Goal: Task Accomplishment & Management: Manage account settings

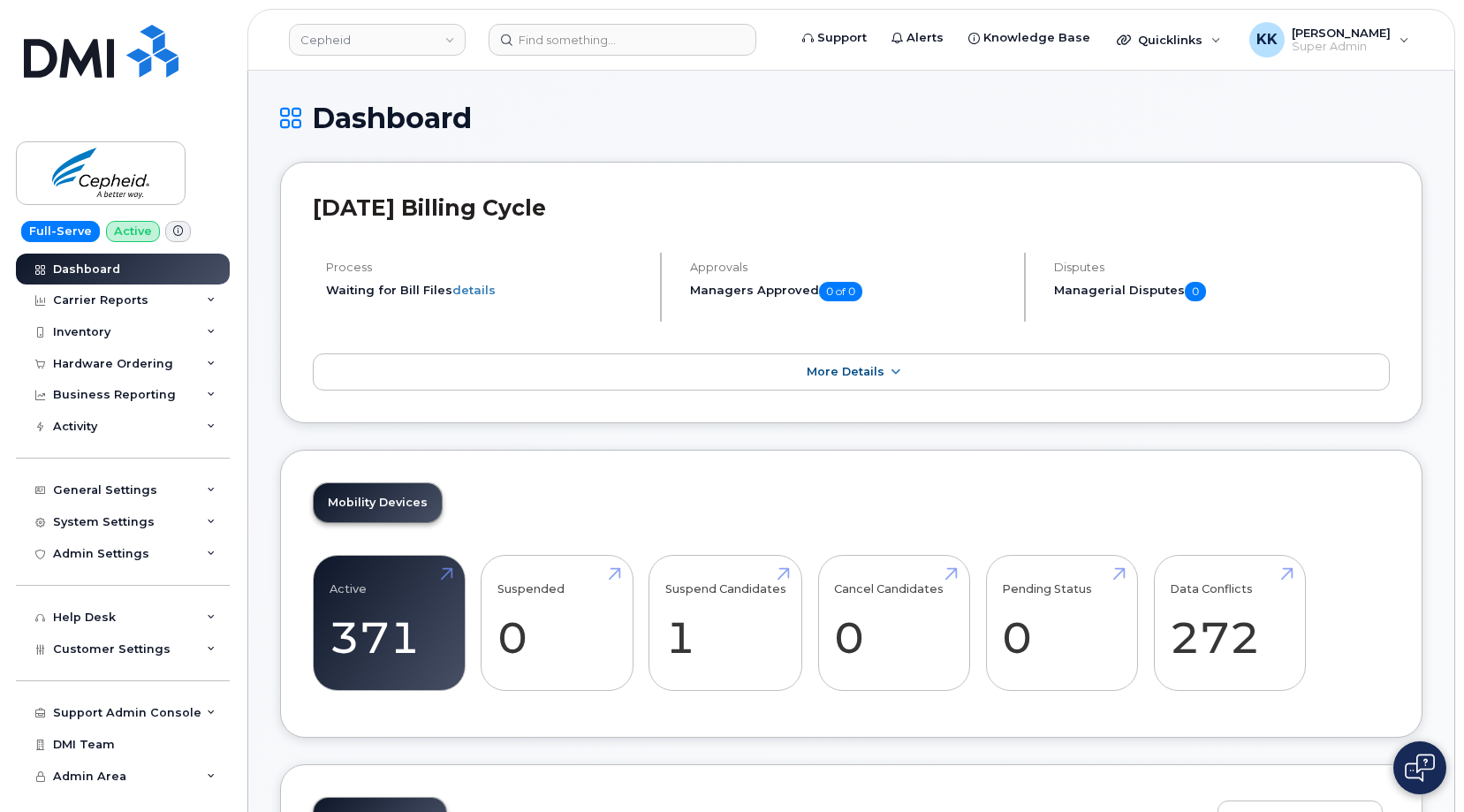
scroll to position [2496, 0]
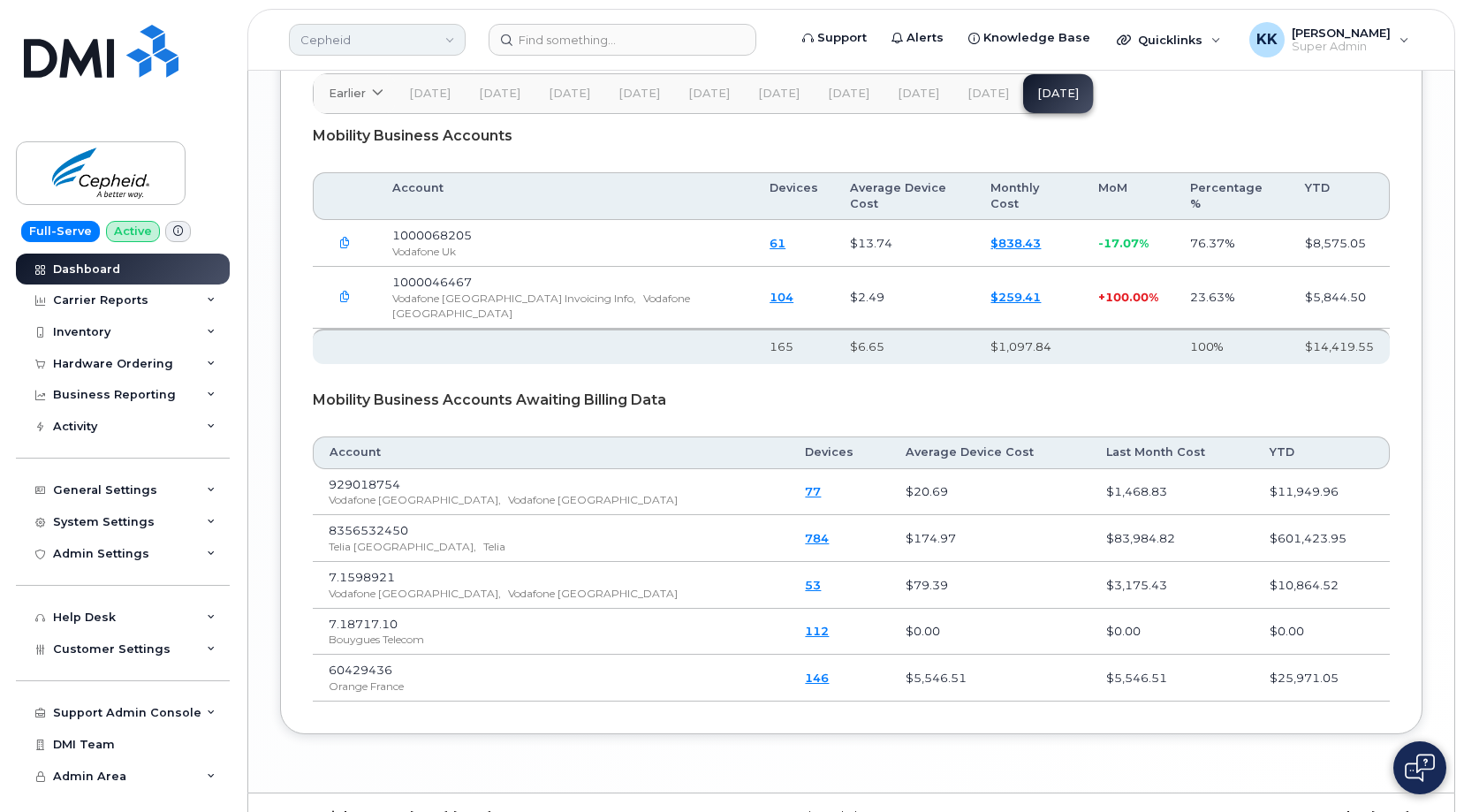
click at [425, 52] on link "Cepheid" at bounding box center [376, 39] width 176 height 31
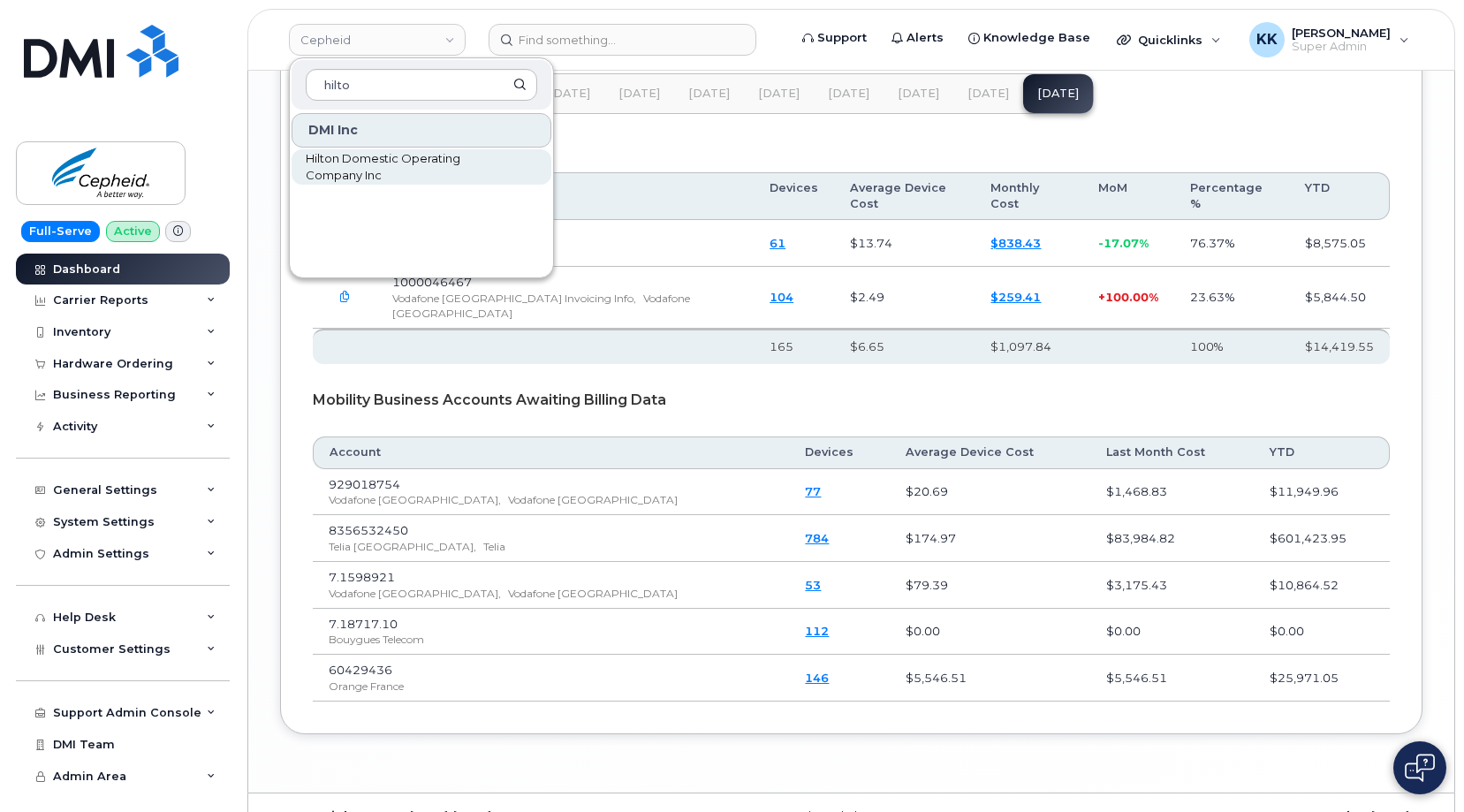
type input "hilto"
click at [384, 165] on span "Hilton Domestic Operating Company Inc" at bounding box center [407, 168] width 203 height 34
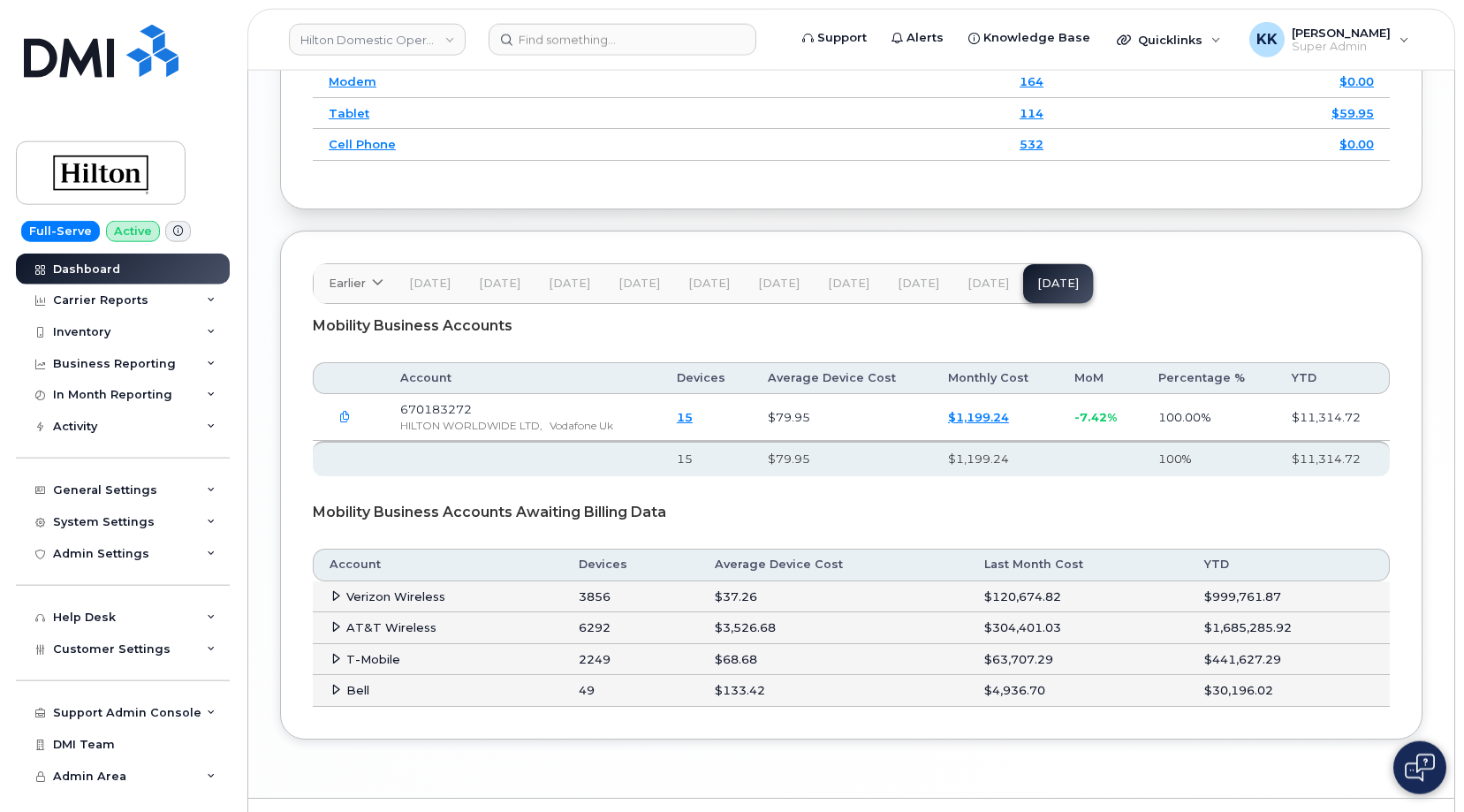
scroll to position [2783, 0]
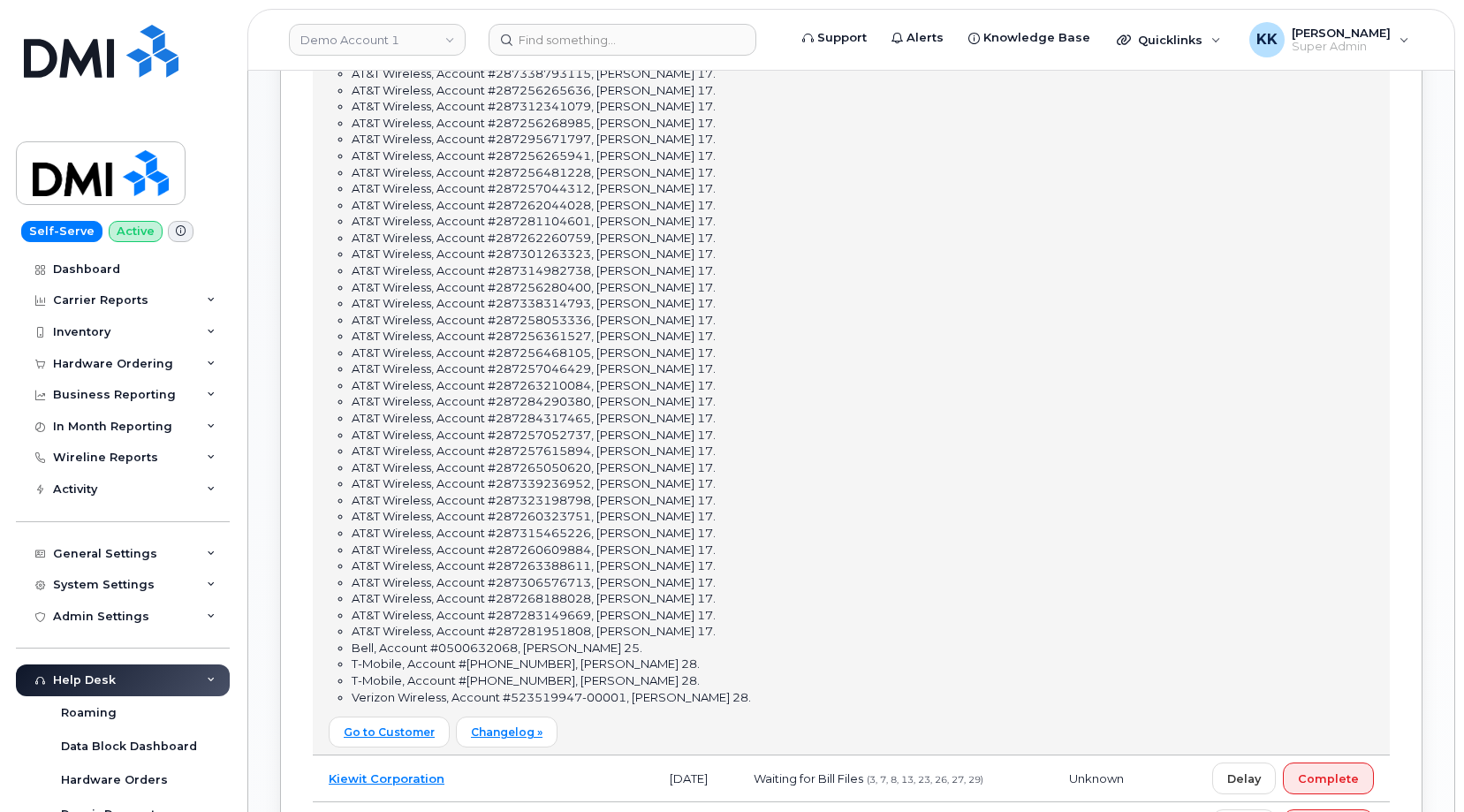
scroll to position [752, 0]
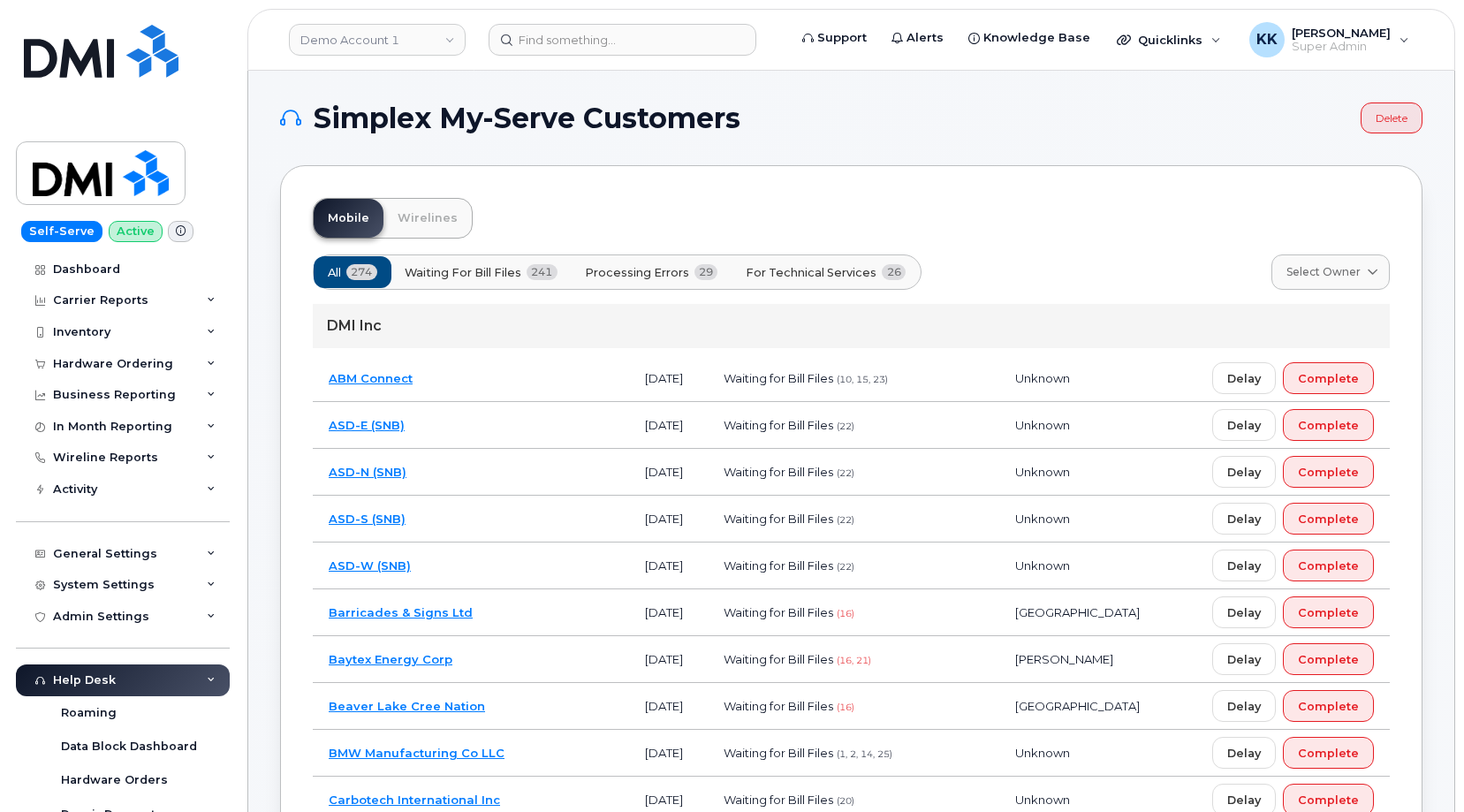
click at [783, 267] on span "For Technical Services" at bounding box center [810, 273] width 131 height 17
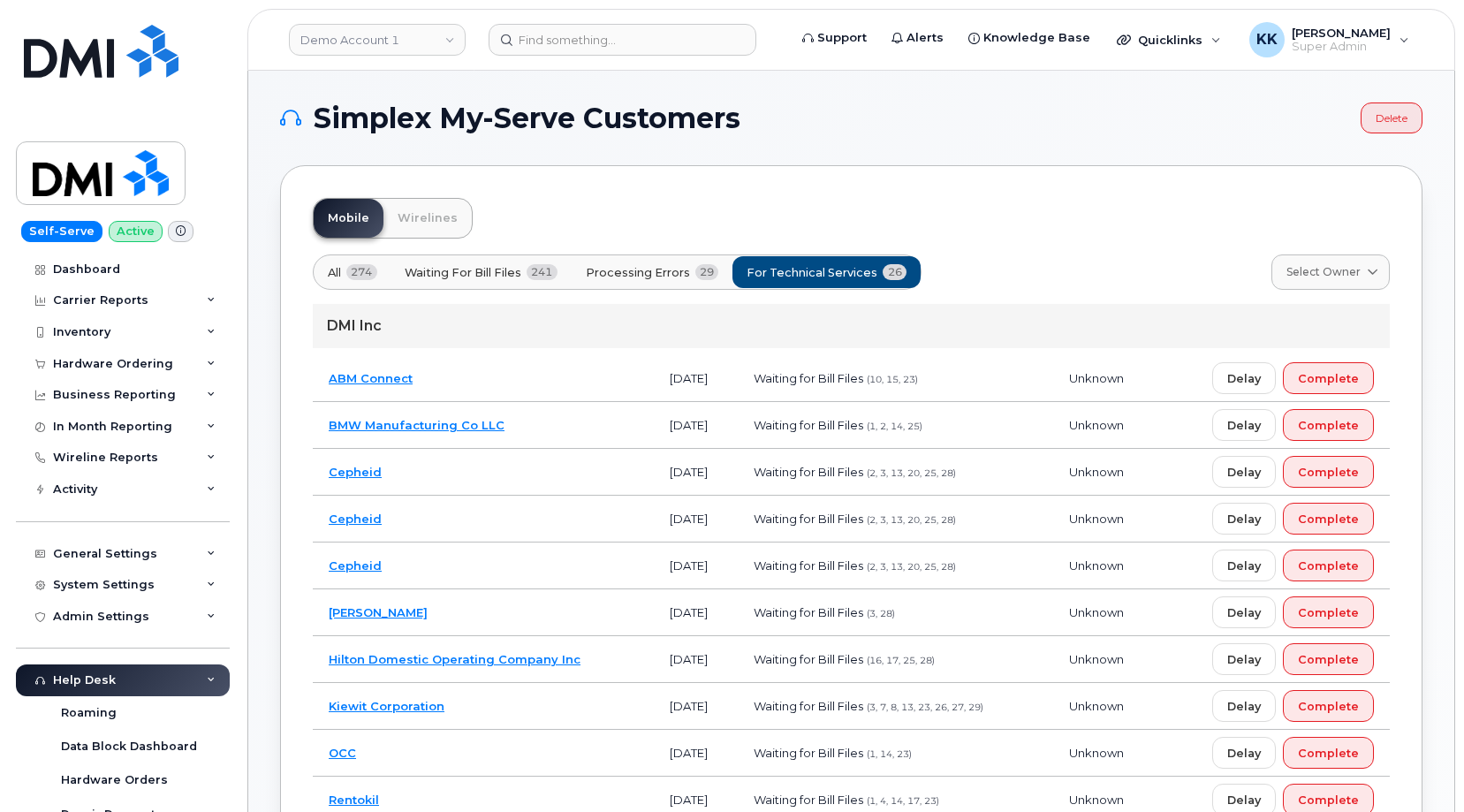
click at [664, 287] on button "Processing Errors 29" at bounding box center [652, 272] width 163 height 31
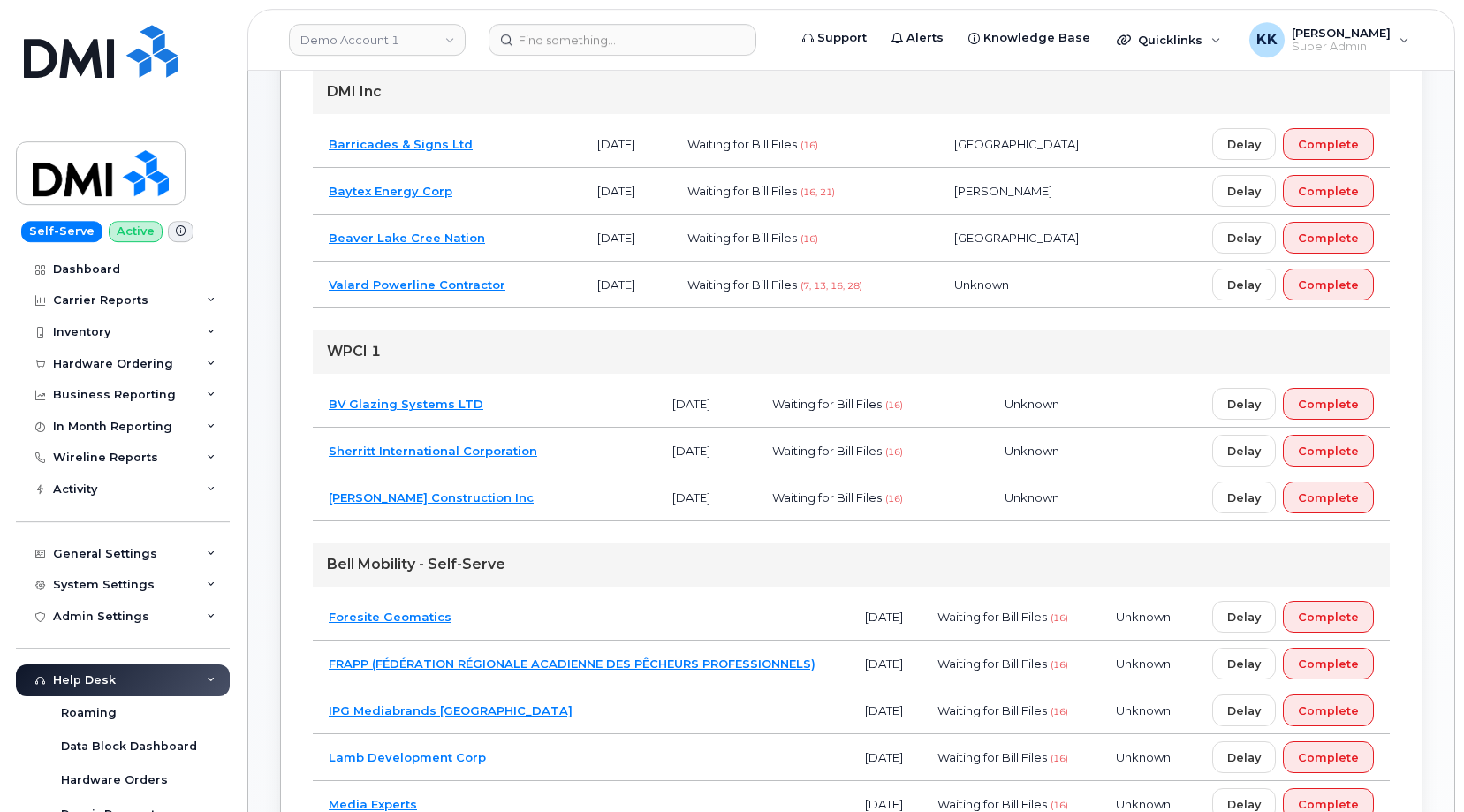
scroll to position [271, 0]
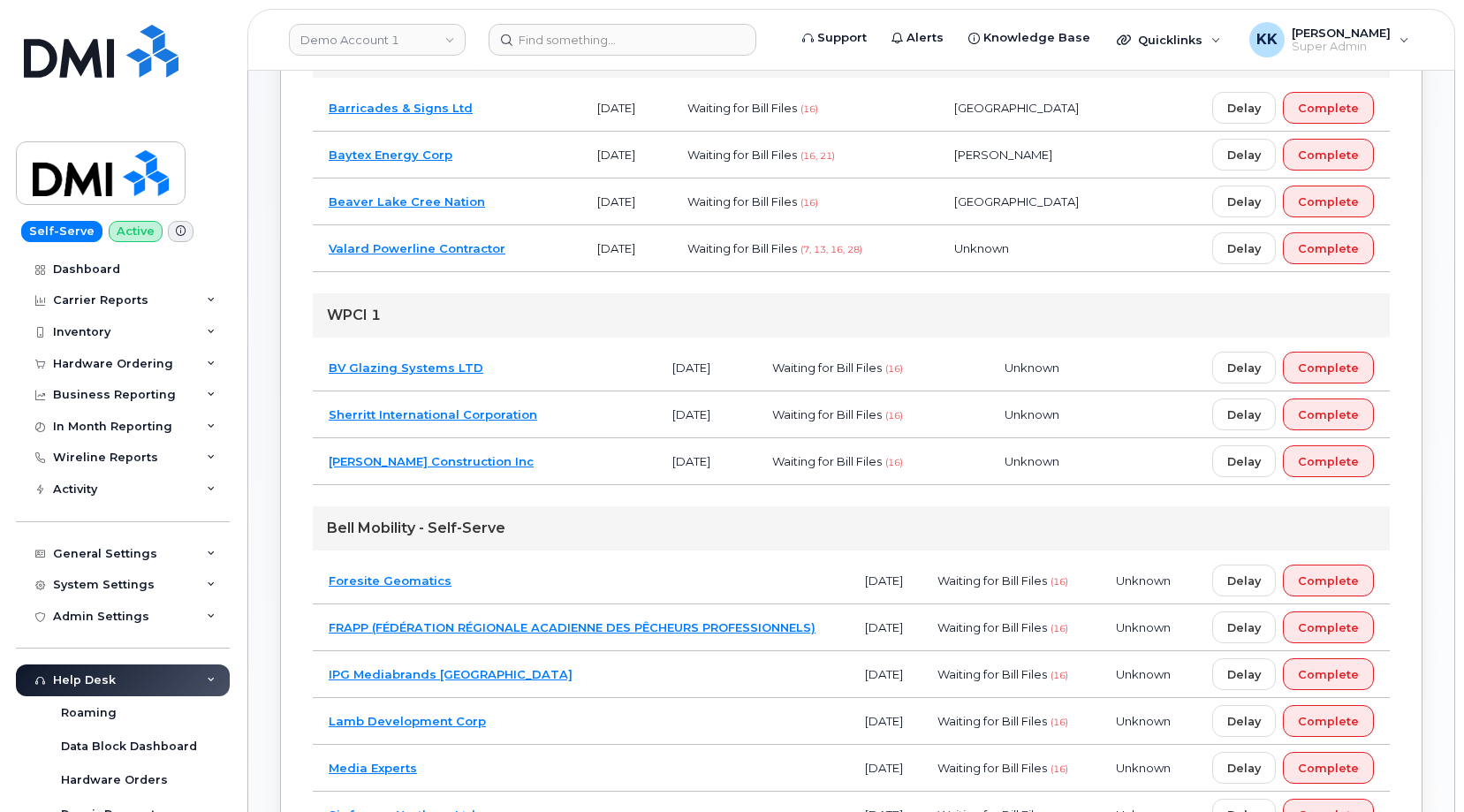
click at [524, 251] on td "Valard Powerline Contractor" at bounding box center [447, 248] width 269 height 47
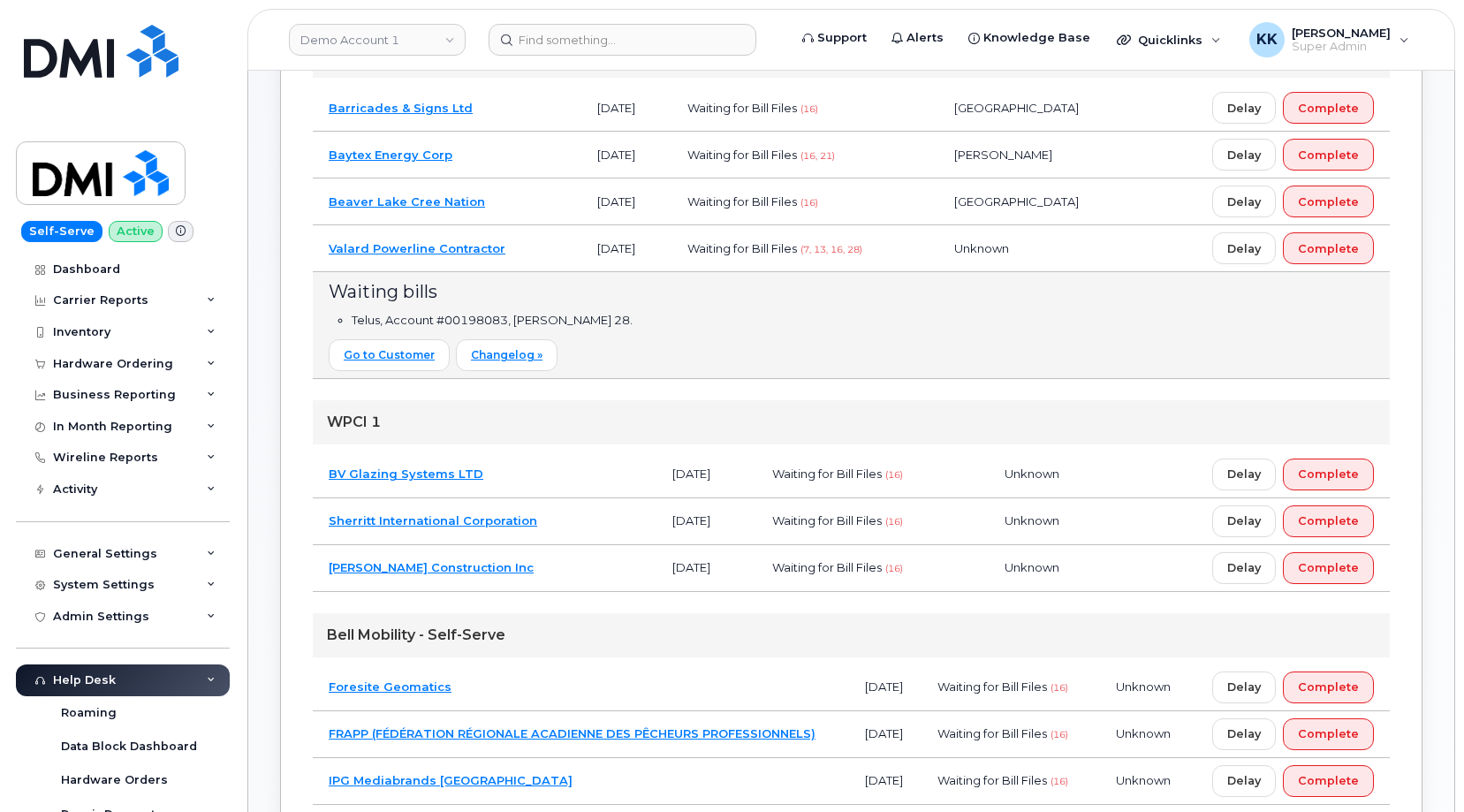
click at [536, 248] on td "Valard Powerline Contractor" at bounding box center [447, 248] width 269 height 47
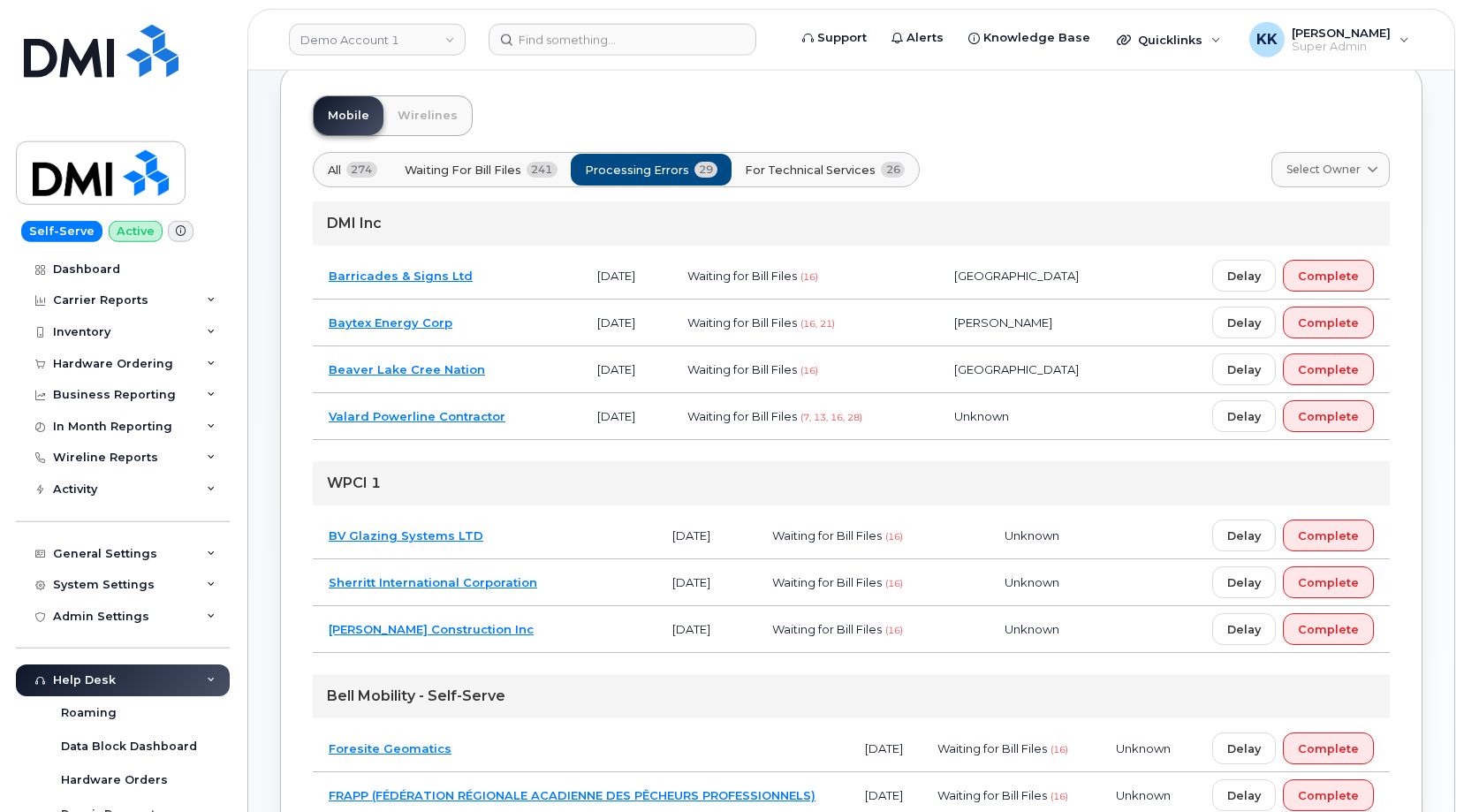
scroll to position [0, 0]
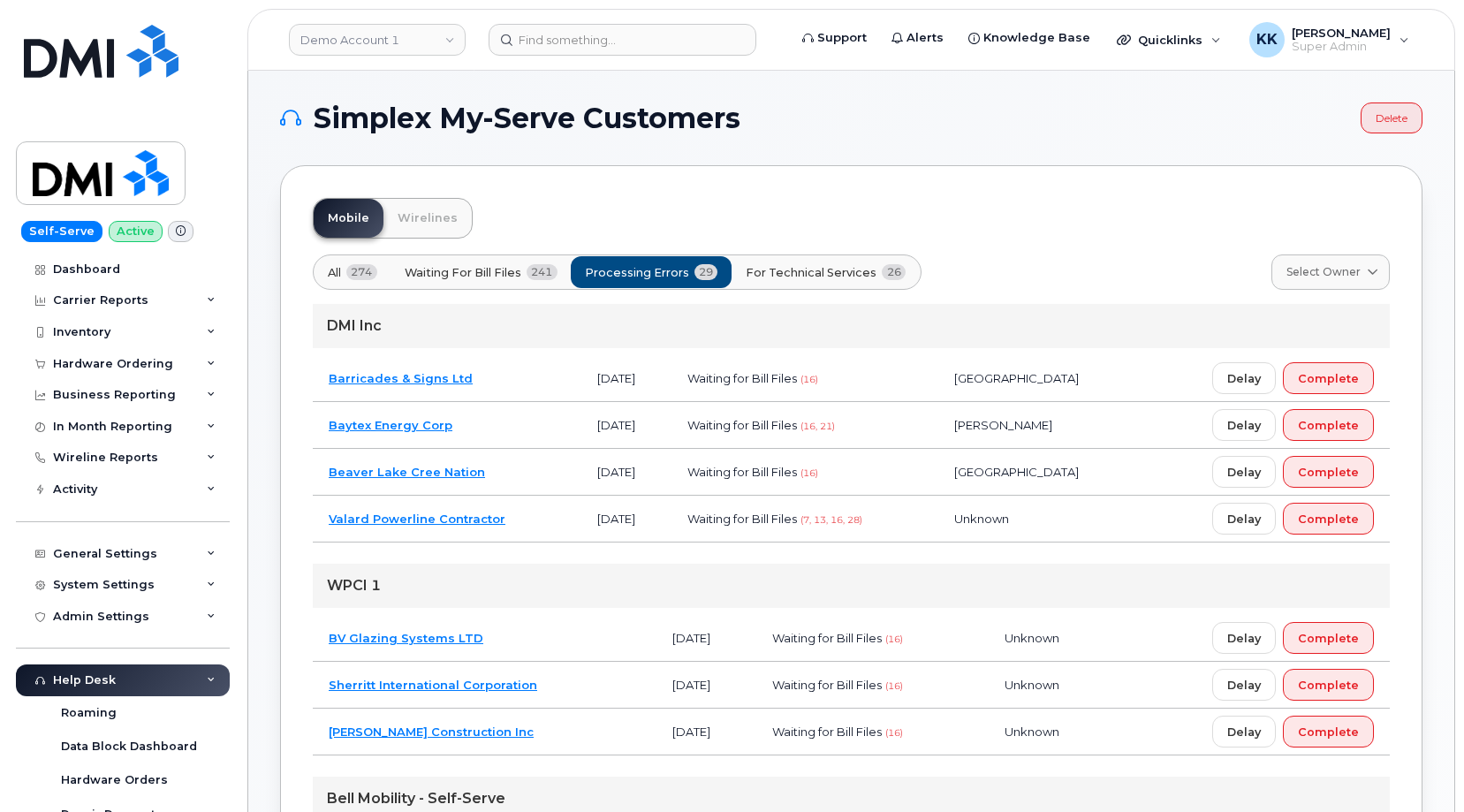
click at [789, 260] on button "For Technical Services 26" at bounding box center [824, 272] width 190 height 31
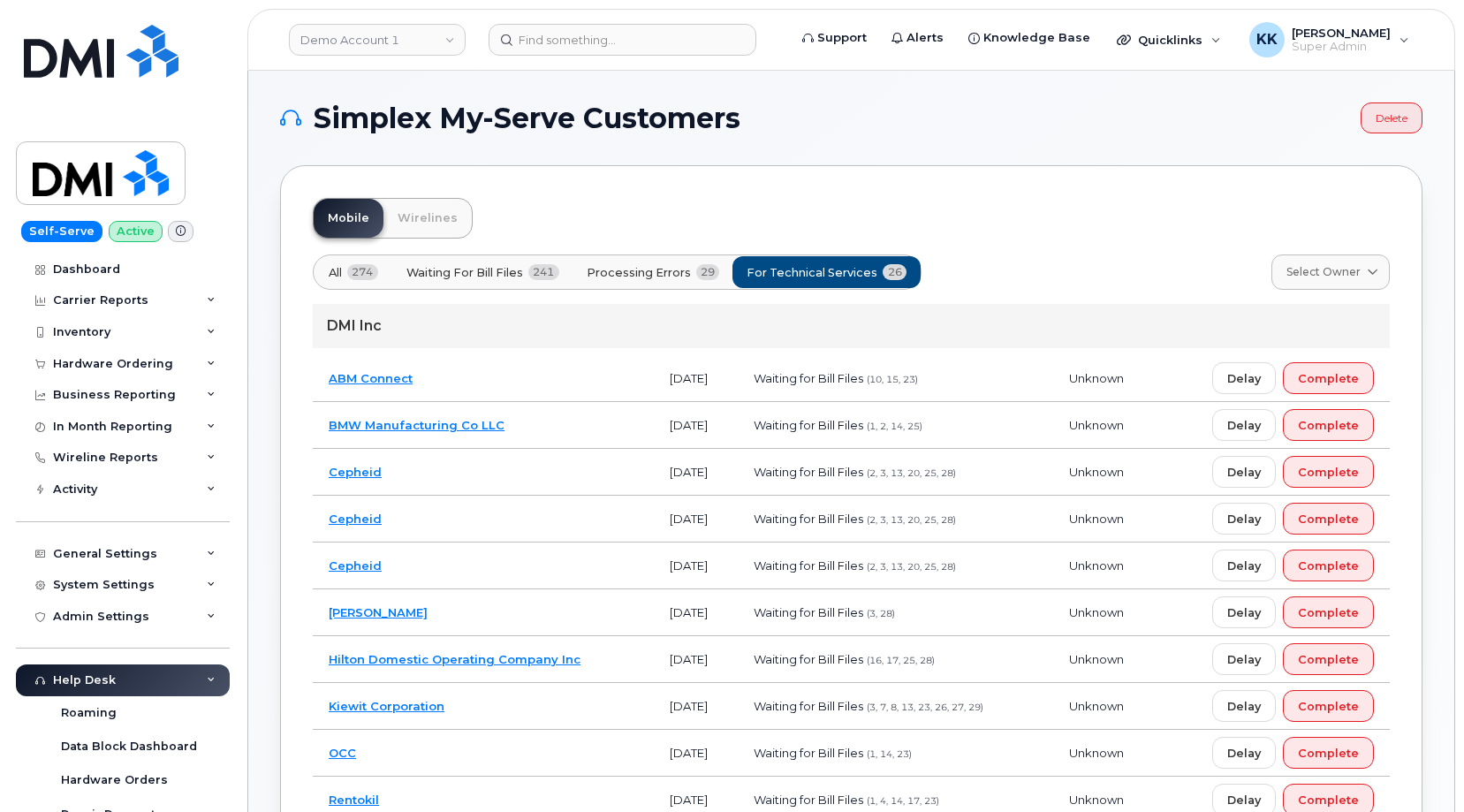
click at [572, 274] on button "All 274" at bounding box center [653, 272] width 162 height 31
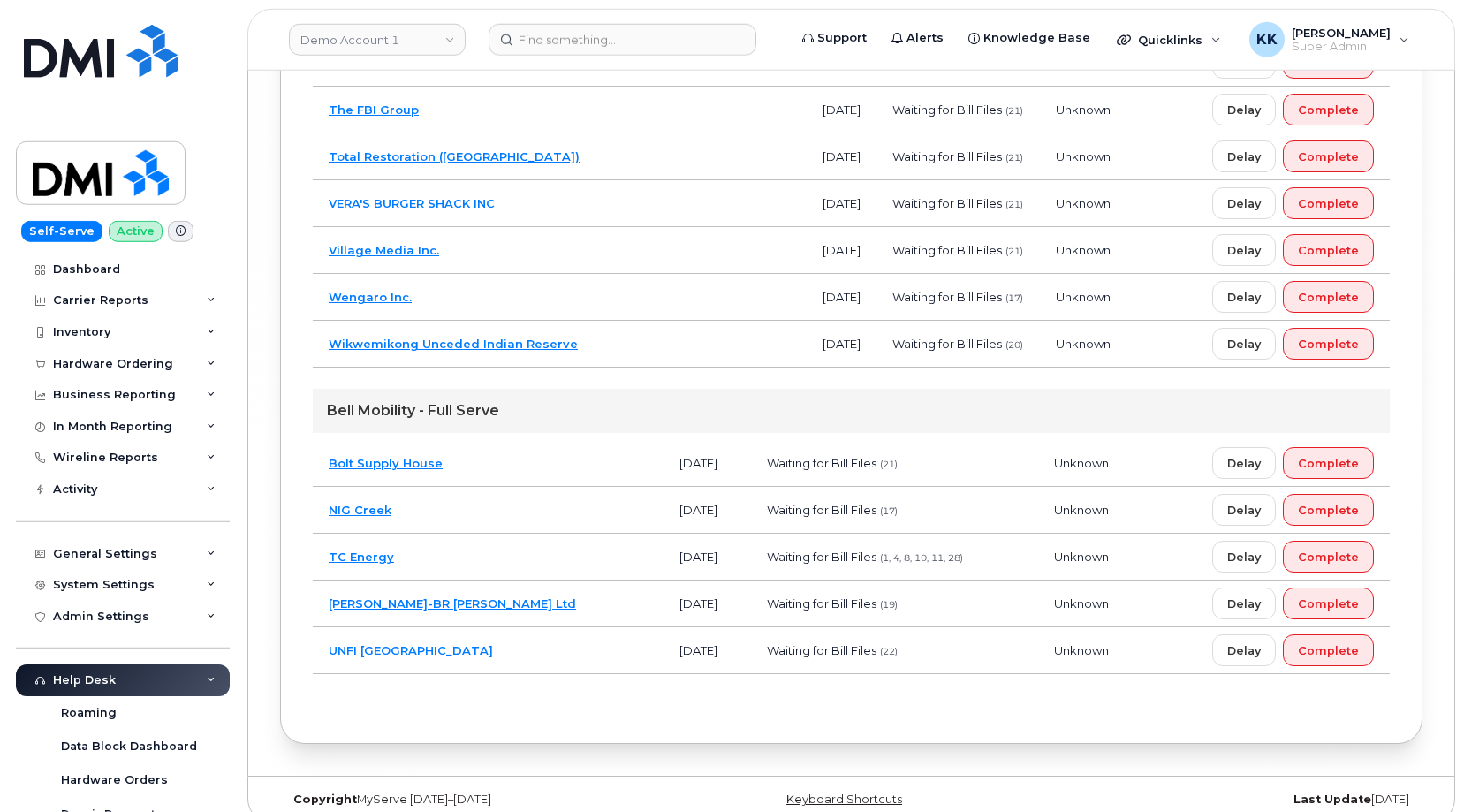
scroll to position [13121, 0]
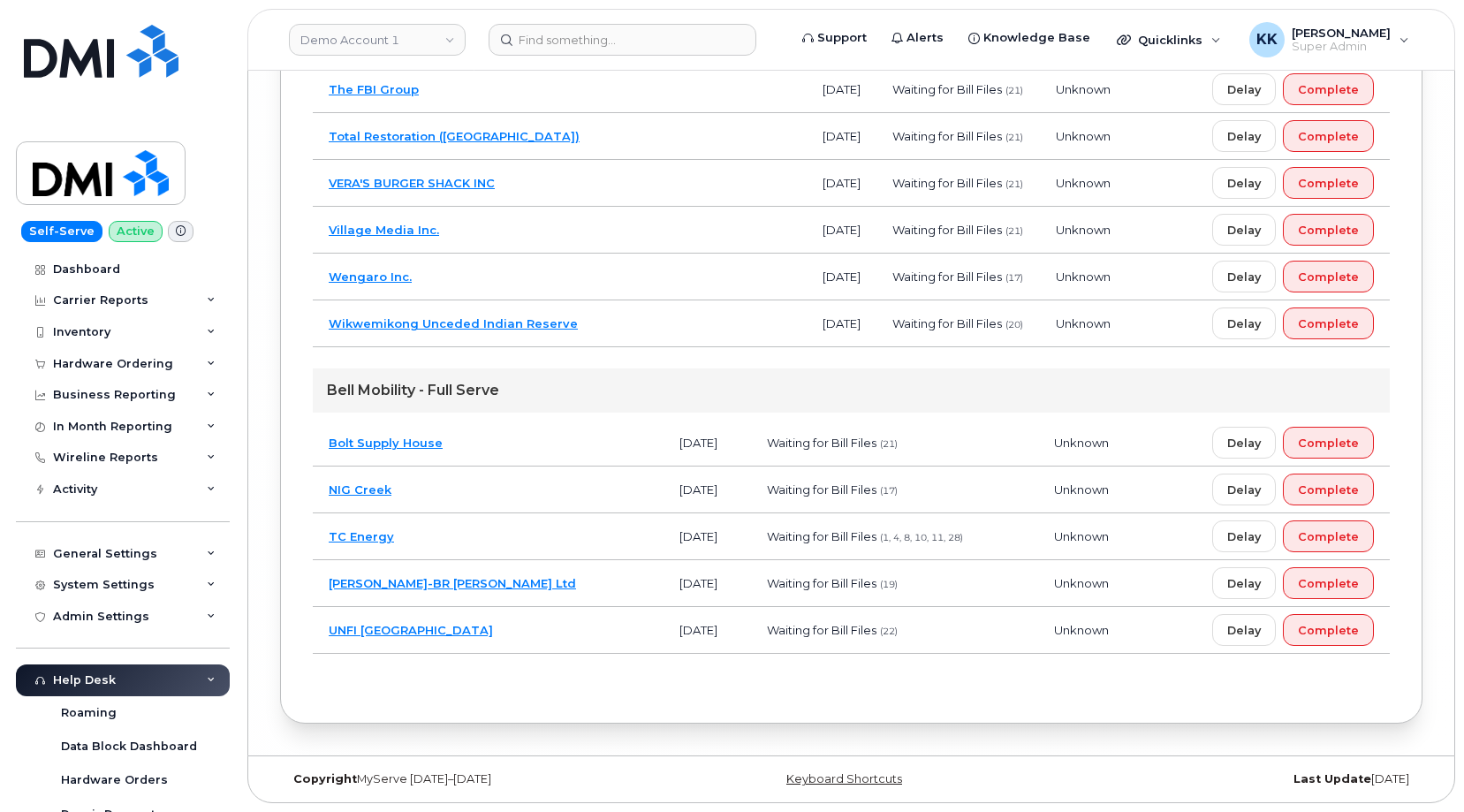
click at [481, 538] on td "TC Energy" at bounding box center [488, 536] width 351 height 47
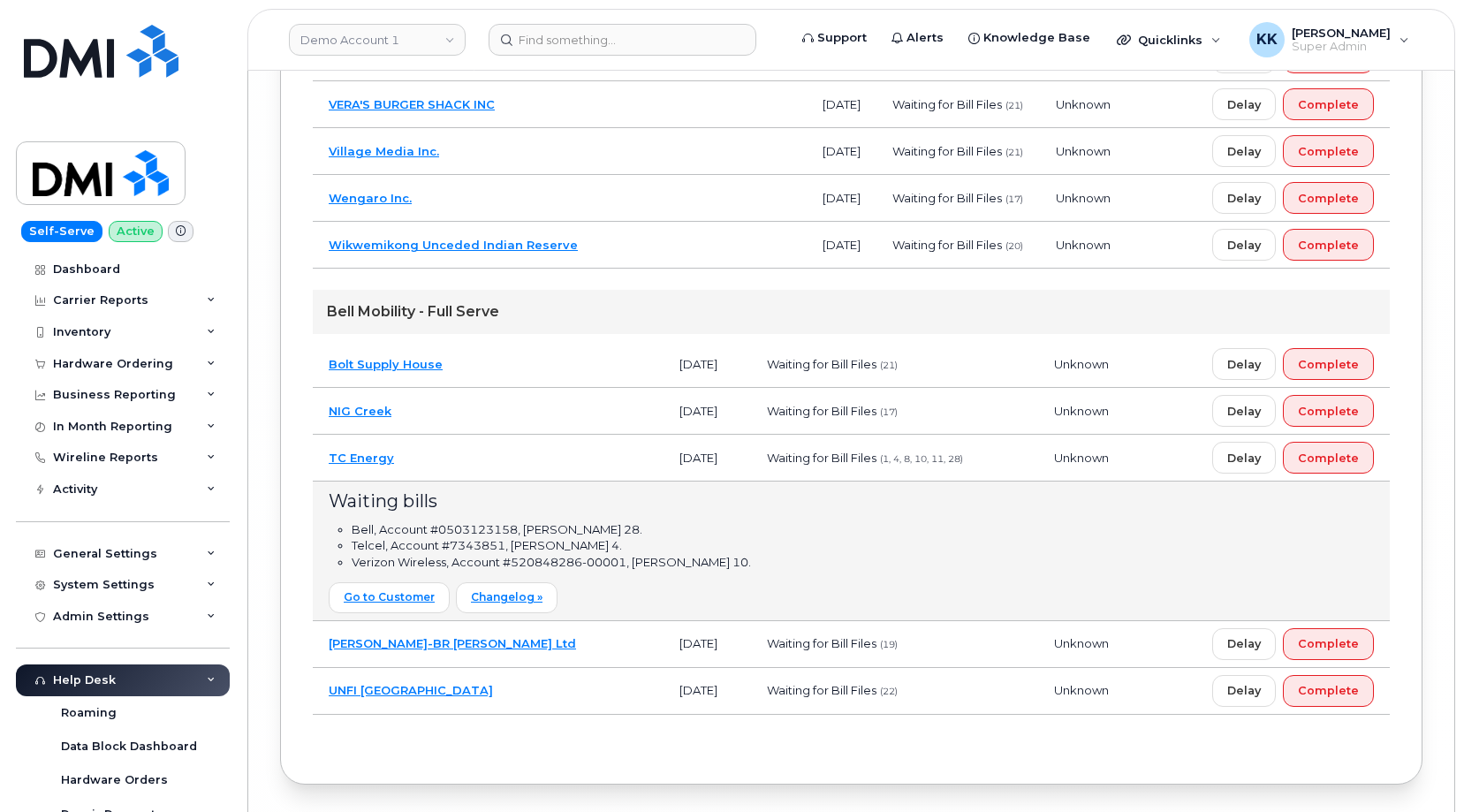
click at [481, 481] on td "TC Energy" at bounding box center [488, 457] width 351 height 47
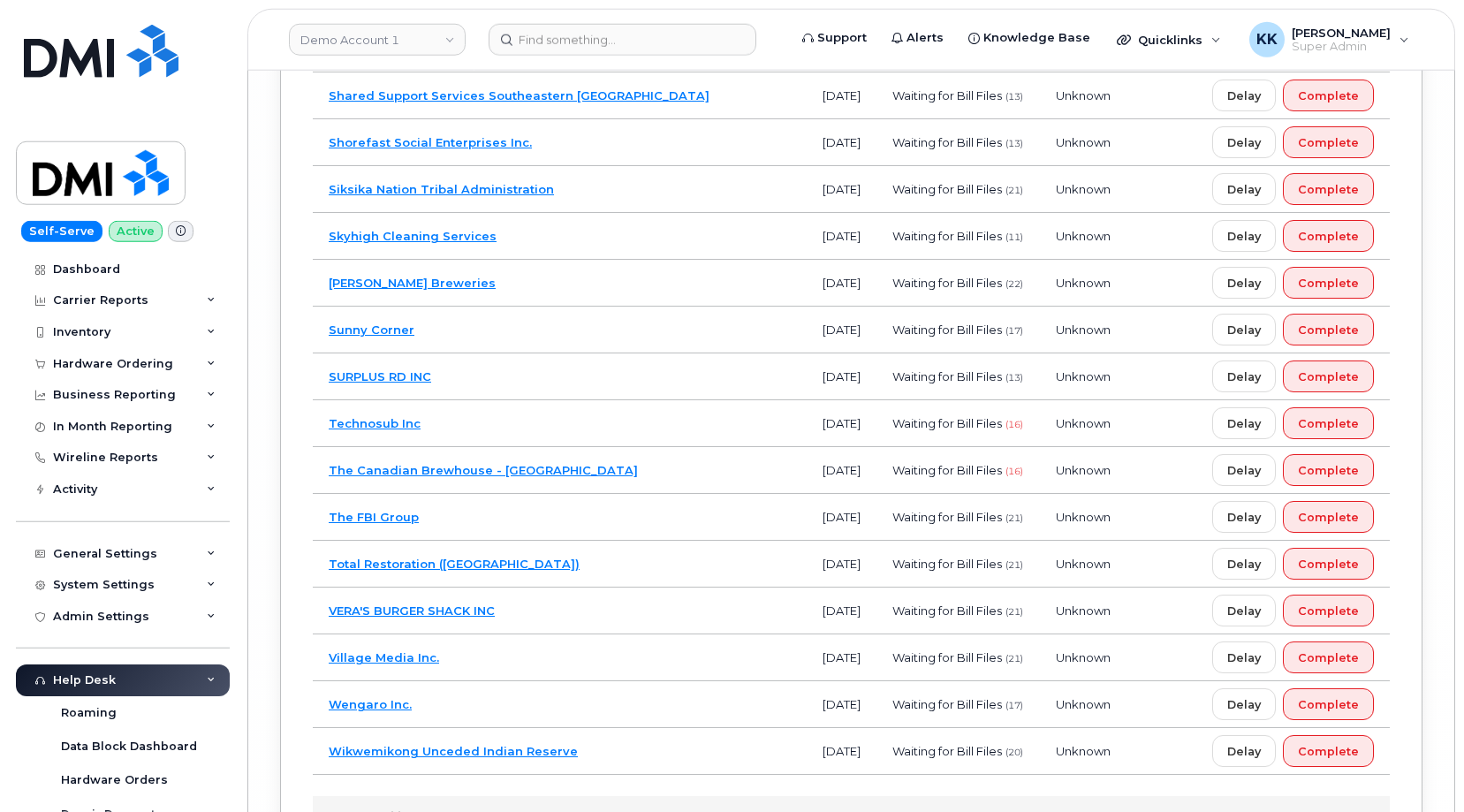
scroll to position [12580, 0]
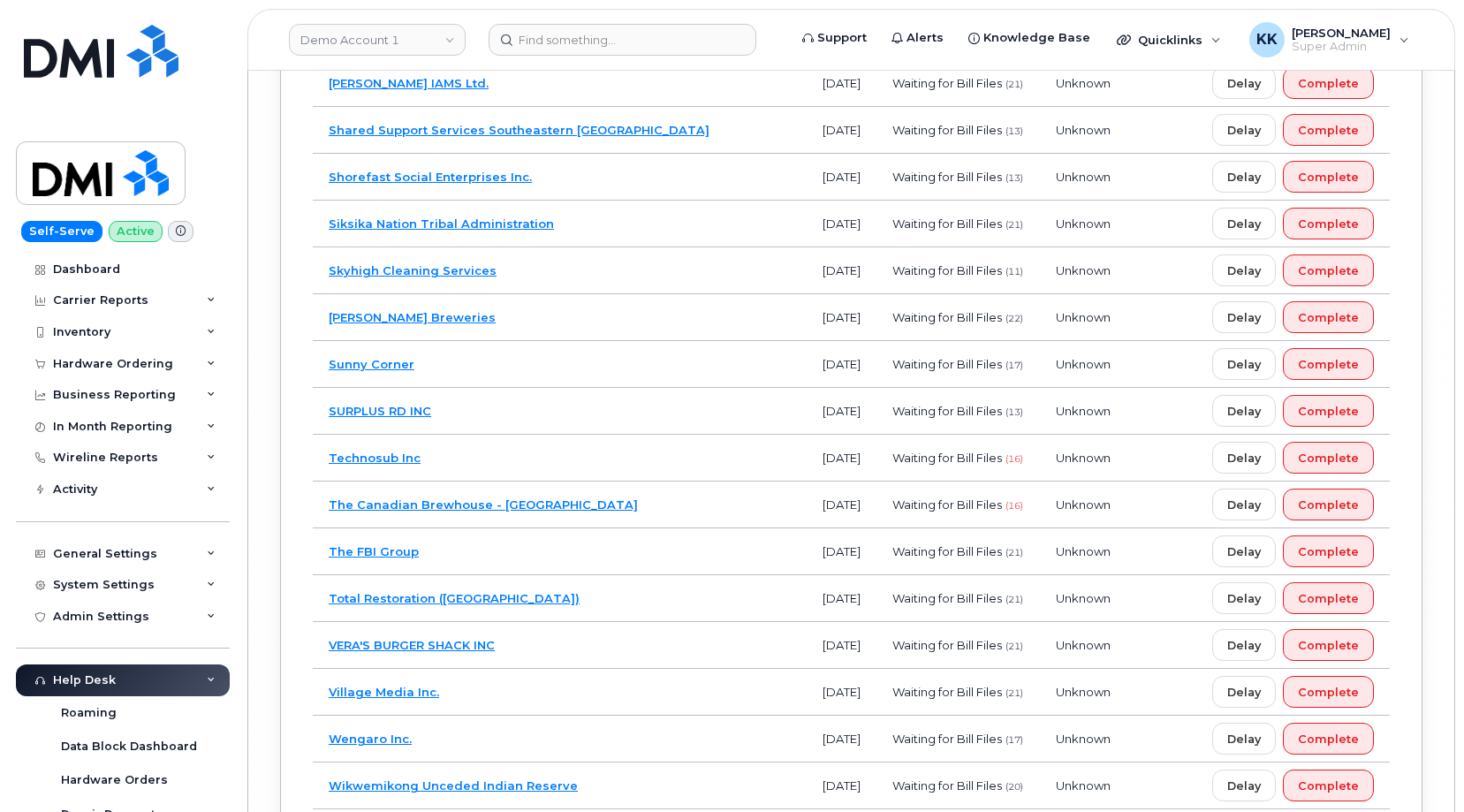
click at [620, 435] on td "SURPLUS RD INC" at bounding box center [559, 411] width 494 height 47
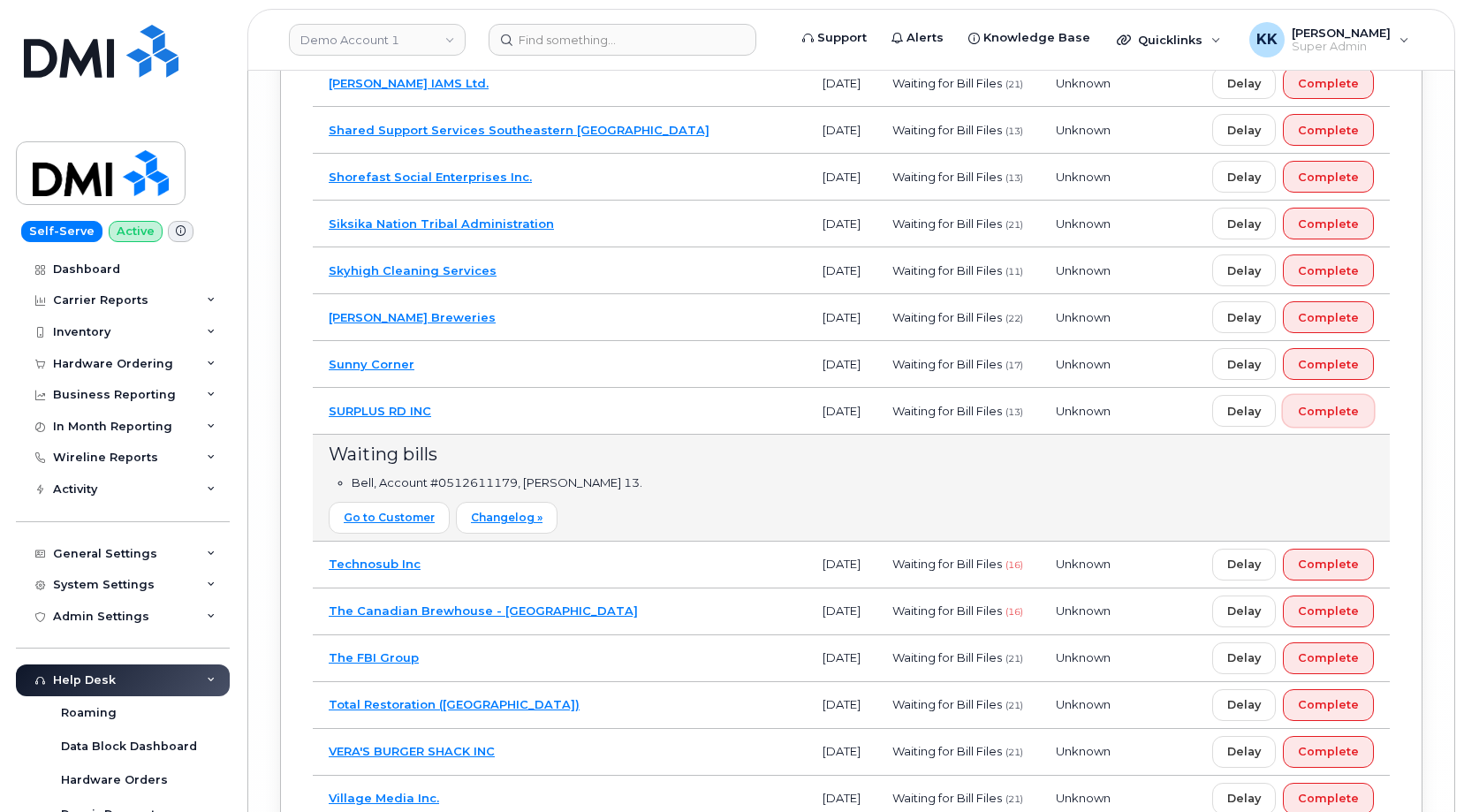
click at [1311, 419] on span "Complete" at bounding box center [1328, 412] width 61 height 17
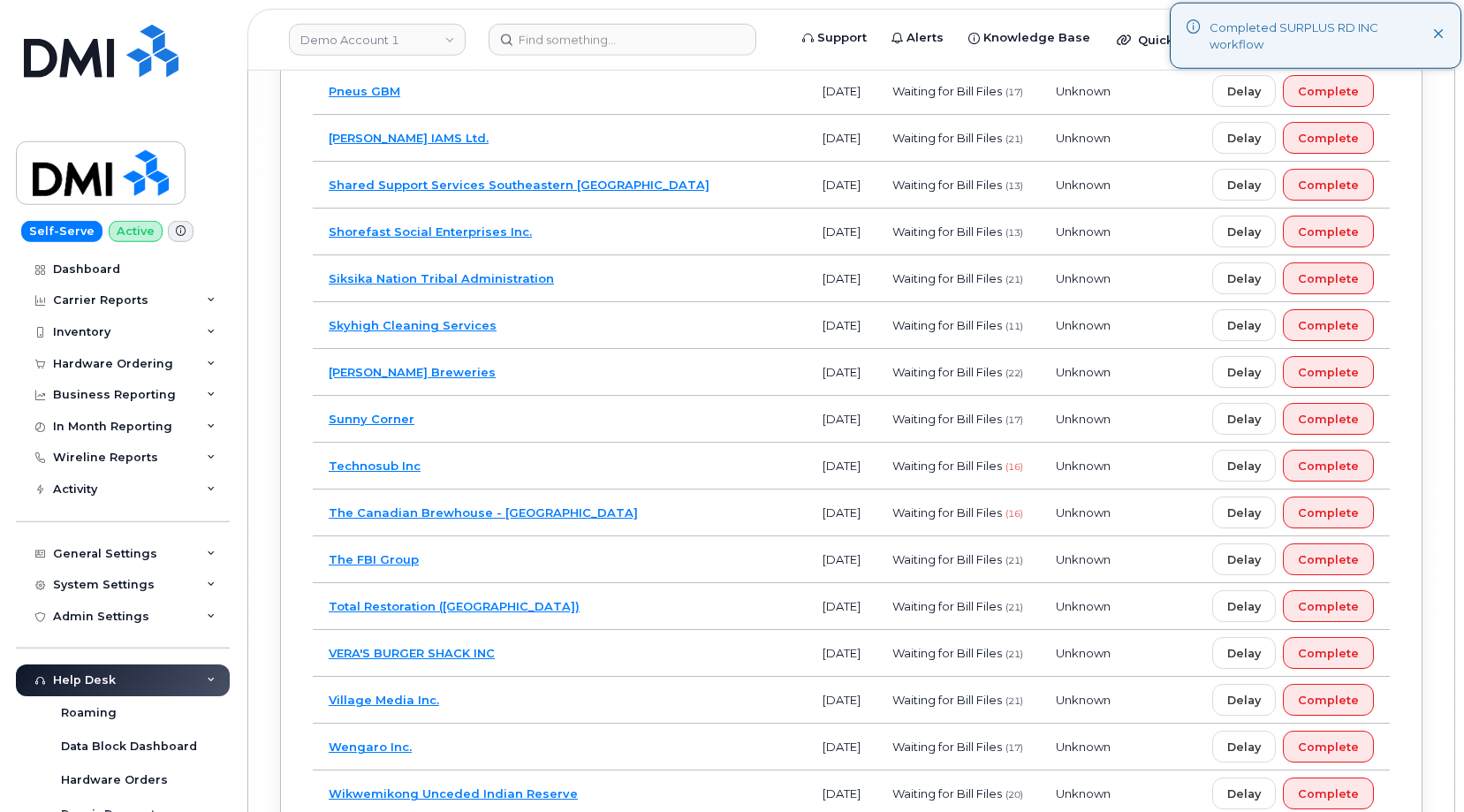
scroll to position [12400, 0]
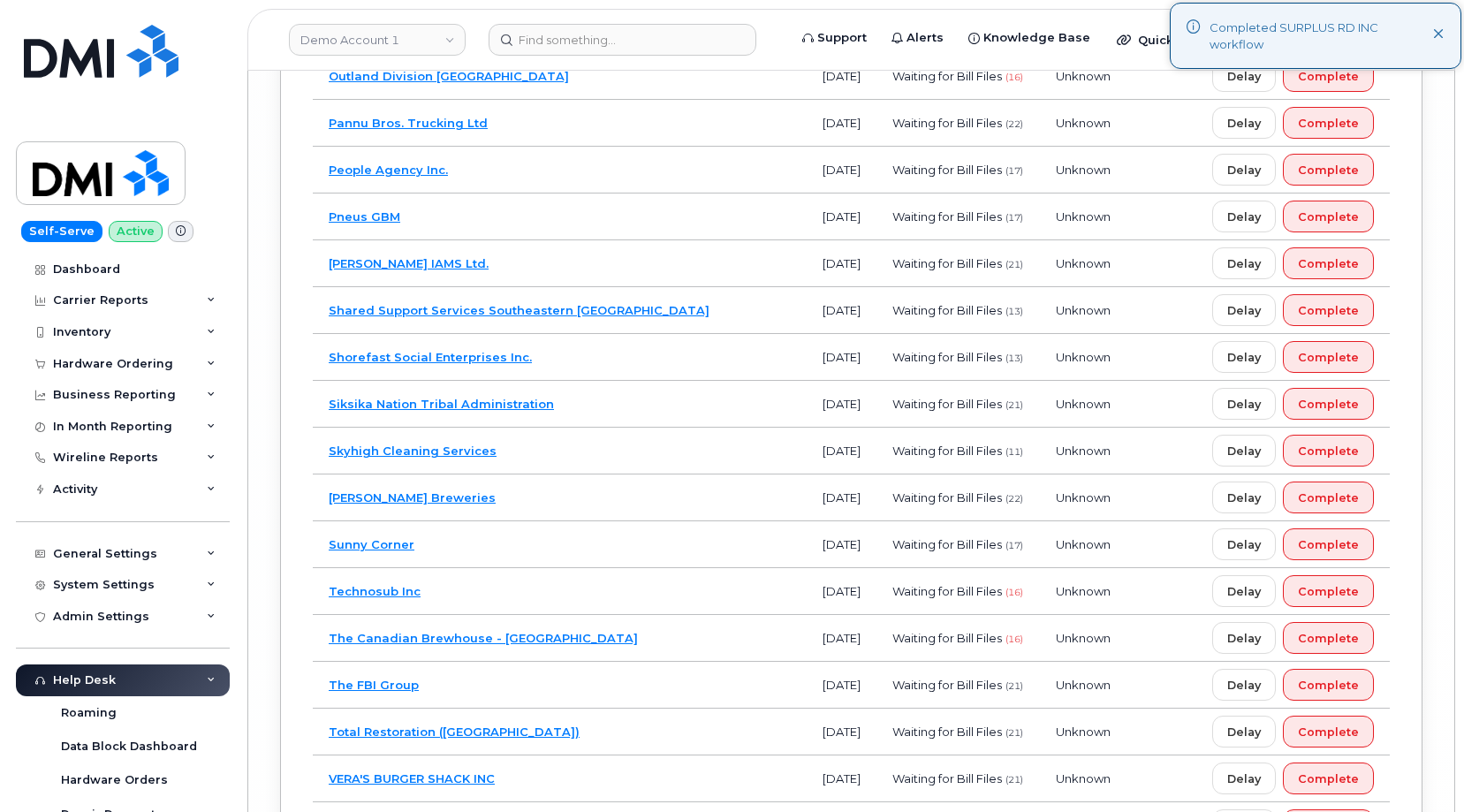
click at [587, 380] on td "Shorefast Social Enterprises Inc." at bounding box center [559, 356] width 494 height 47
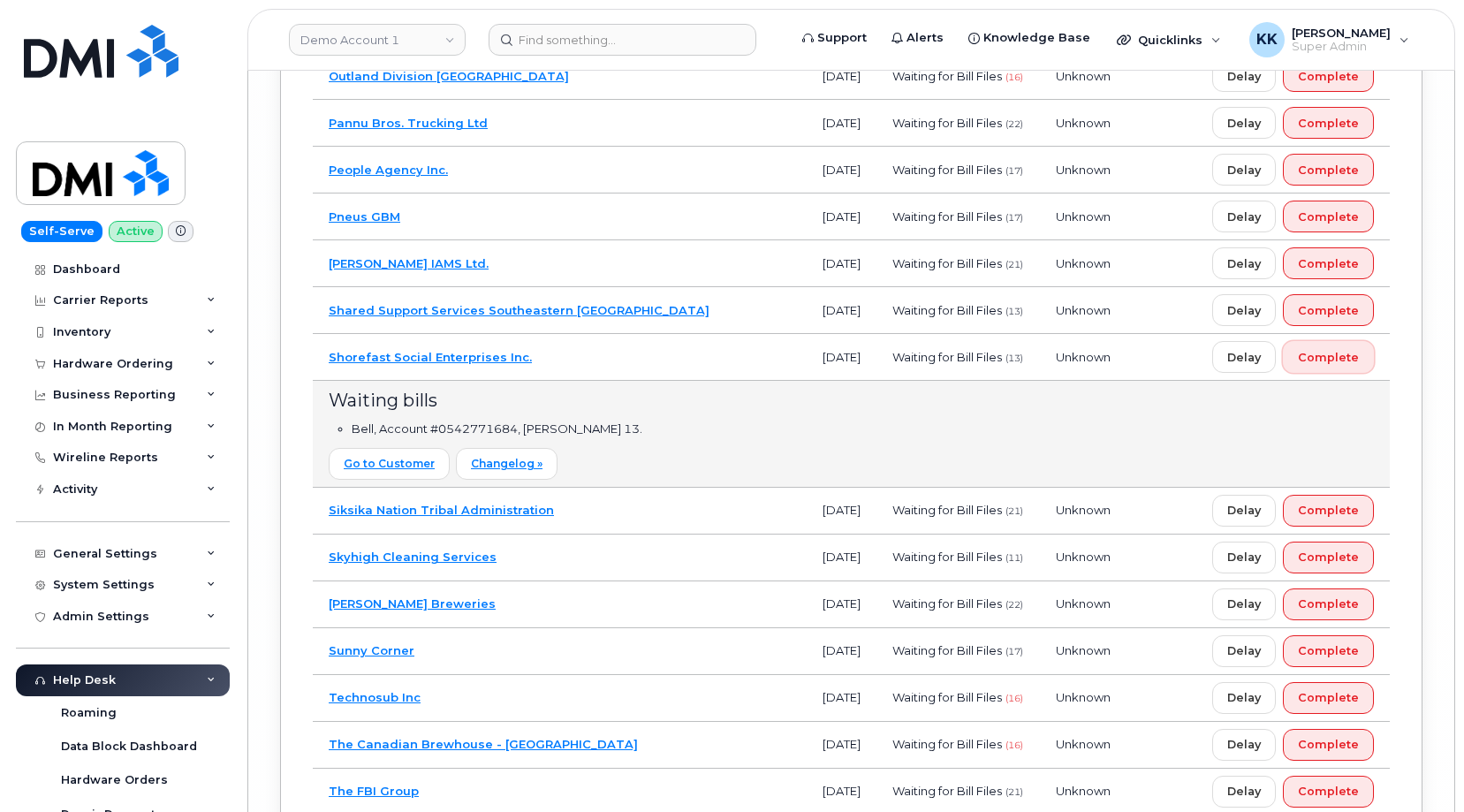
click at [1341, 366] on span "Complete" at bounding box center [1328, 357] width 61 height 17
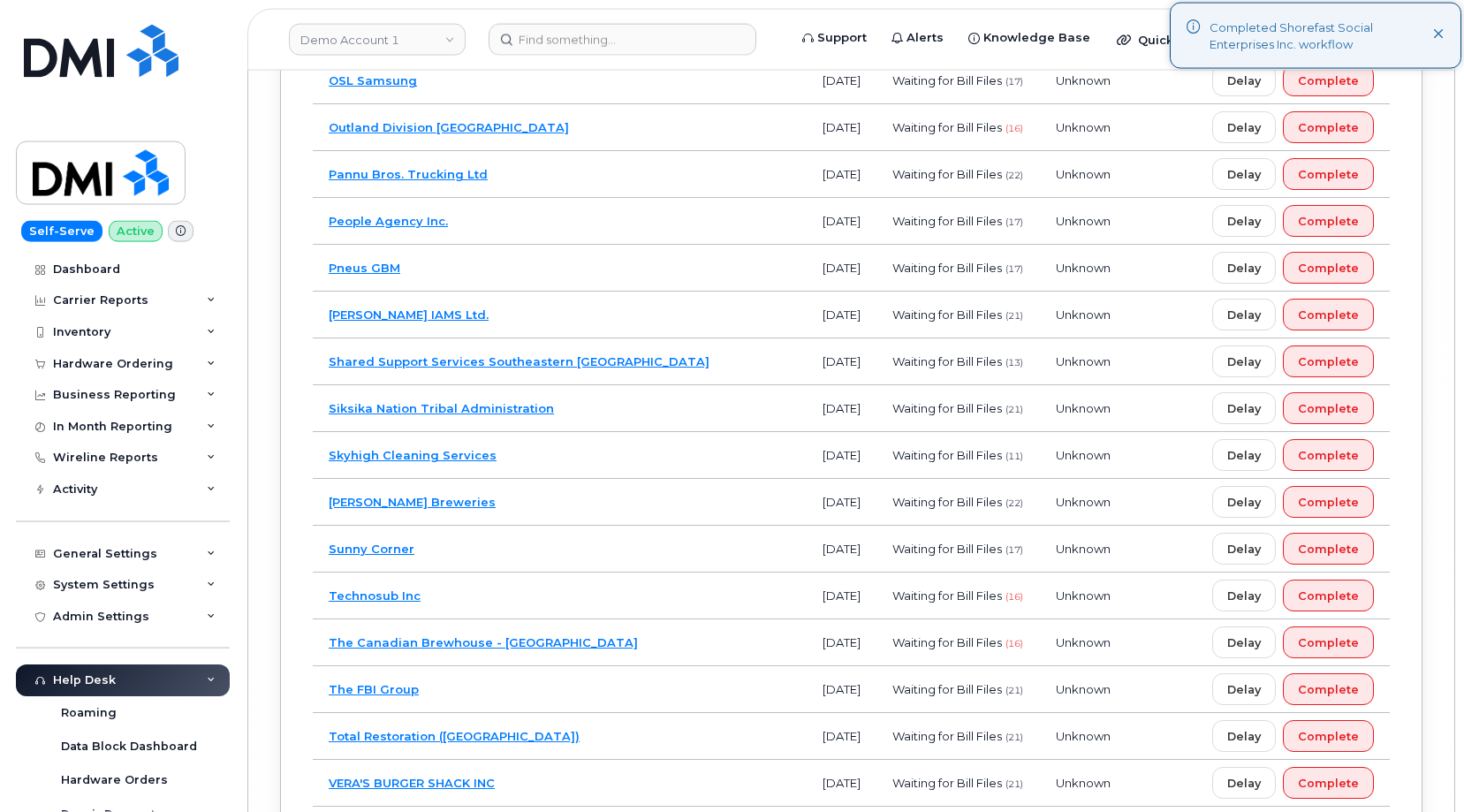
scroll to position [12310, 0]
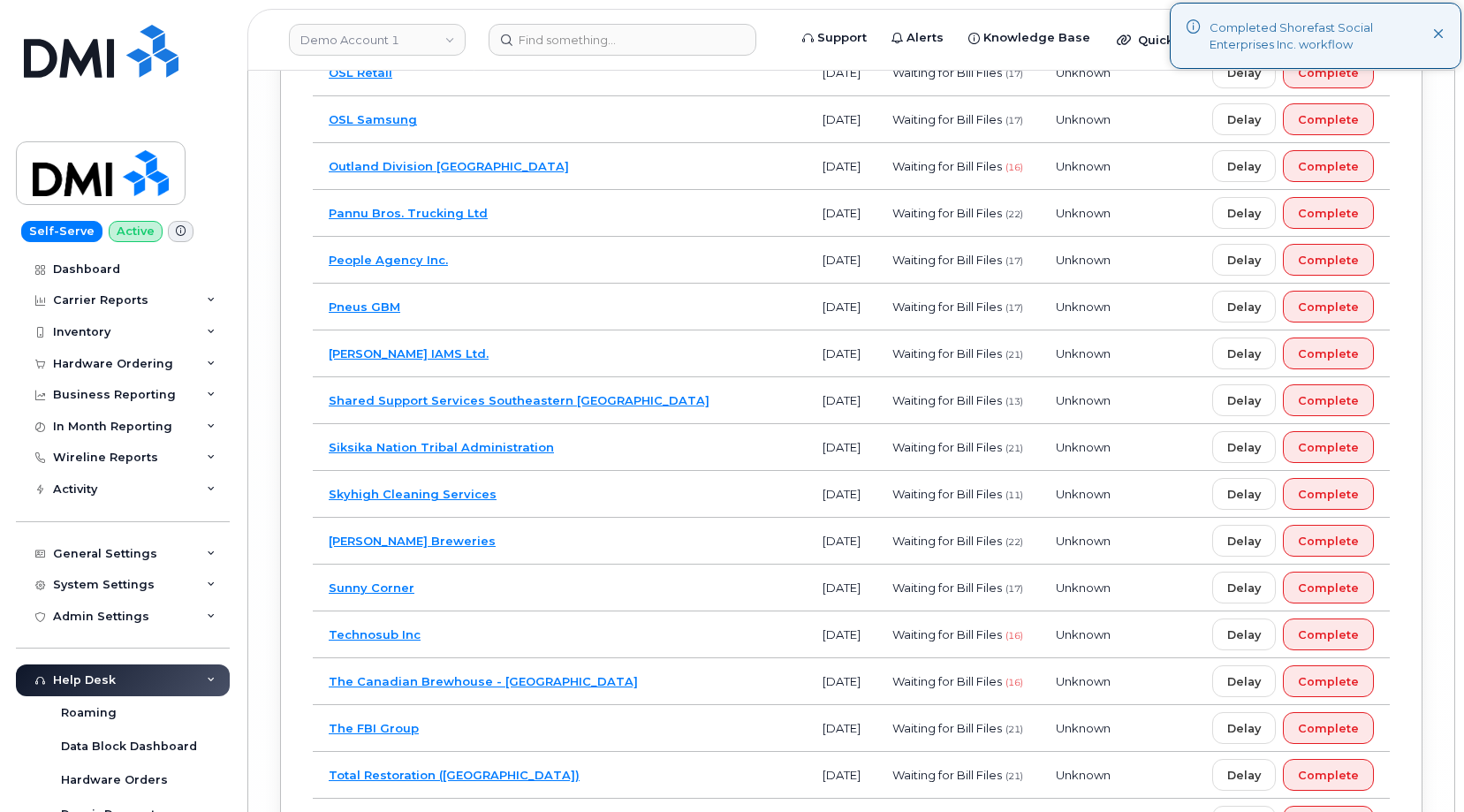
click at [677, 424] on td "Shared Support Services Southeastern Ontario" at bounding box center [559, 400] width 494 height 47
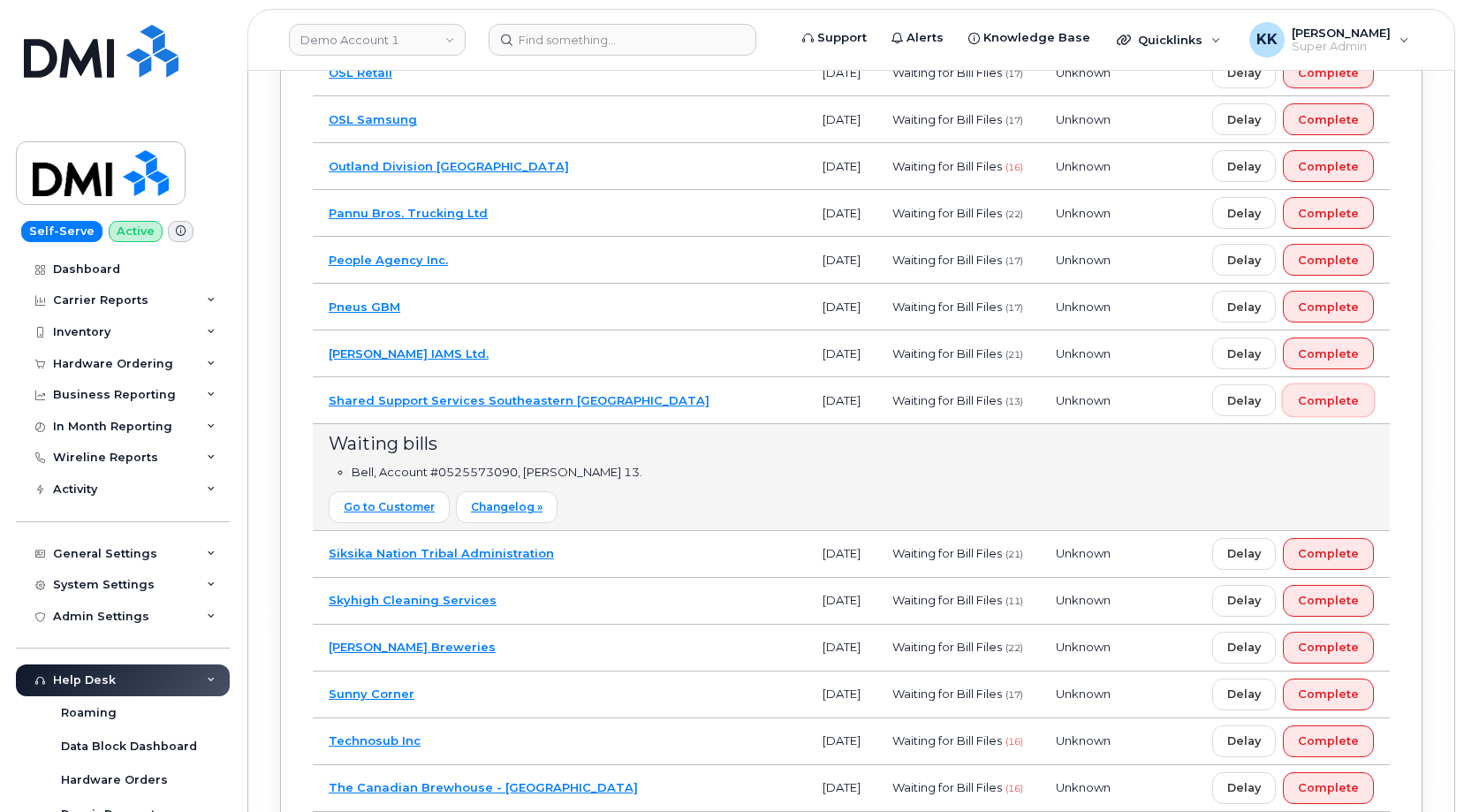
click at [1334, 409] on span "Complete" at bounding box center [1328, 400] width 61 height 17
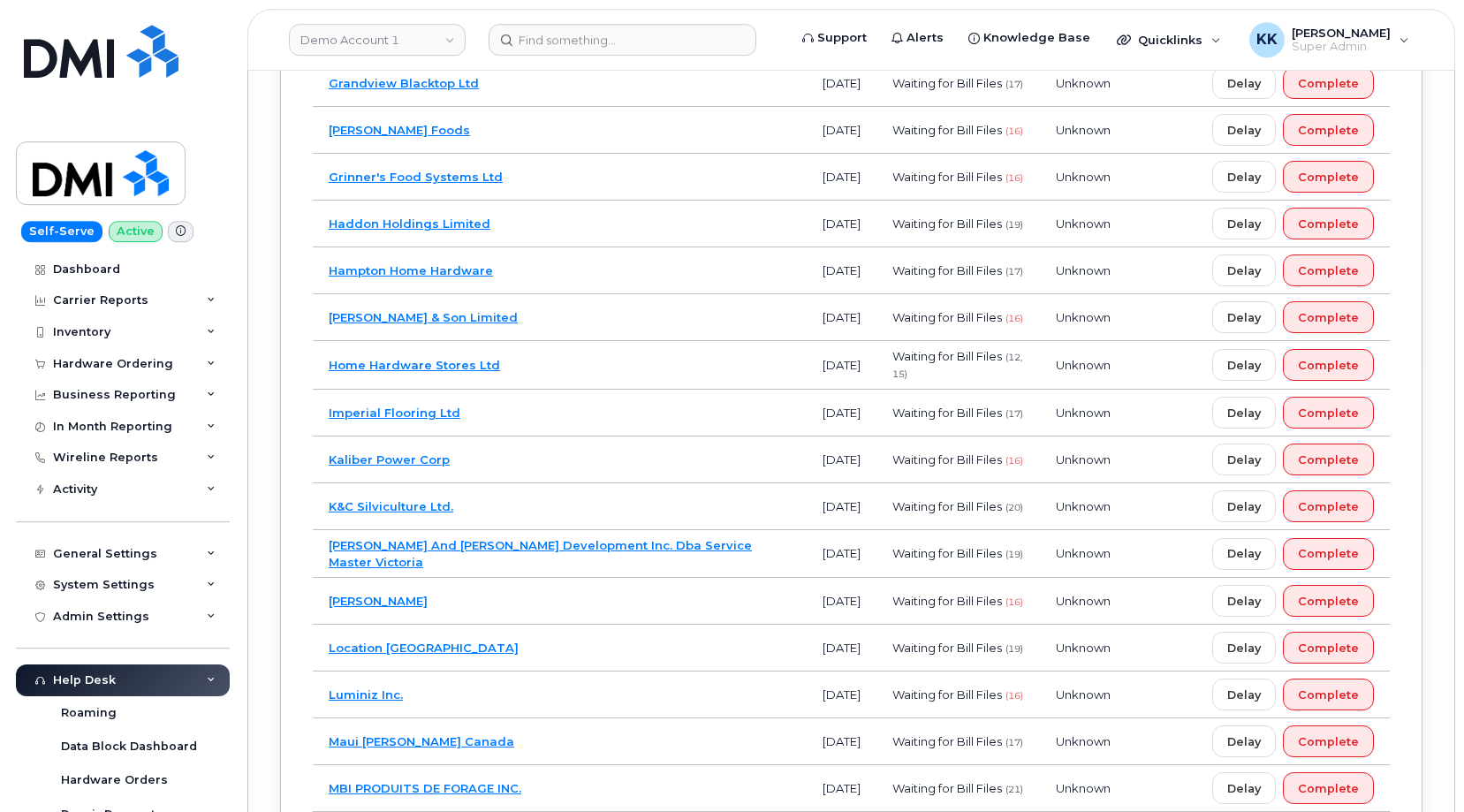
scroll to position [11229, 0]
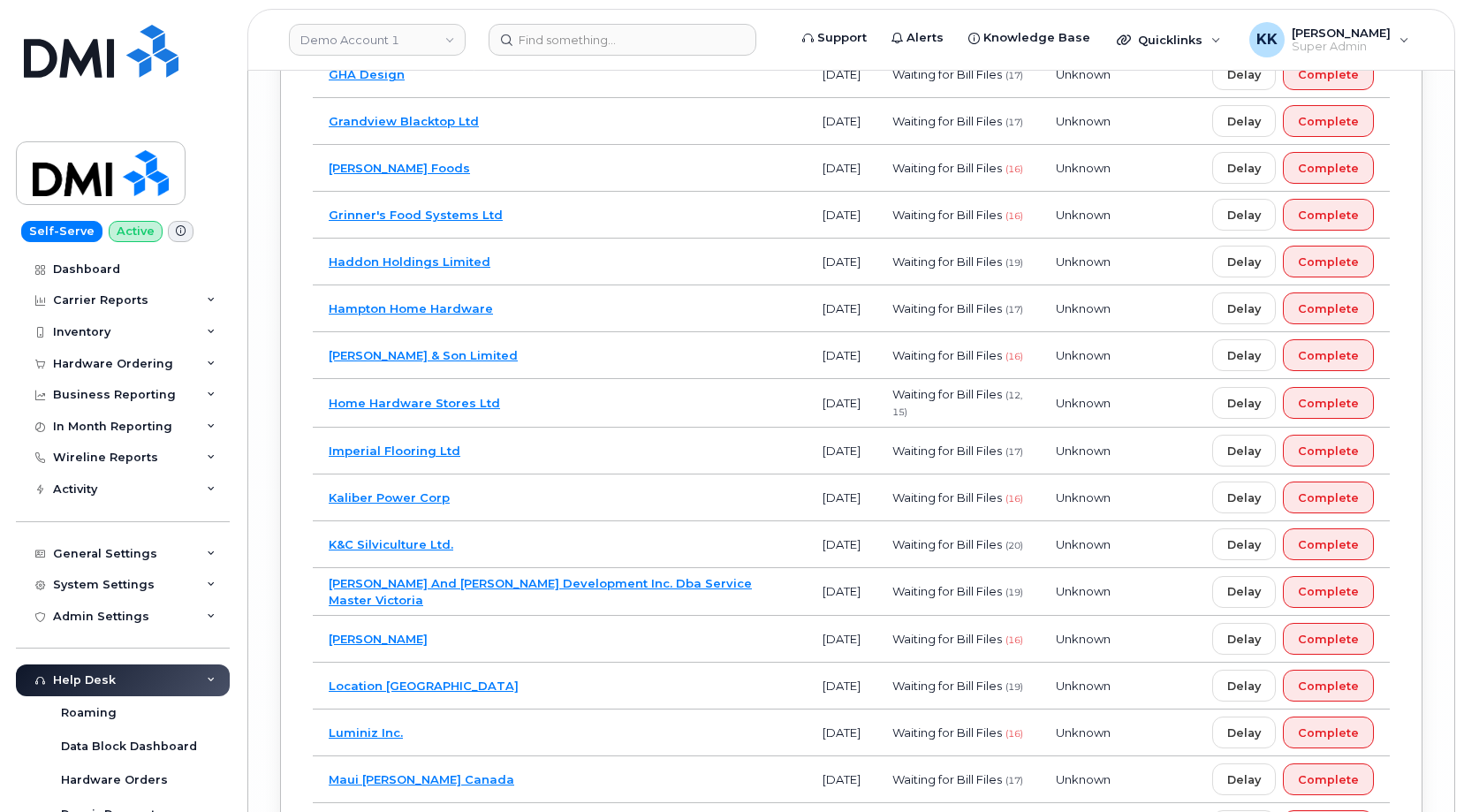
click at [703, 428] on td "Home Hardware Stores Ltd" at bounding box center [559, 403] width 494 height 49
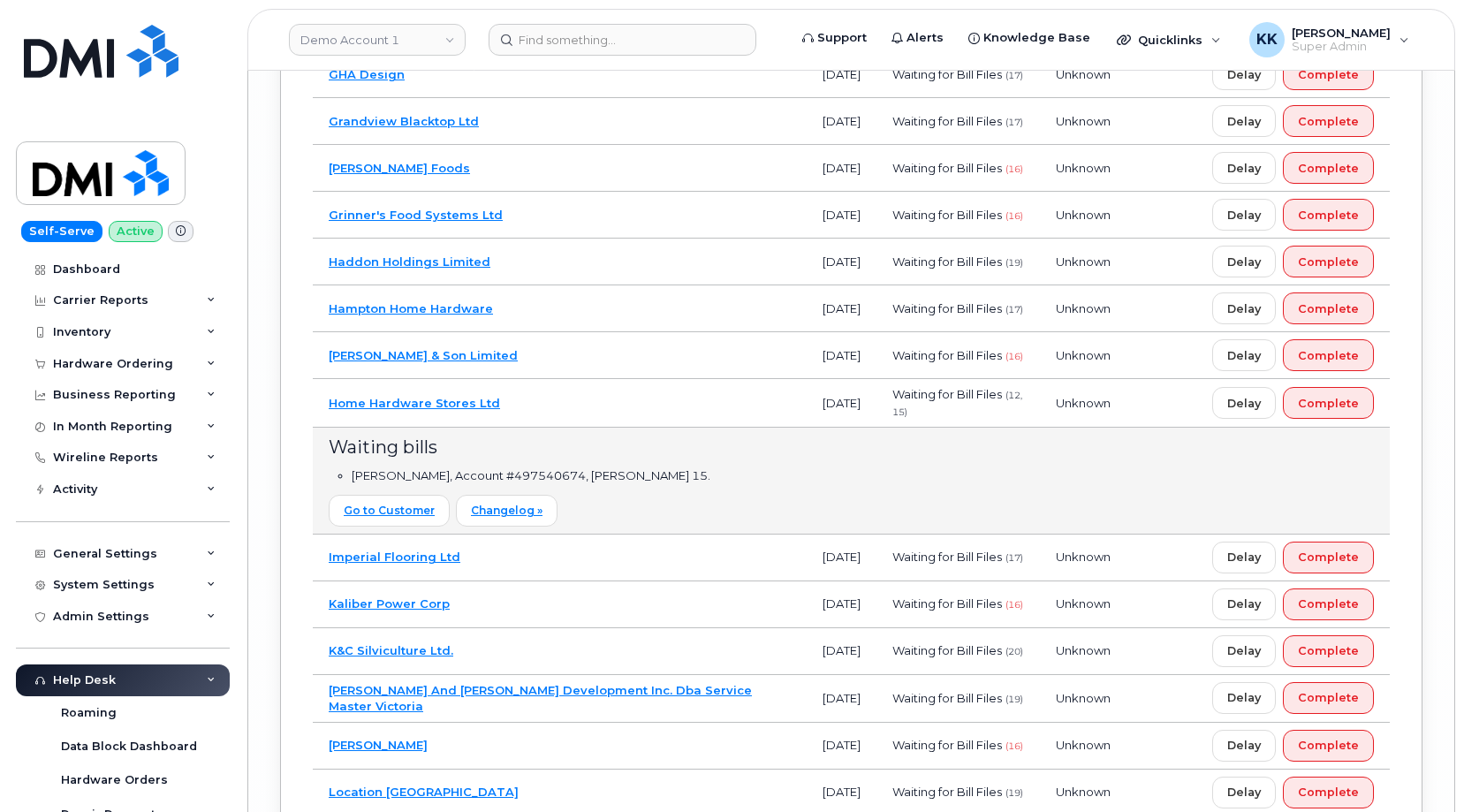
click at [703, 428] on td "Home Hardware Stores Ltd" at bounding box center [559, 403] width 494 height 49
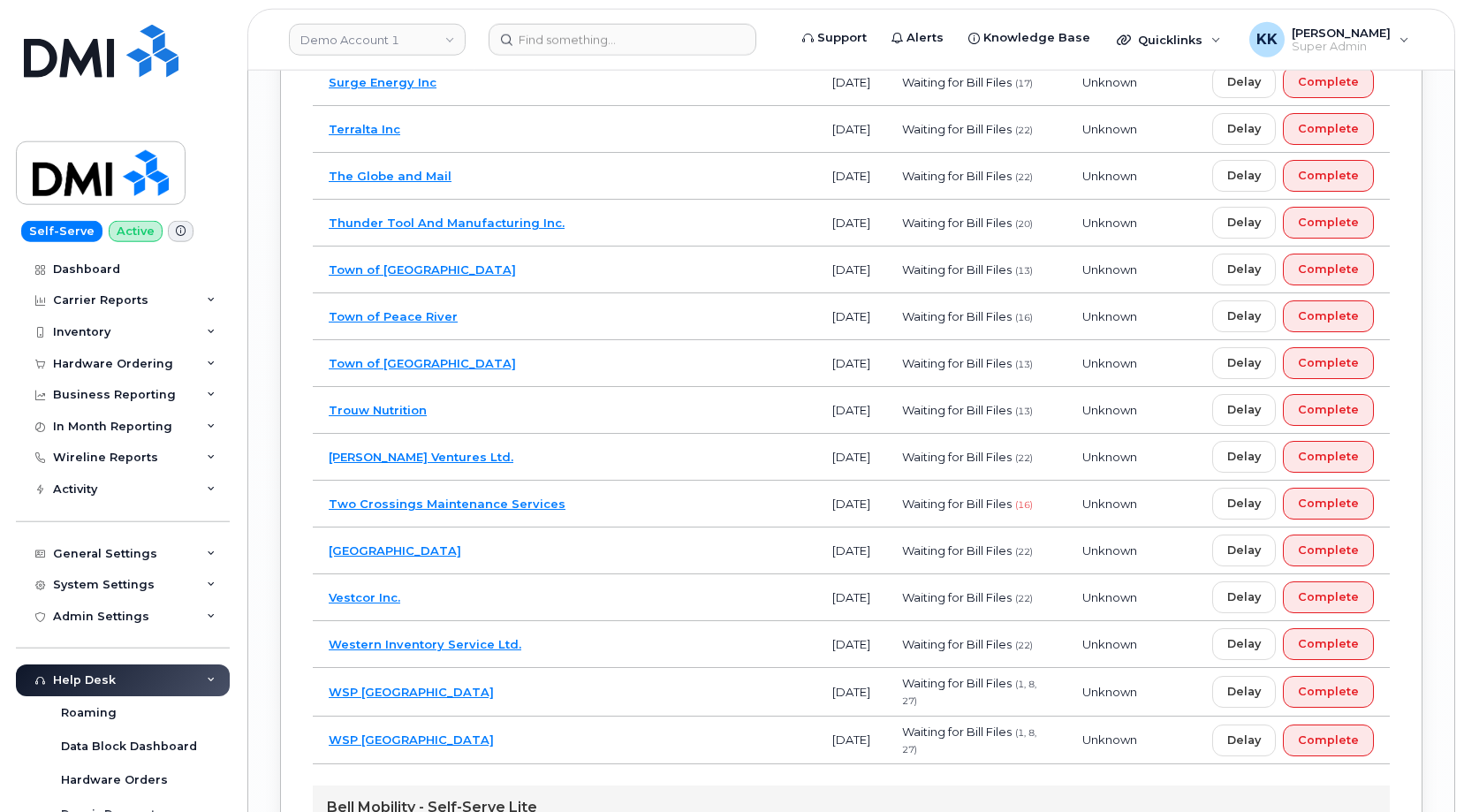
scroll to position [9157, 0]
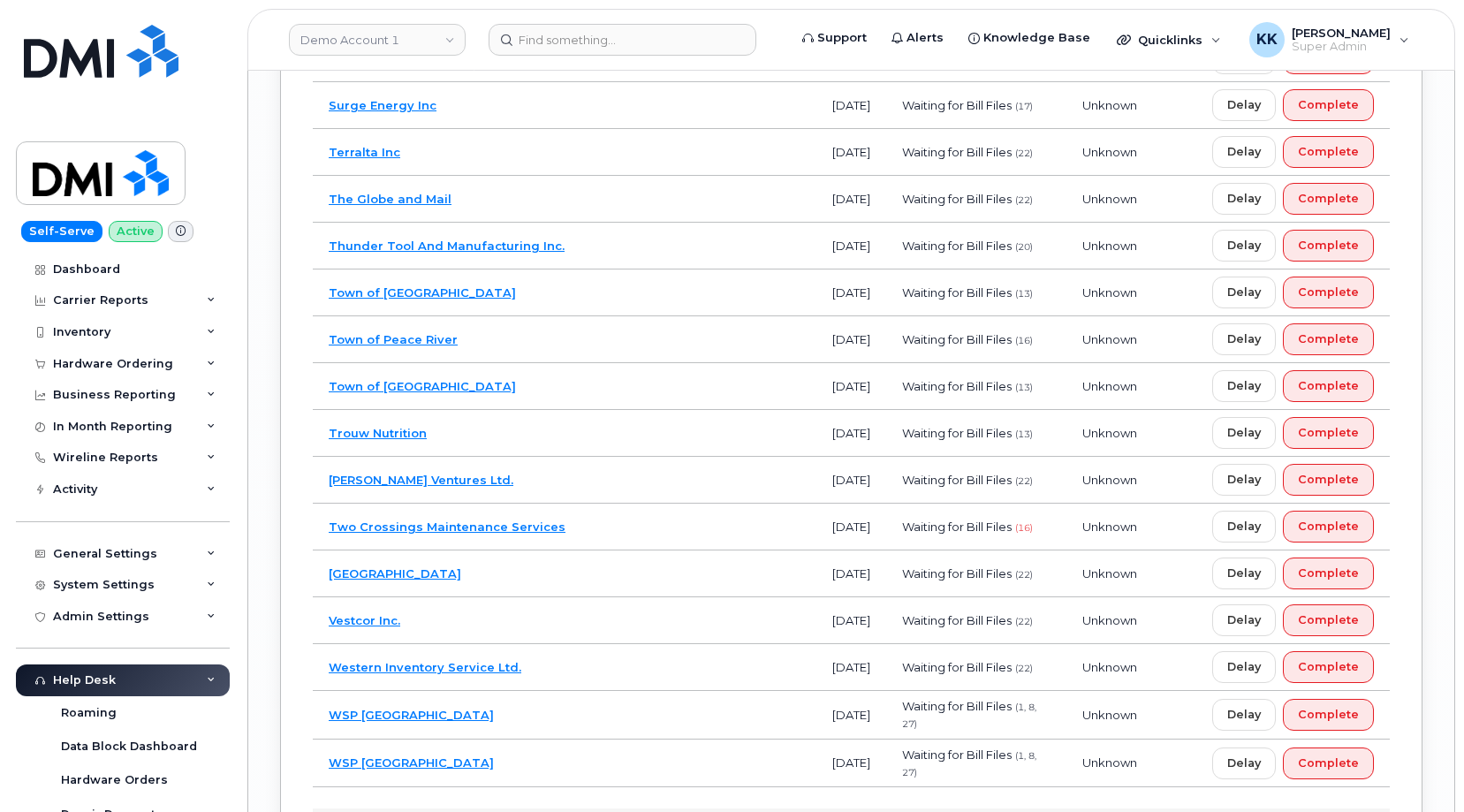
click at [702, 457] on td "Trouw Nutrition" at bounding box center [564, 433] width 503 height 47
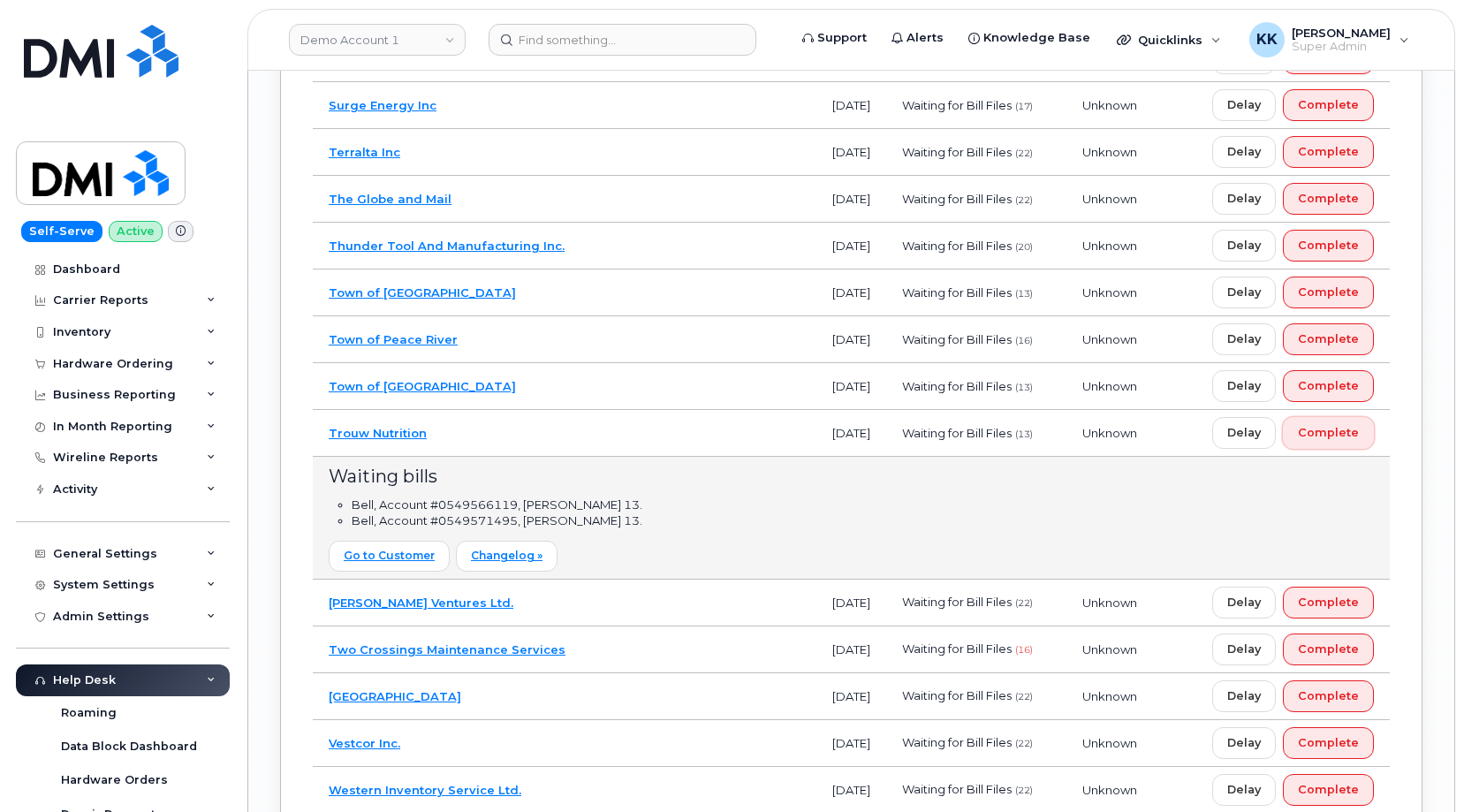
click at [1347, 440] on span "Complete" at bounding box center [1328, 433] width 61 height 17
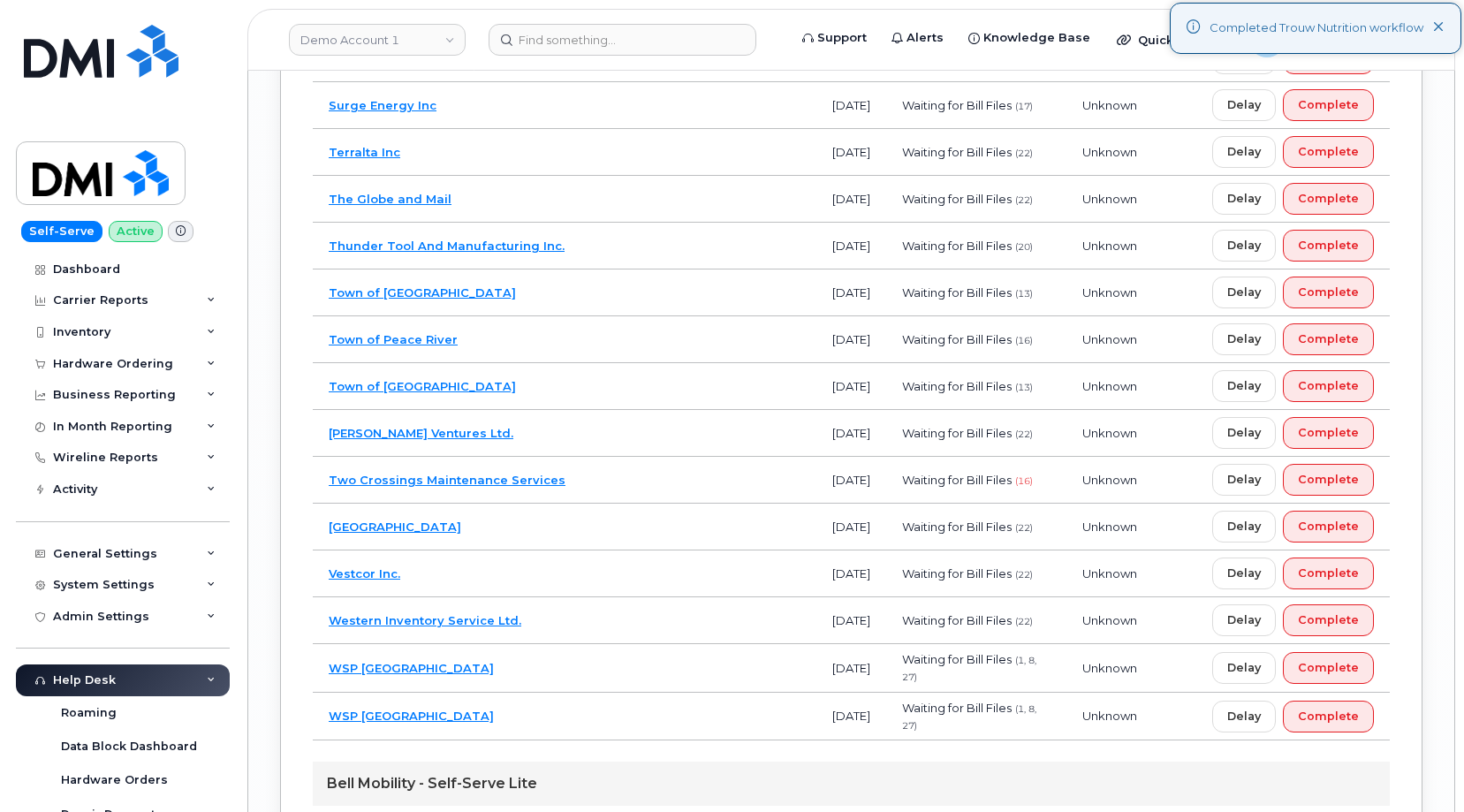
click at [627, 410] on td "Town of Slave Lake" at bounding box center [564, 386] width 503 height 47
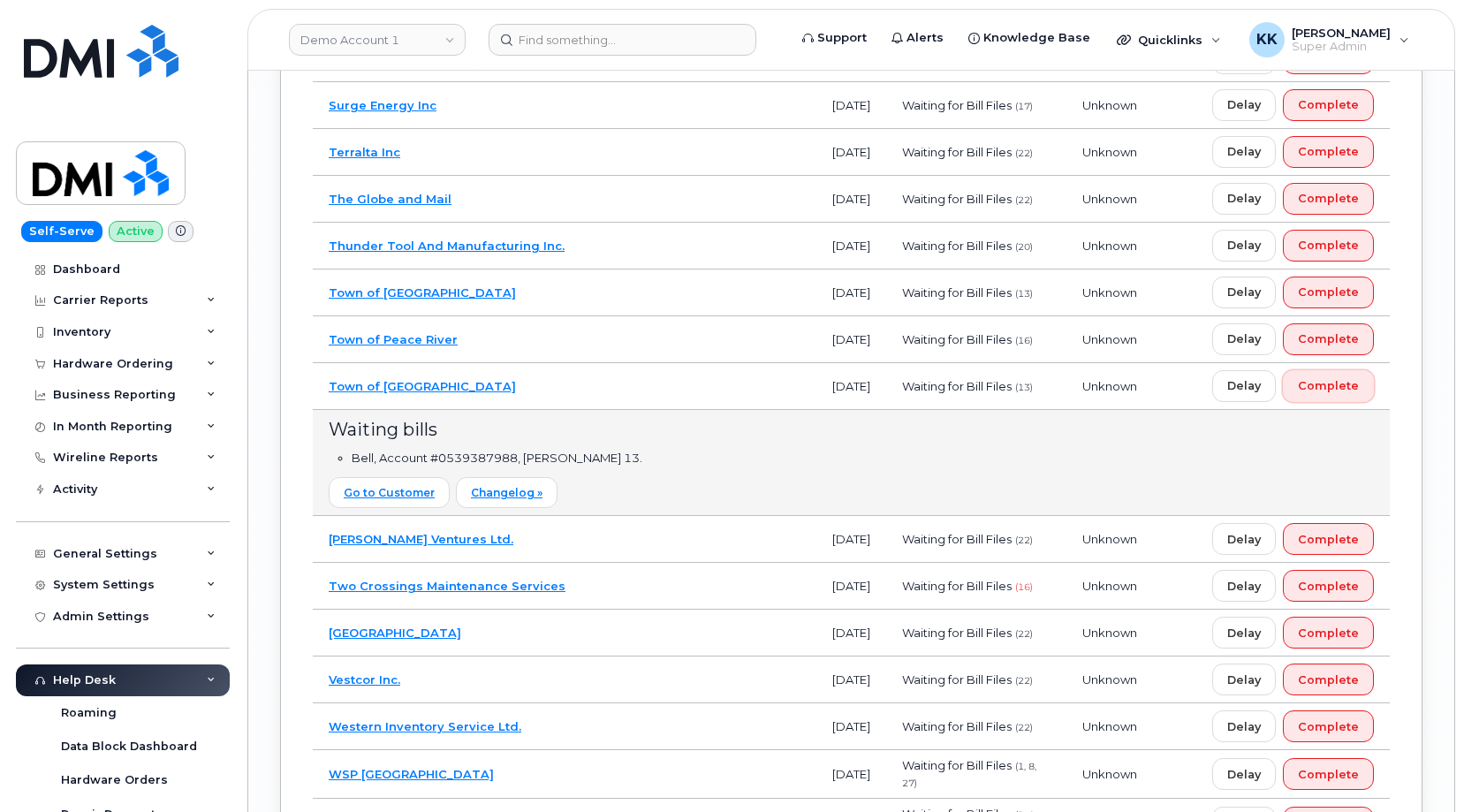
click at [1349, 402] on button "Complete" at bounding box center [1328, 385] width 91 height 31
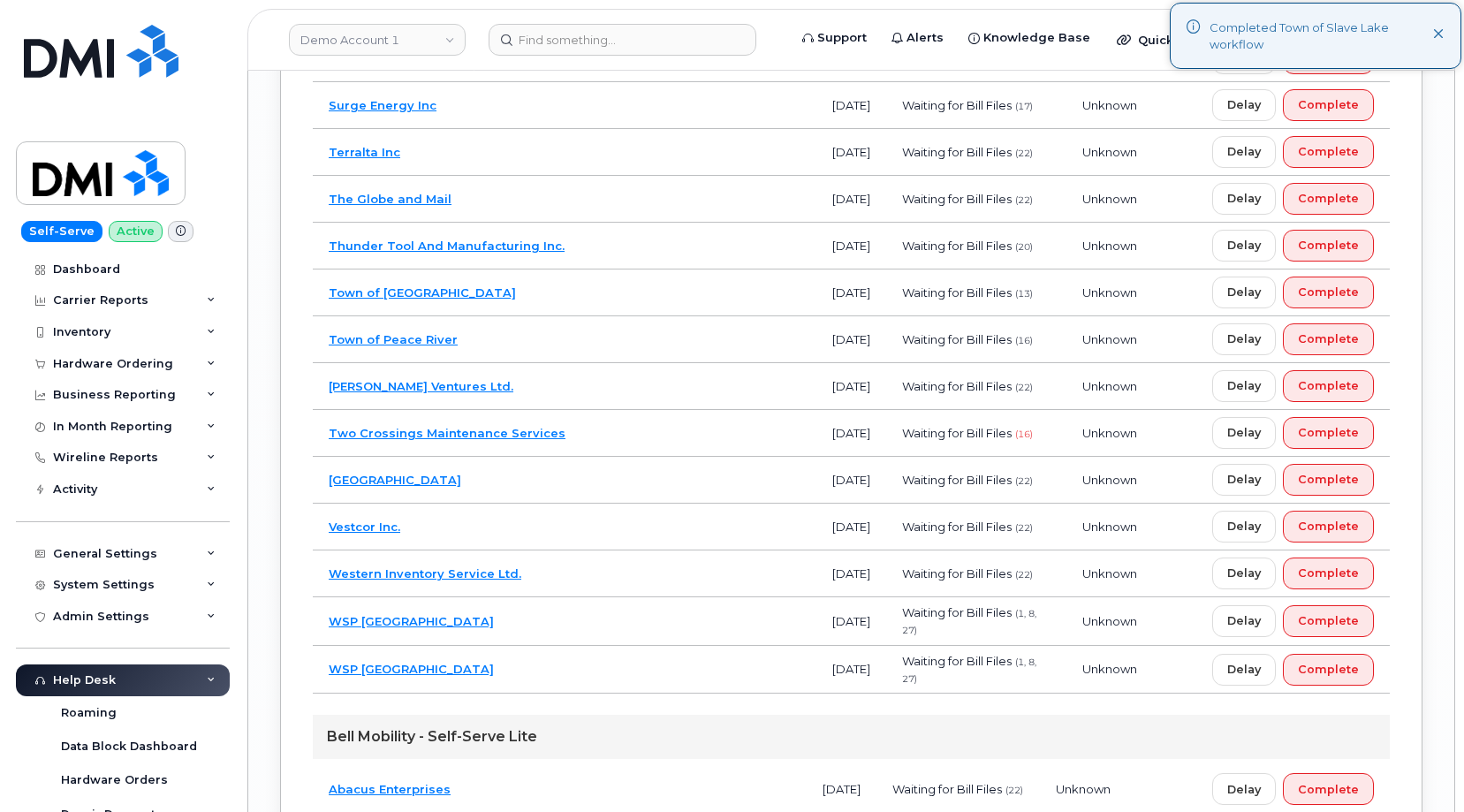
scroll to position [9066, 0]
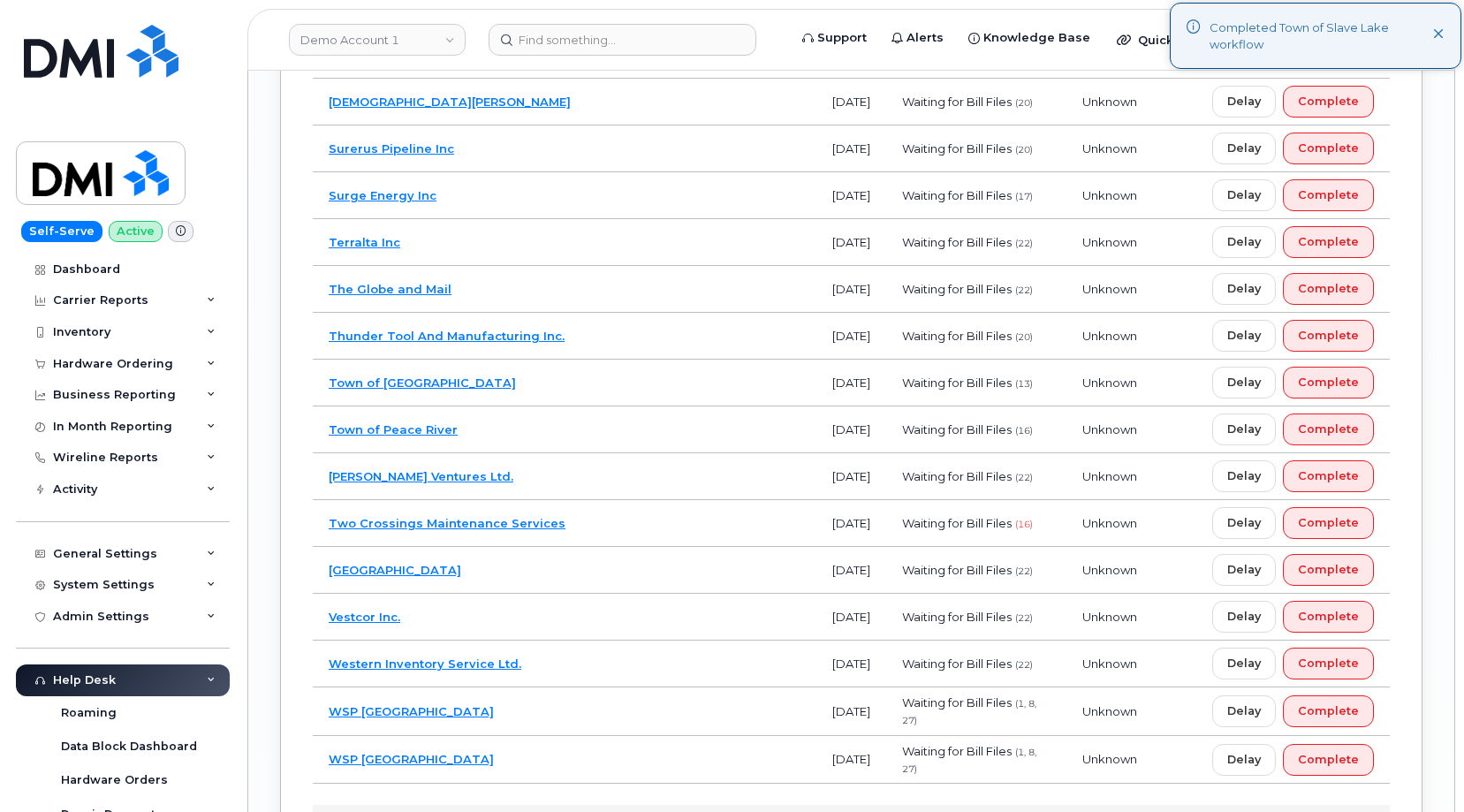
click at [688, 406] on td "Town of Greater Napanee" at bounding box center [564, 382] width 503 height 47
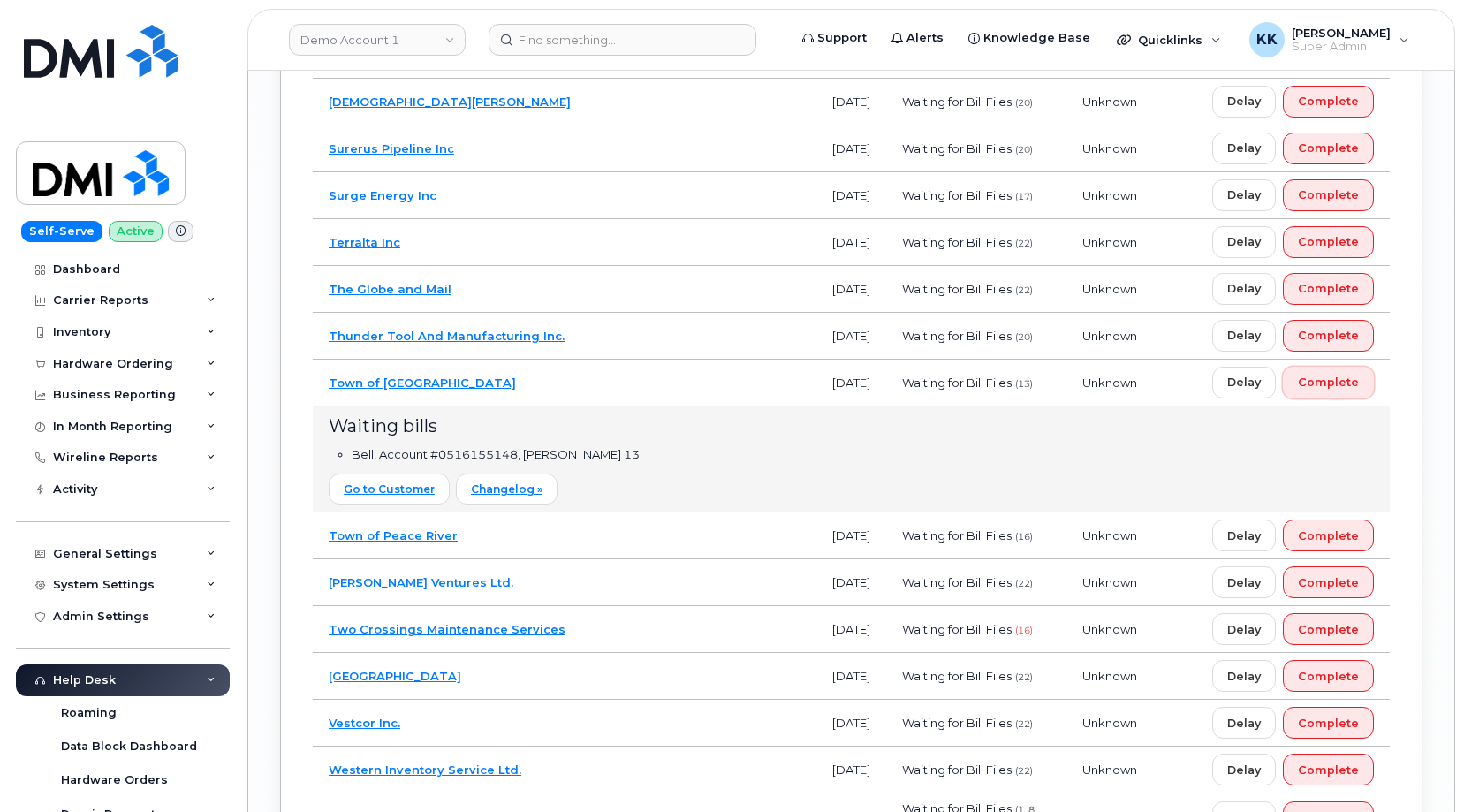
click at [1310, 391] on span "Complete" at bounding box center [1328, 382] width 61 height 17
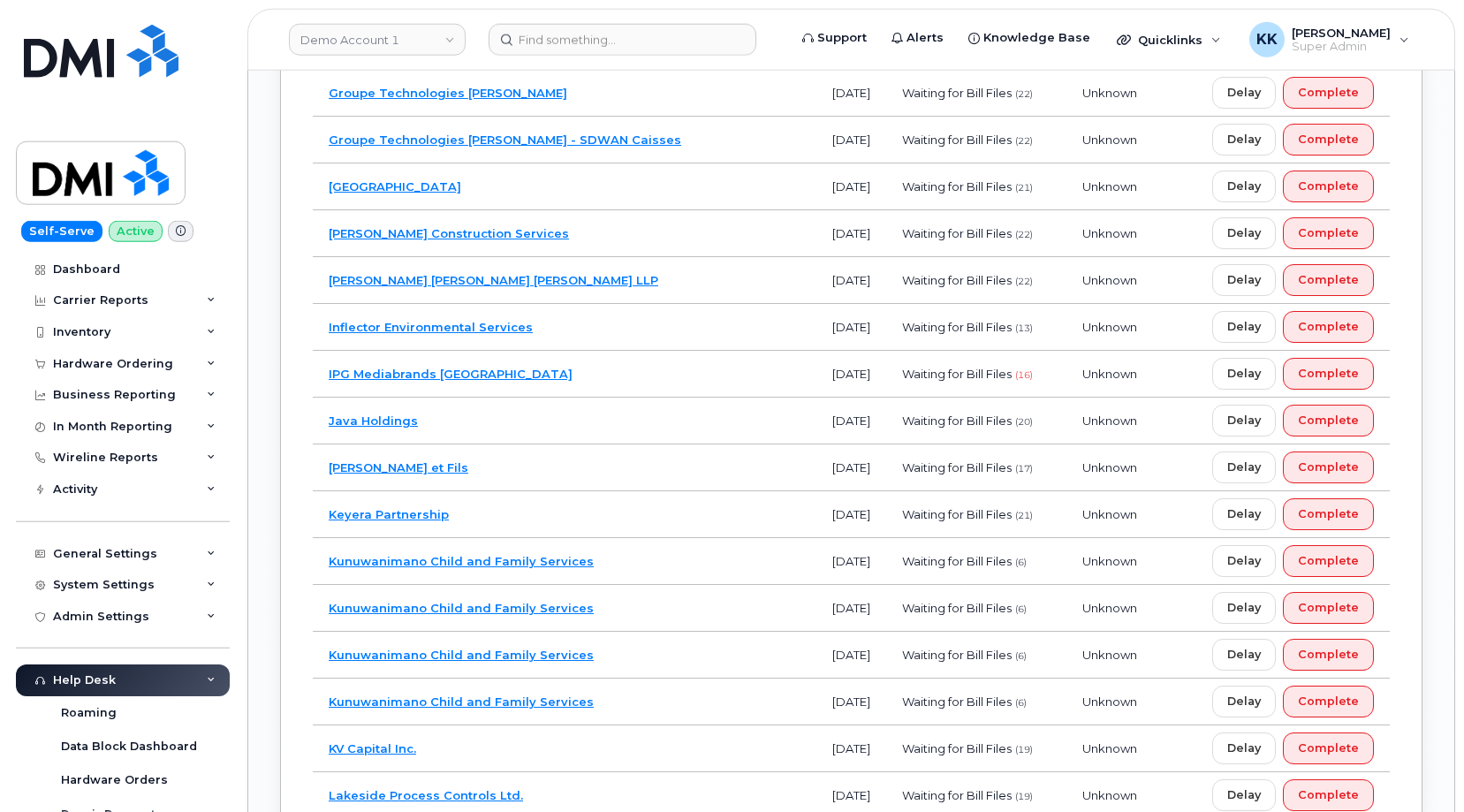
scroll to position [6994, 0]
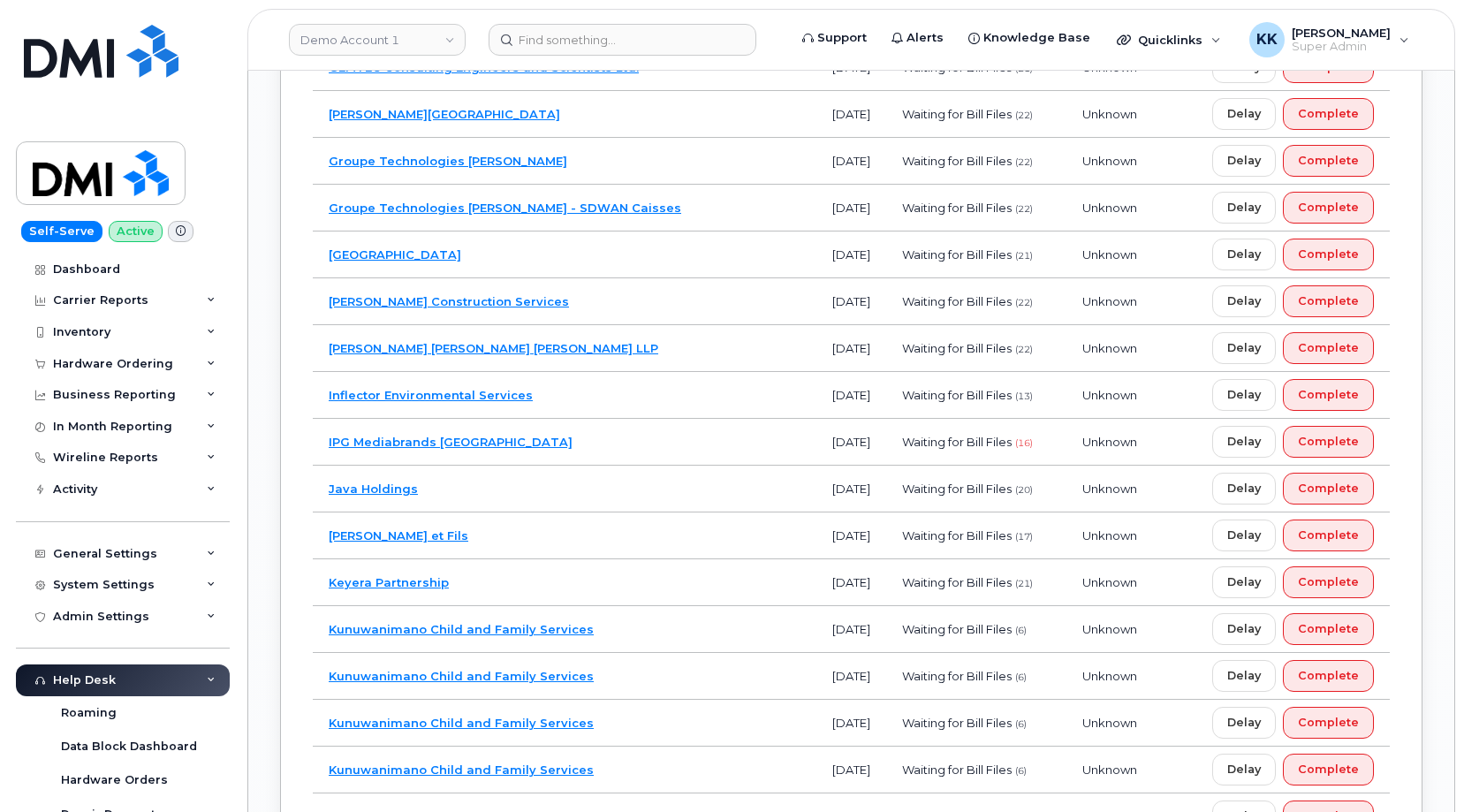
click at [662, 418] on td "Inflector Environmental Services" at bounding box center [564, 395] width 503 height 47
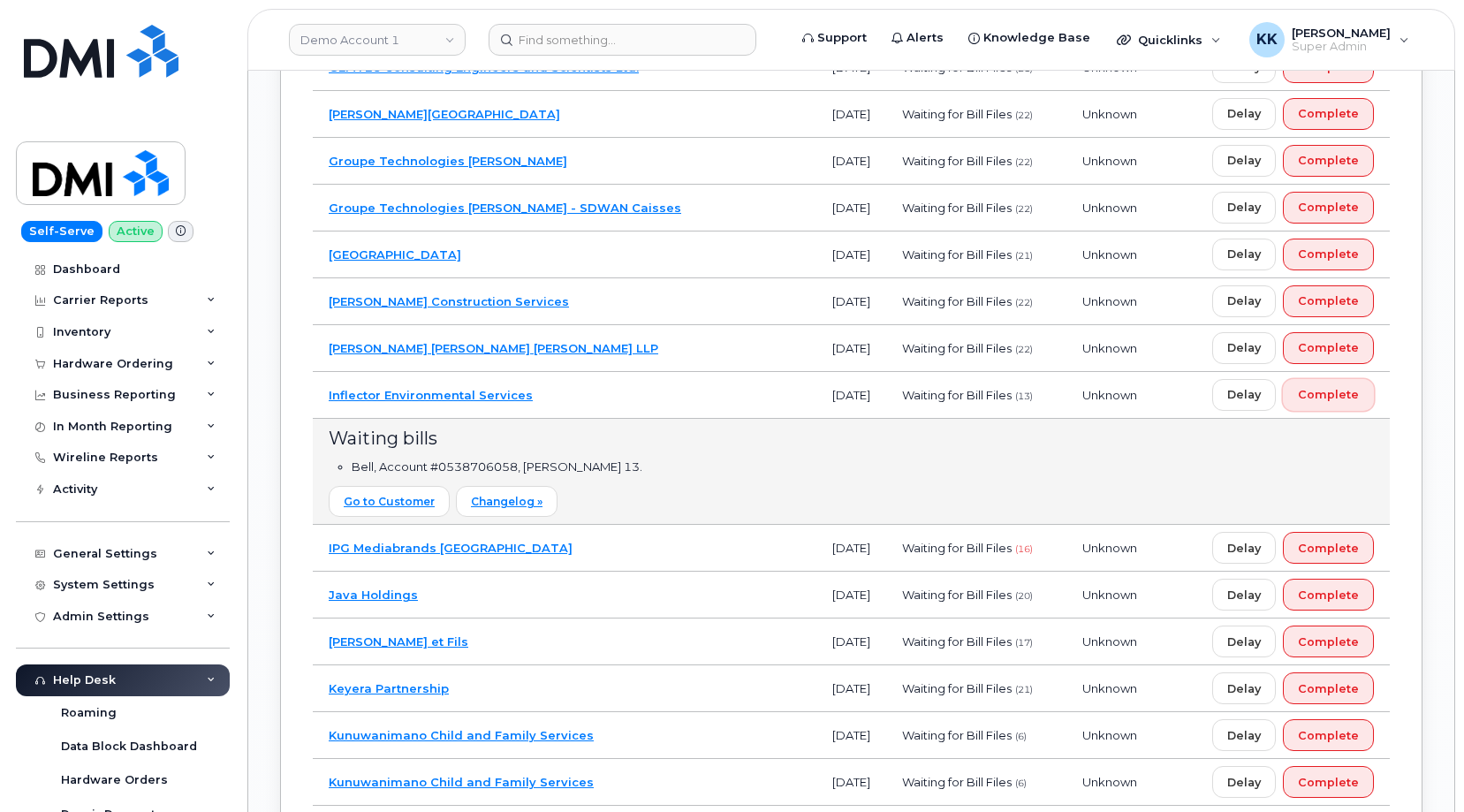
click at [1355, 403] on span "Complete" at bounding box center [1328, 395] width 61 height 17
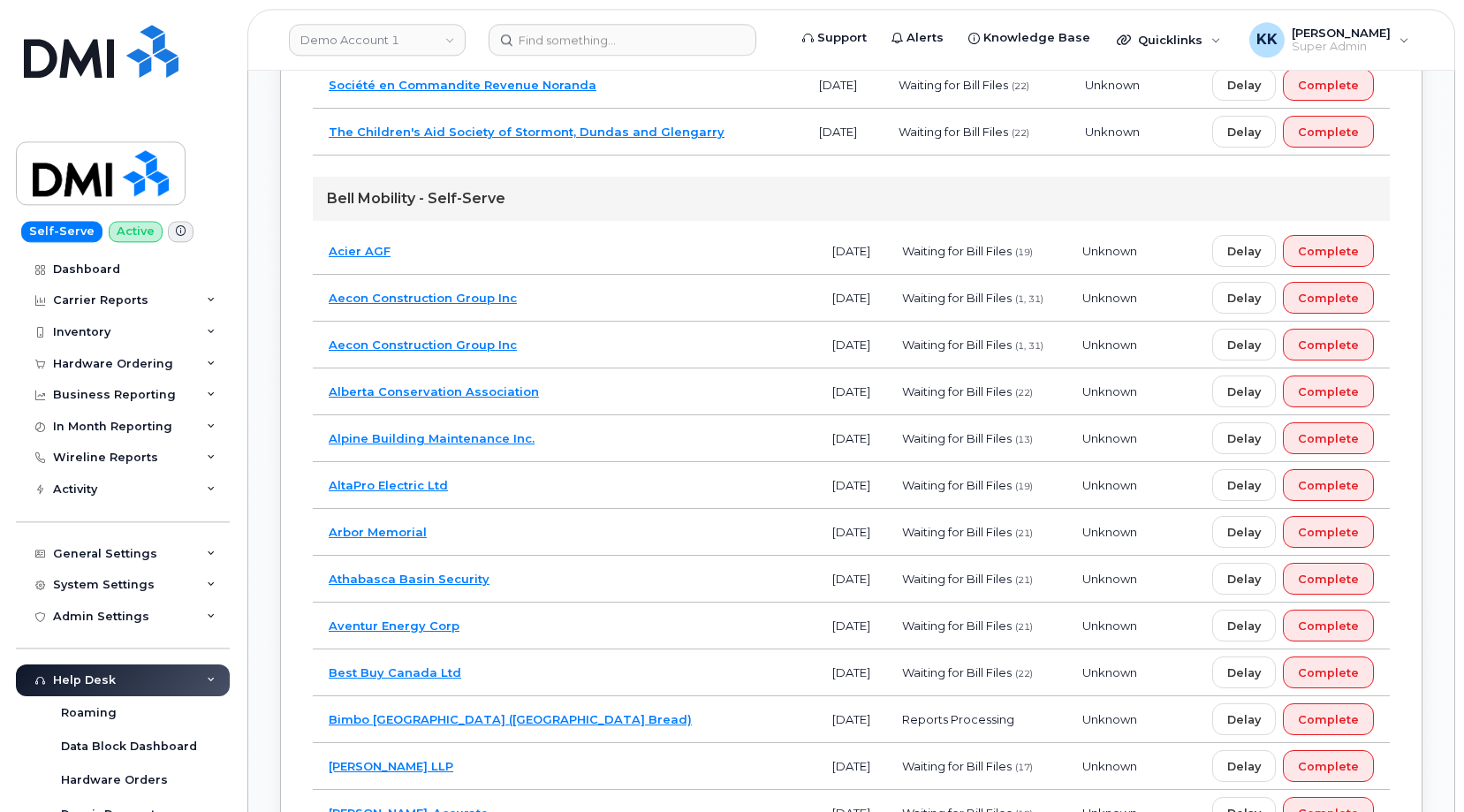
scroll to position [5463, 0]
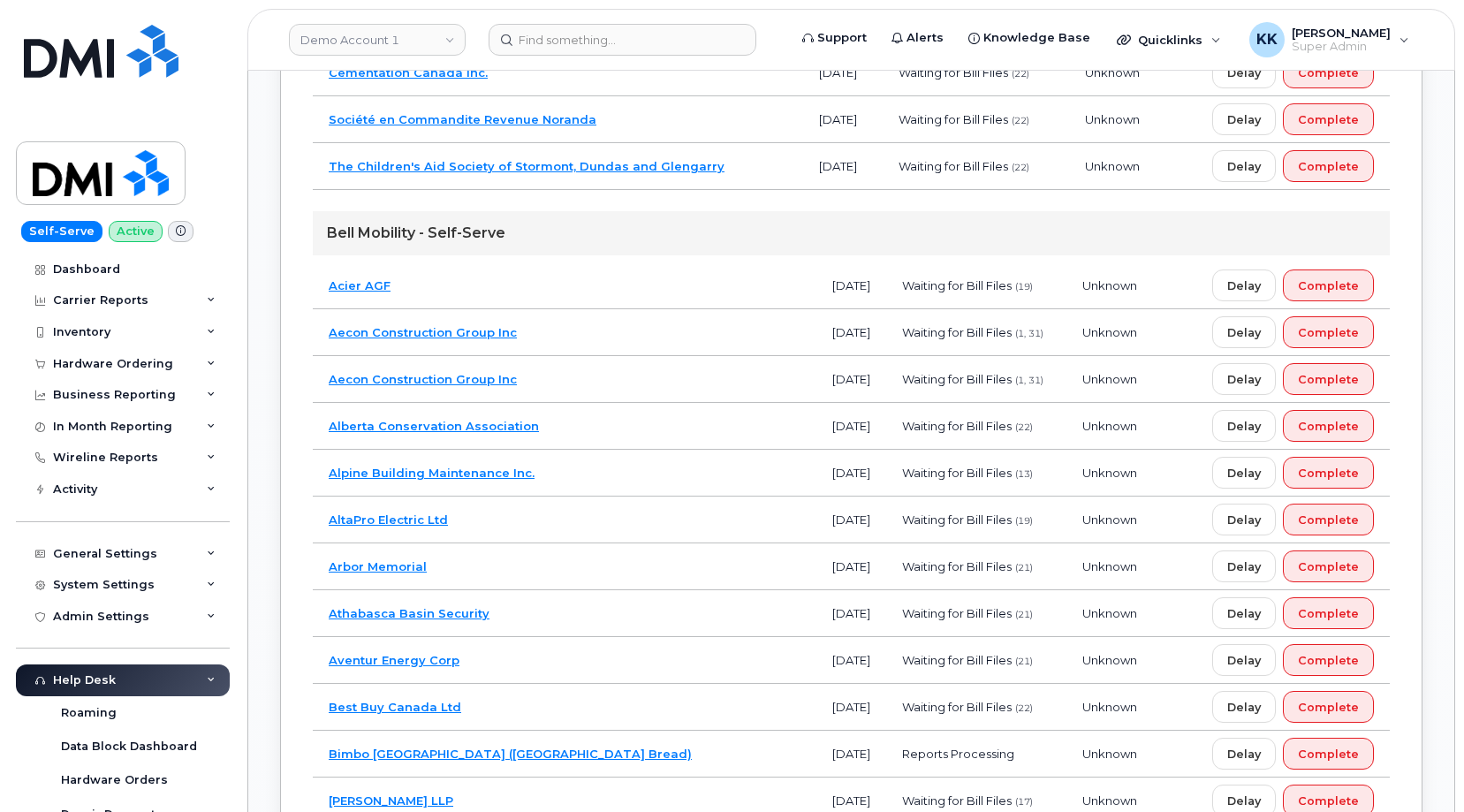
click at [782, 475] on td "Alpine Building Maintenance Inc." at bounding box center [564, 473] width 503 height 47
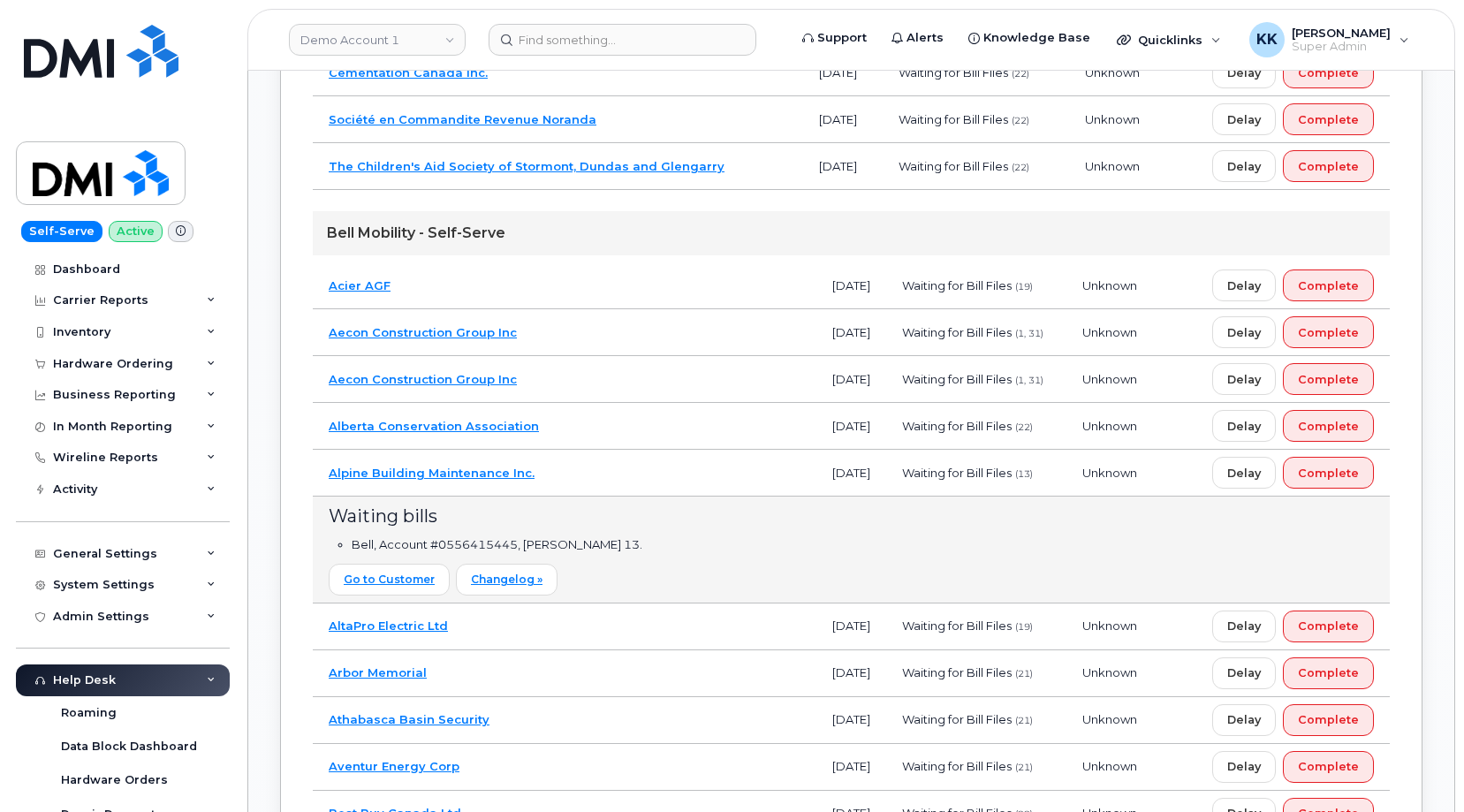
click at [700, 483] on td "Alpine Building Maintenance Inc." at bounding box center [564, 473] width 503 height 47
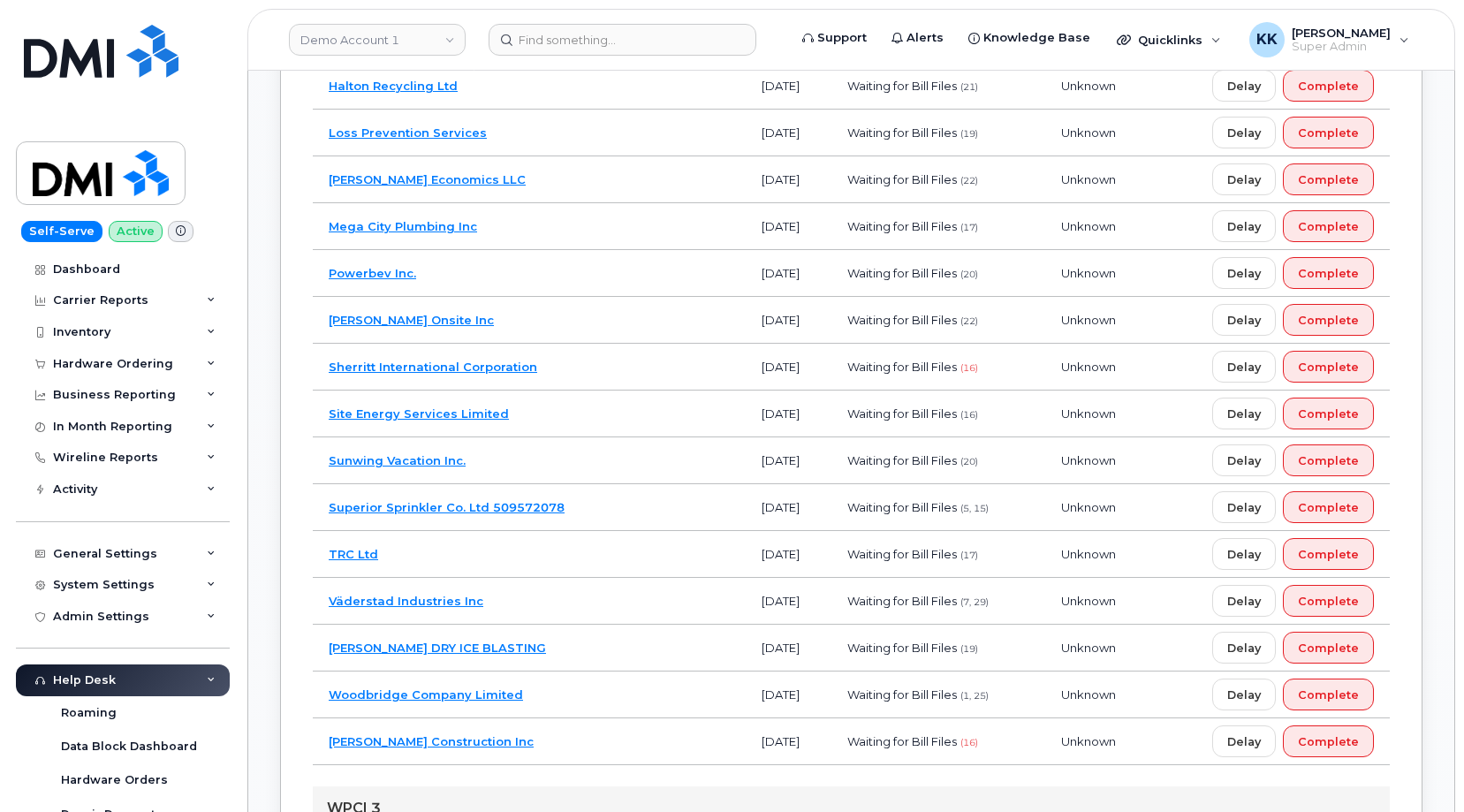
scroll to position [4473, 0]
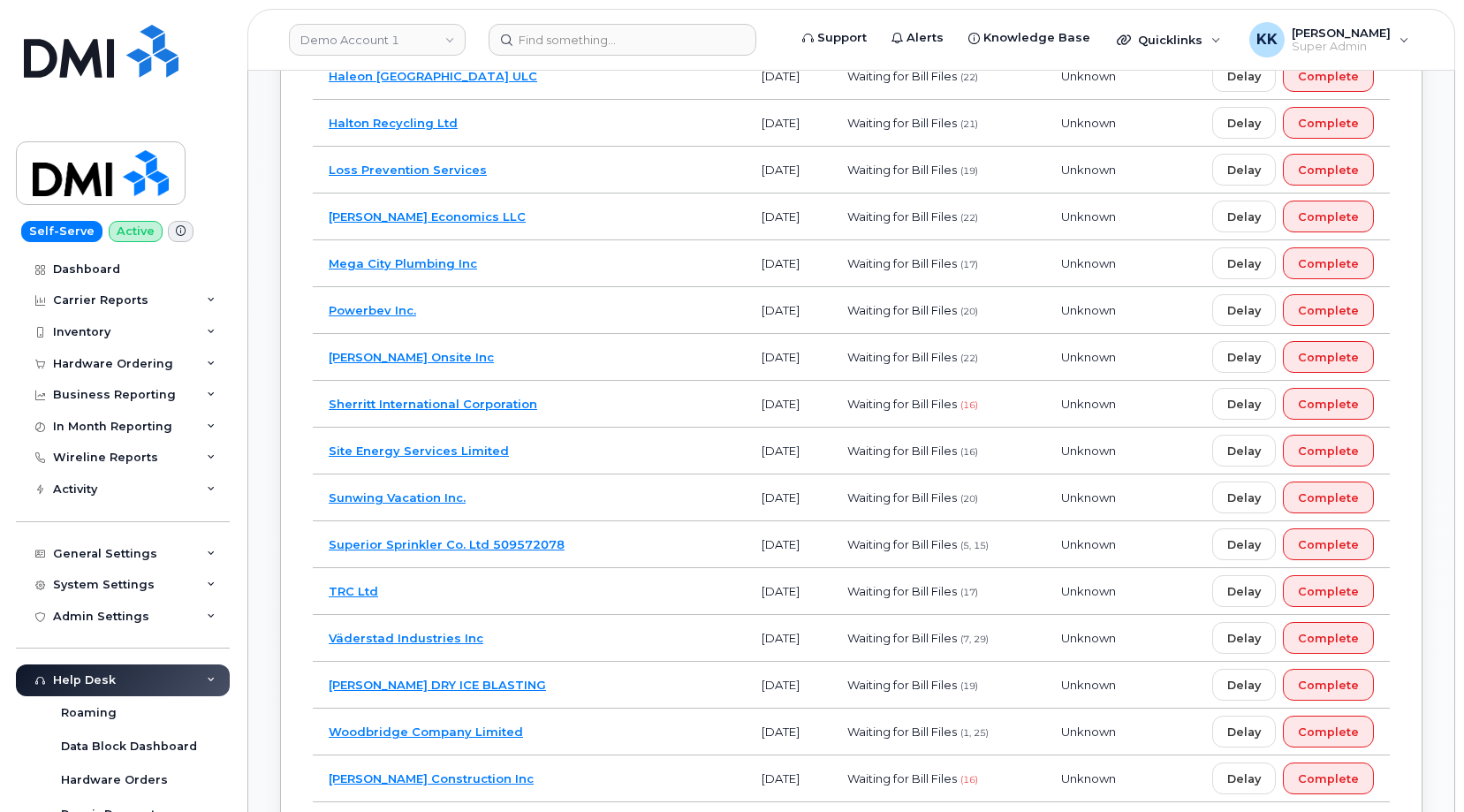
click at [625, 547] on td "Superior Sprinkler Co. Ltd 509572078" at bounding box center [529, 544] width 433 height 47
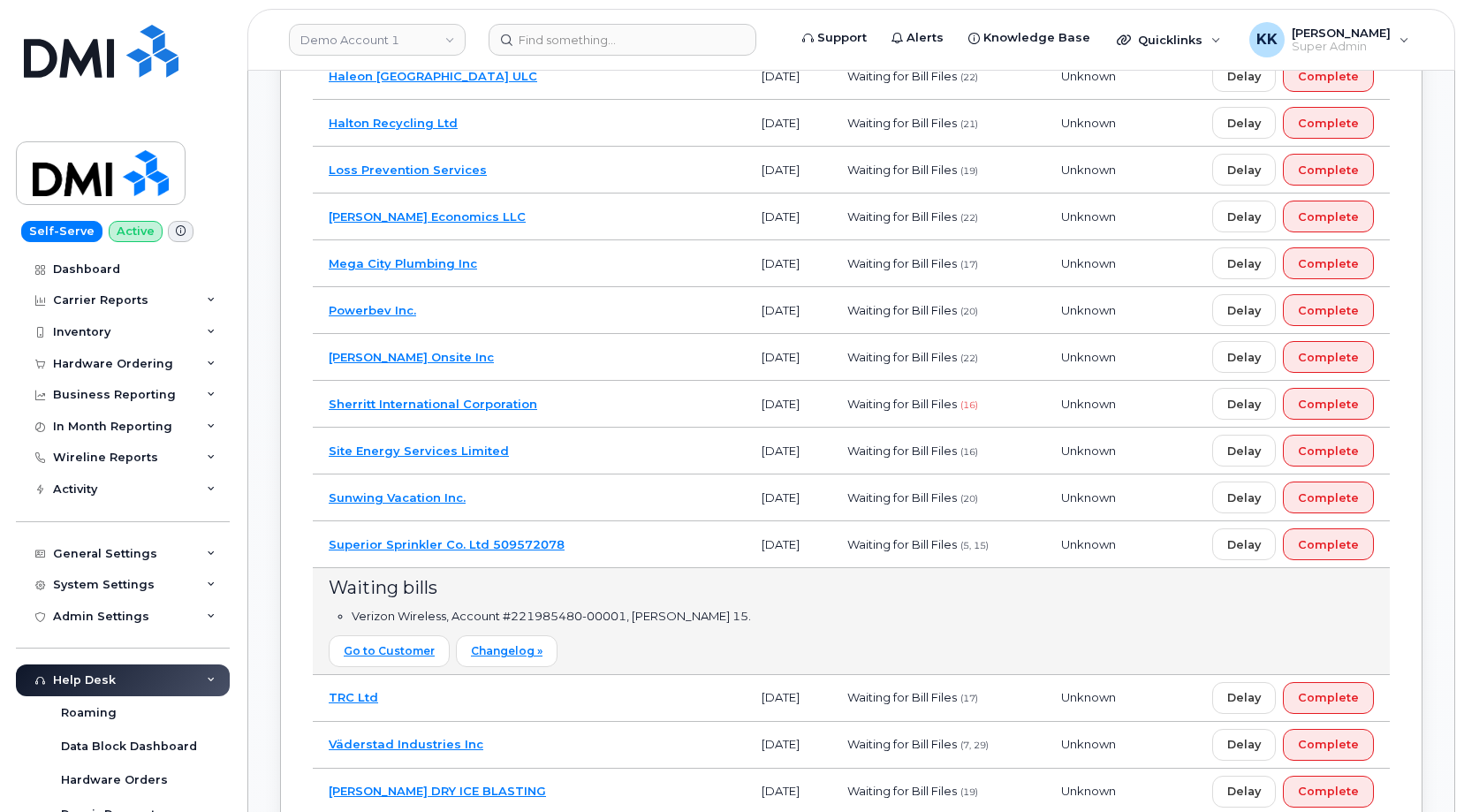
click at [625, 547] on td "Superior Sprinkler Co. Ltd 509572078" at bounding box center [529, 544] width 433 height 47
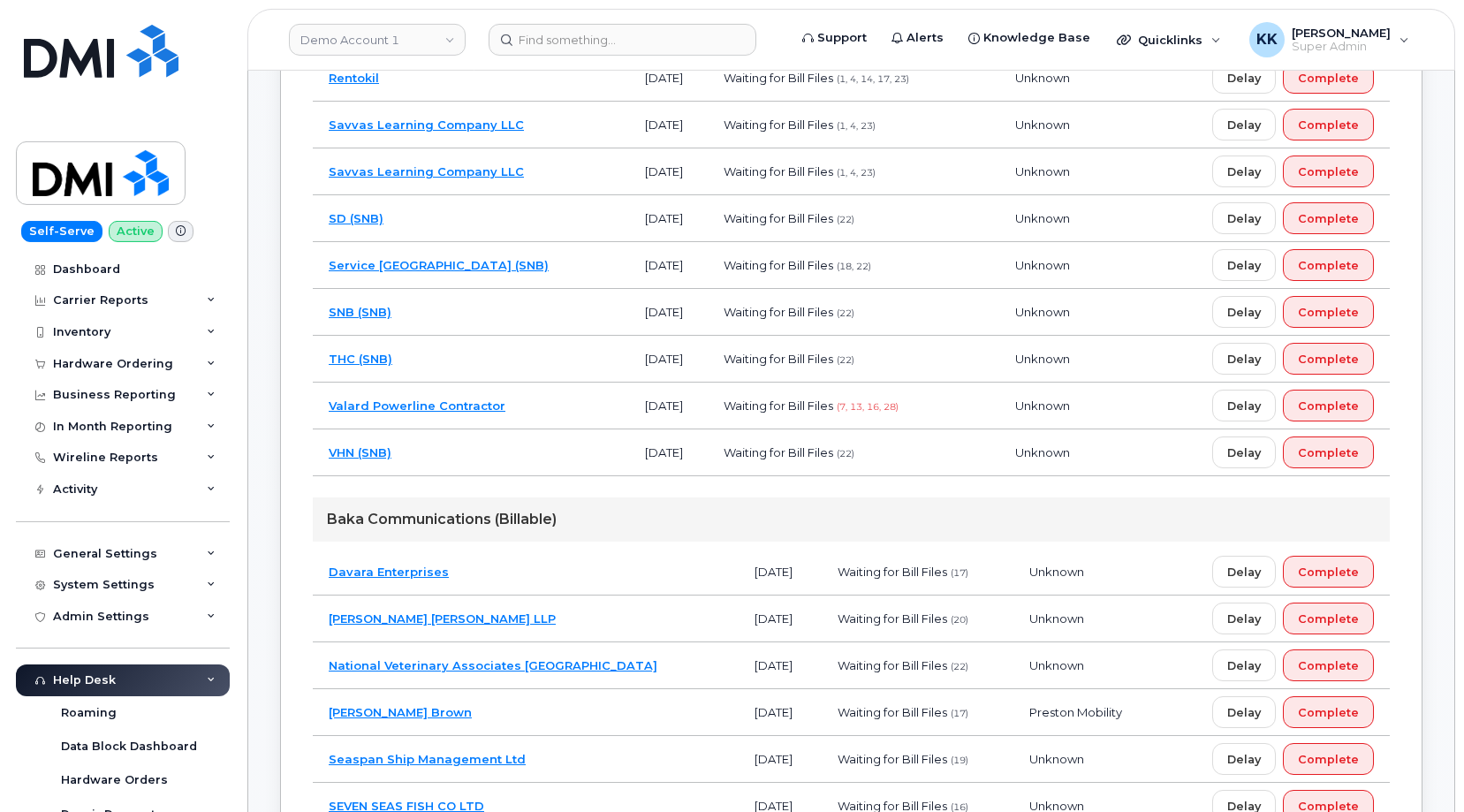
scroll to position [2130, 0]
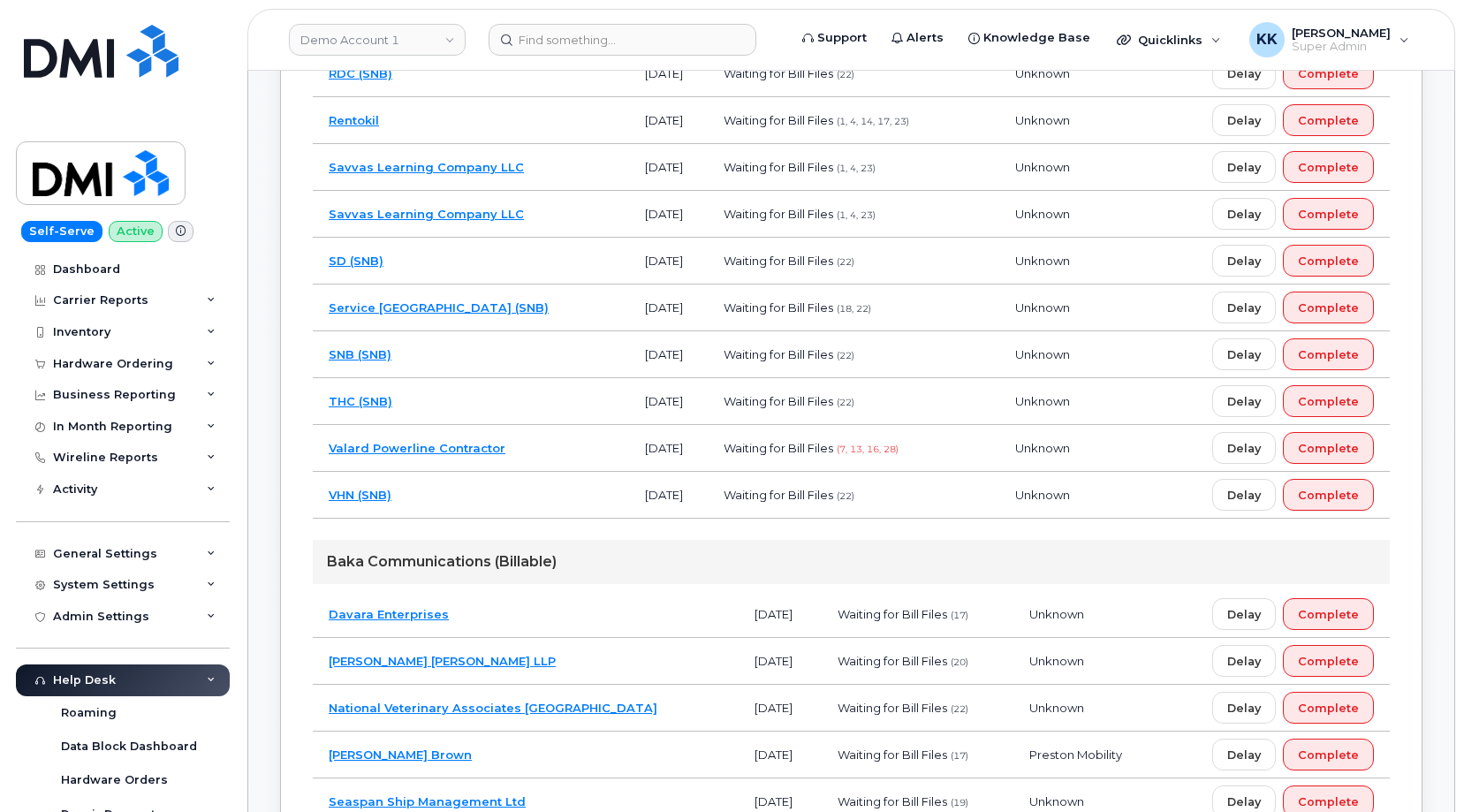
click at [579, 448] on td "Valard Powerline Contractor" at bounding box center [471, 448] width 316 height 47
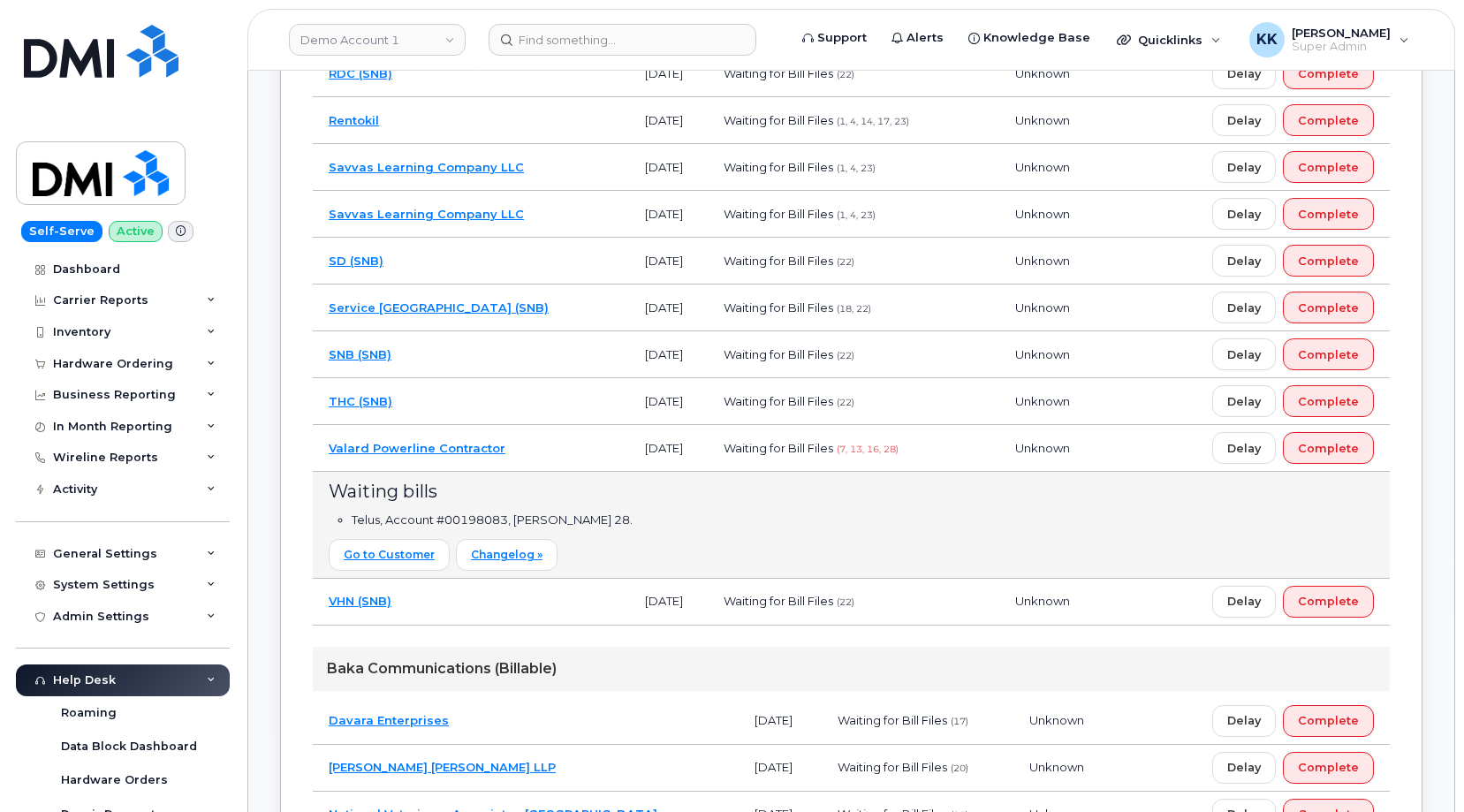
click at [579, 448] on td "Valard Powerline Contractor" at bounding box center [471, 448] width 316 height 47
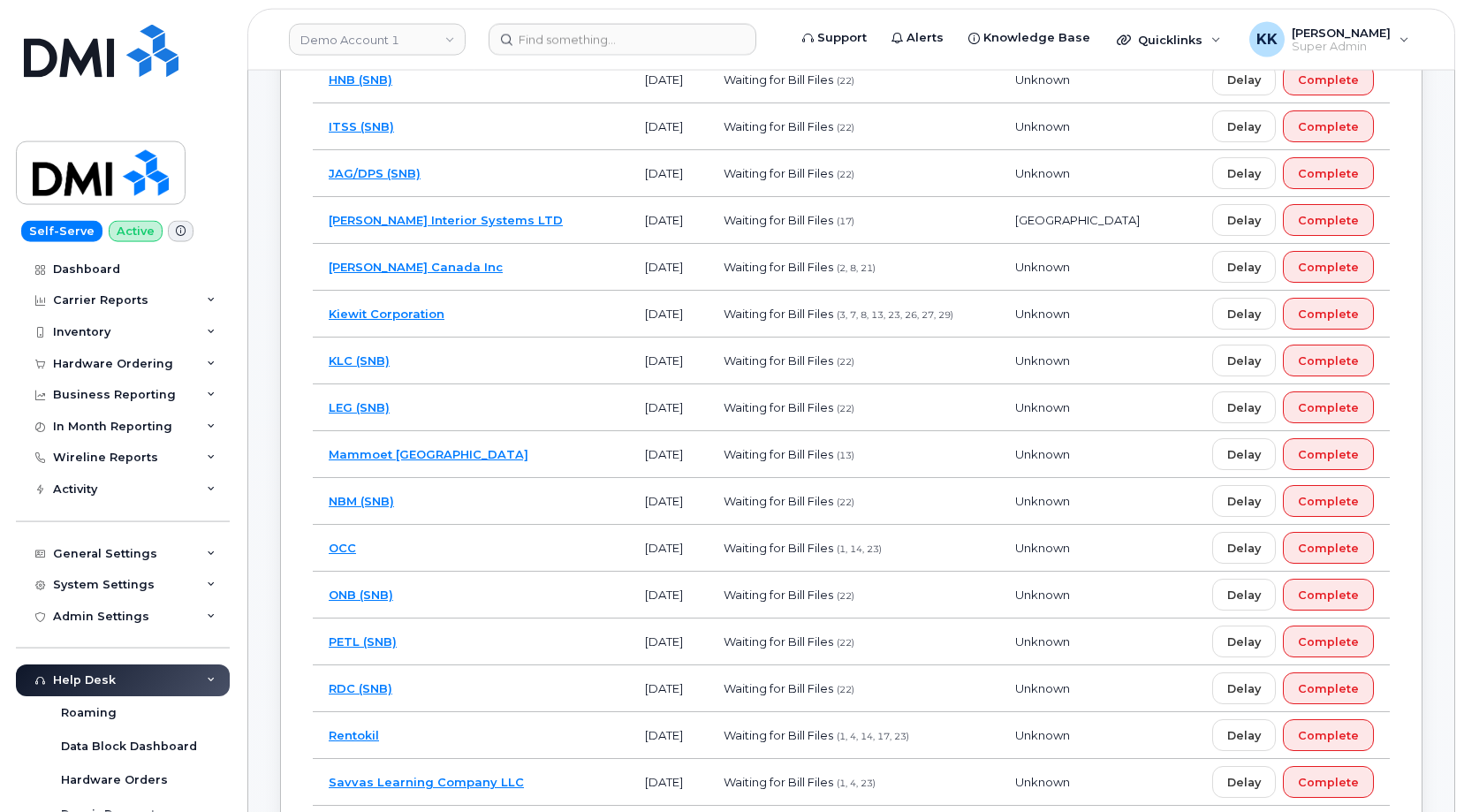
scroll to position [1499, 0]
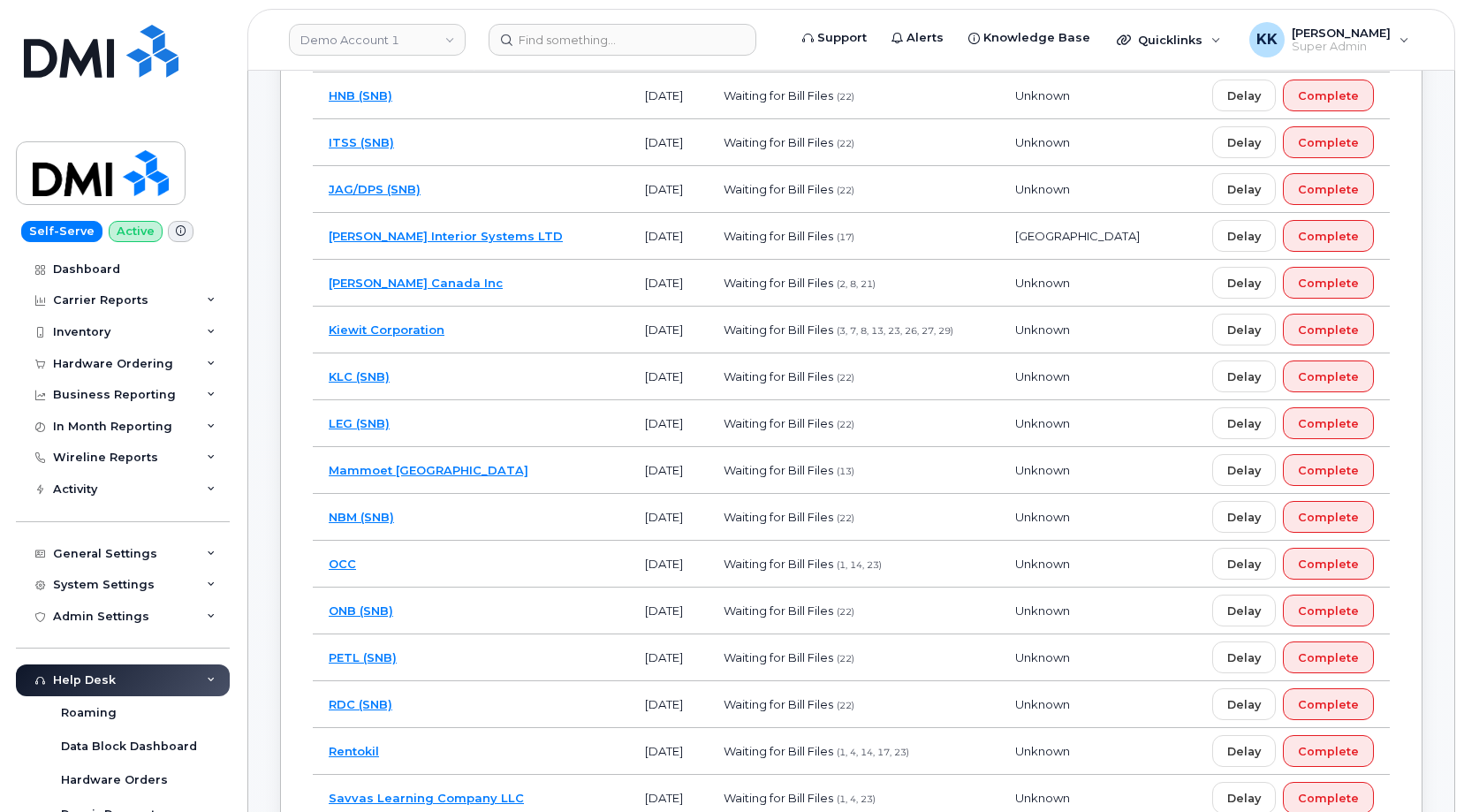
click at [584, 475] on td "Mammoet Canada" at bounding box center [471, 470] width 316 height 47
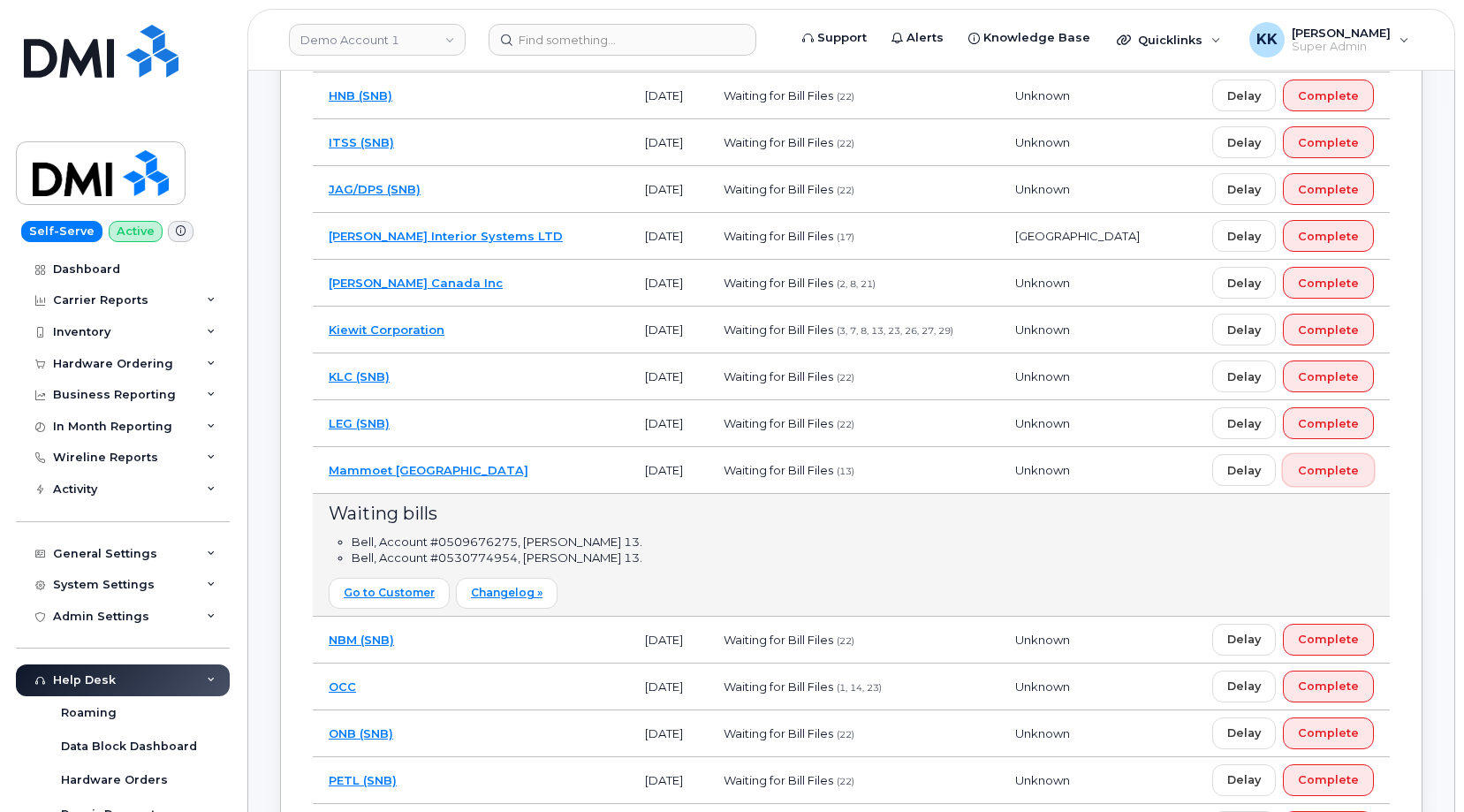
click at [1355, 468] on span "Complete" at bounding box center [1328, 471] width 61 height 17
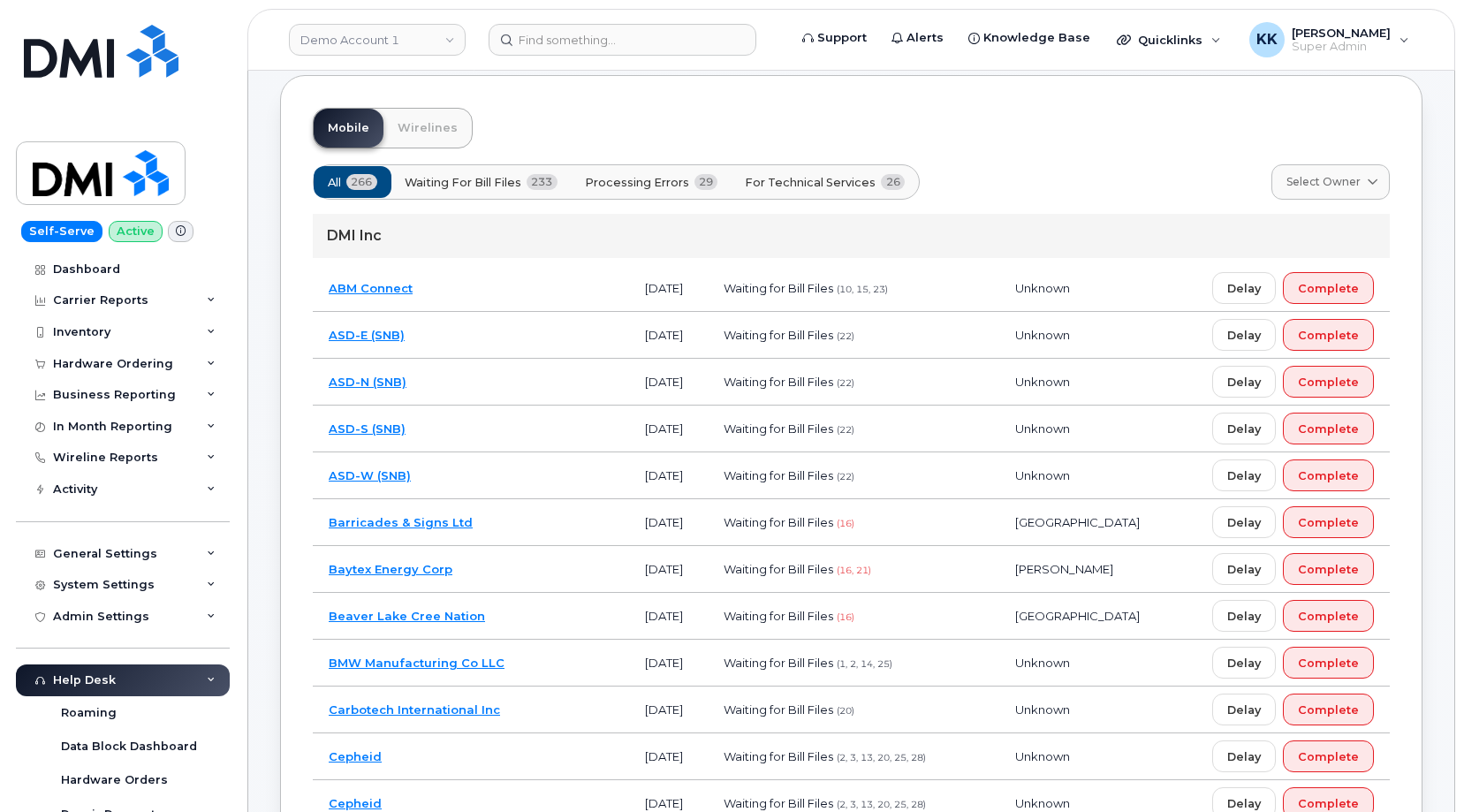
scroll to position [58, 0]
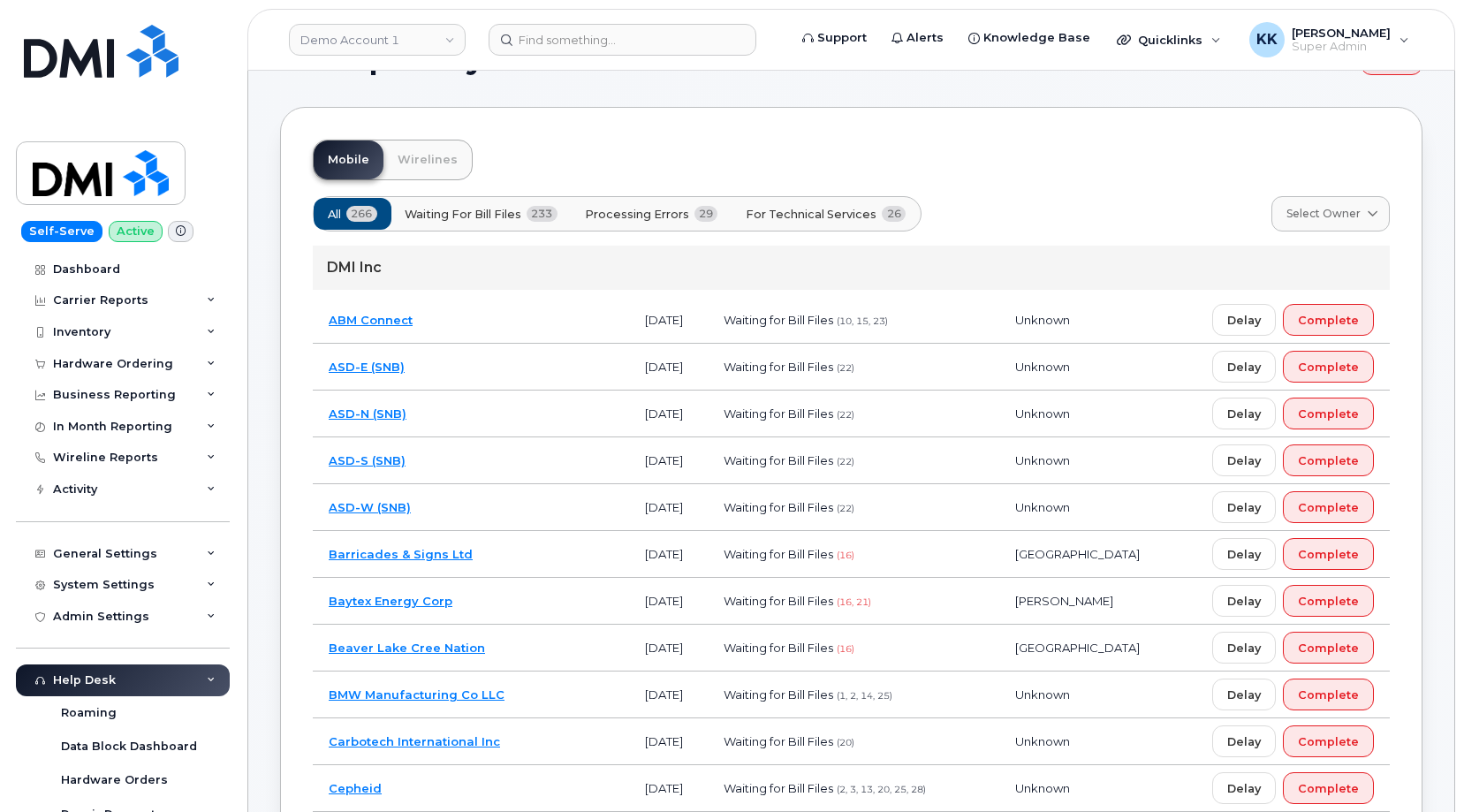
click at [822, 215] on span "For Technical Services" at bounding box center [810, 214] width 131 height 17
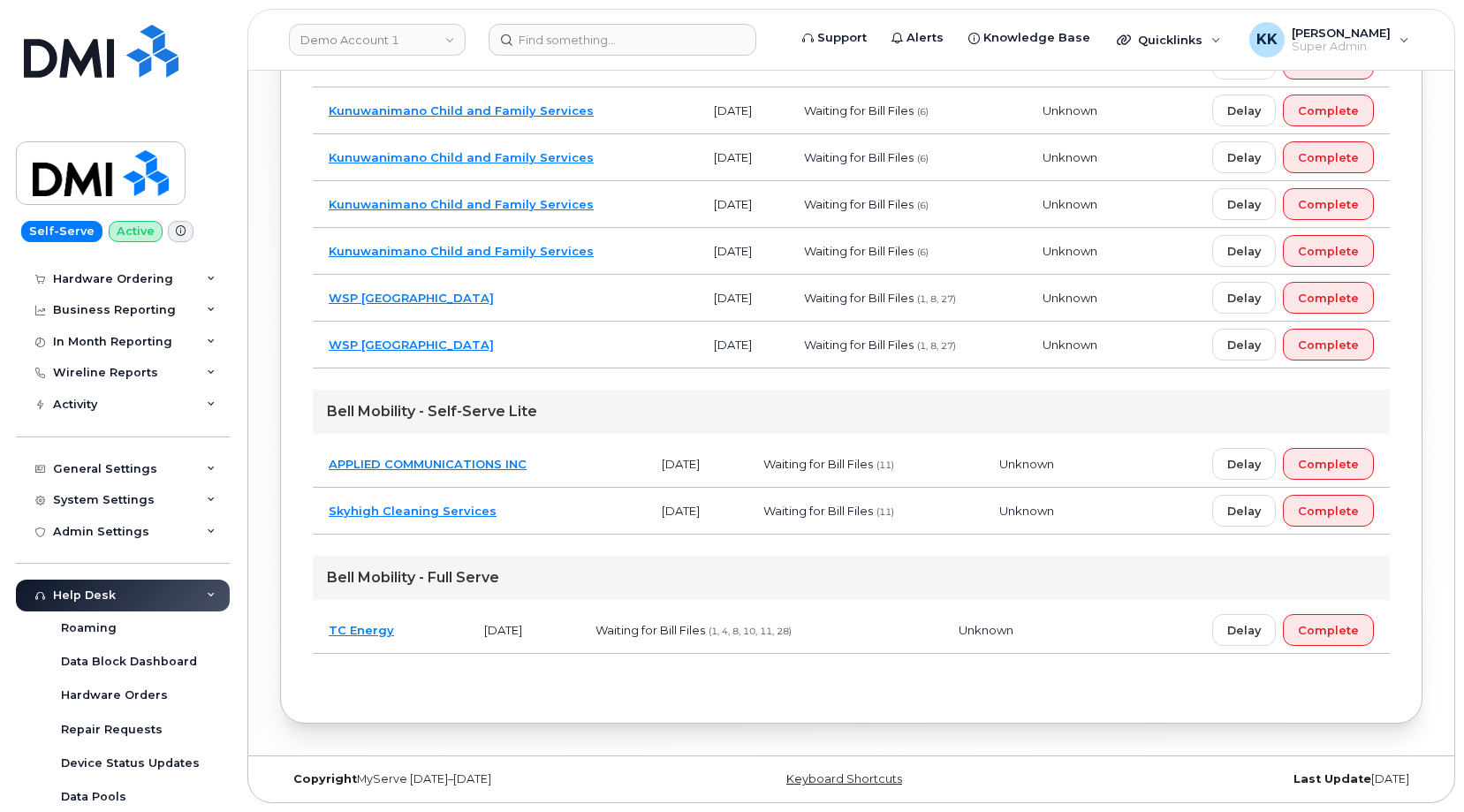
scroll to position [346, 0]
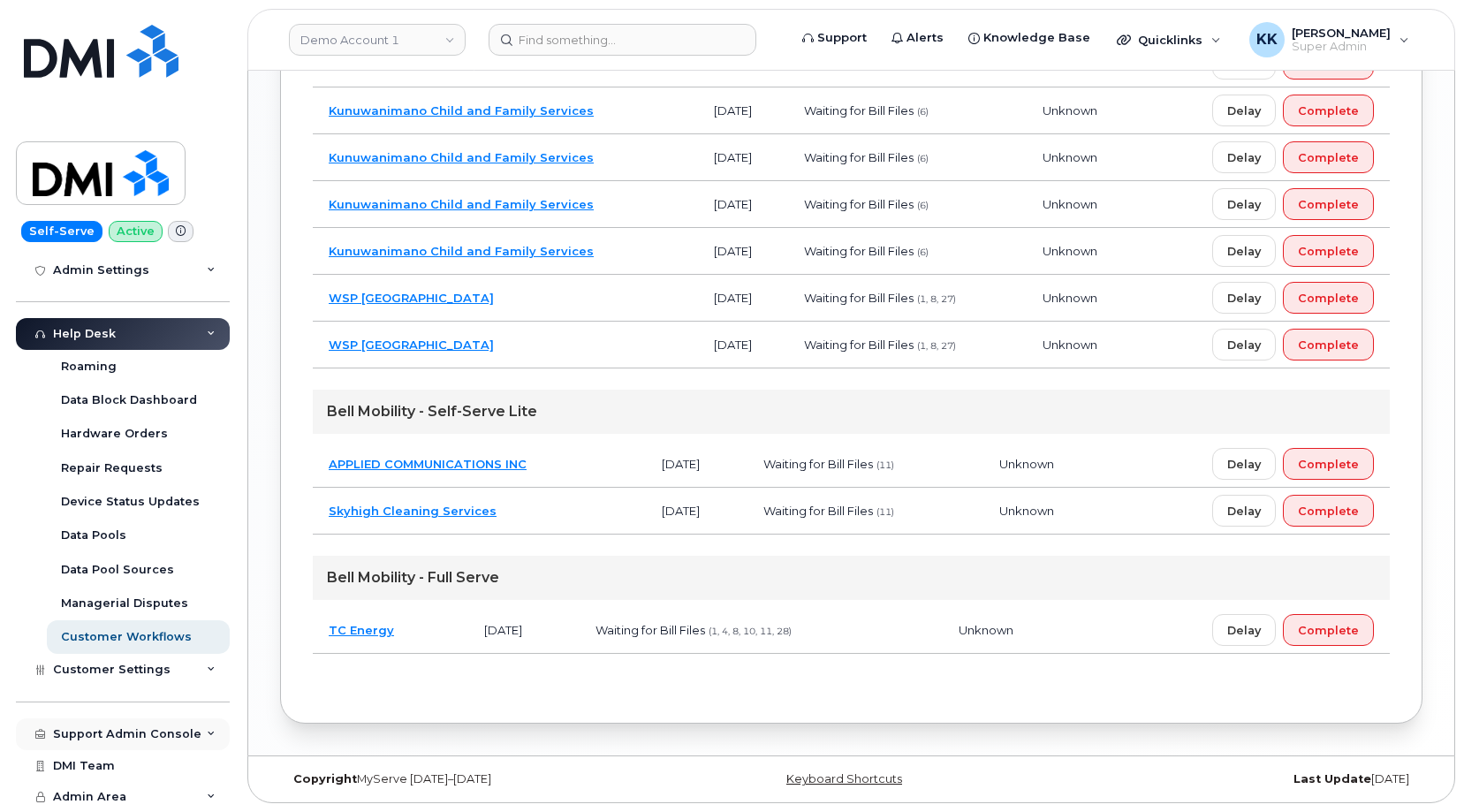
click at [114, 738] on div "Support Admin Console" at bounding box center [128, 734] width 149 height 14
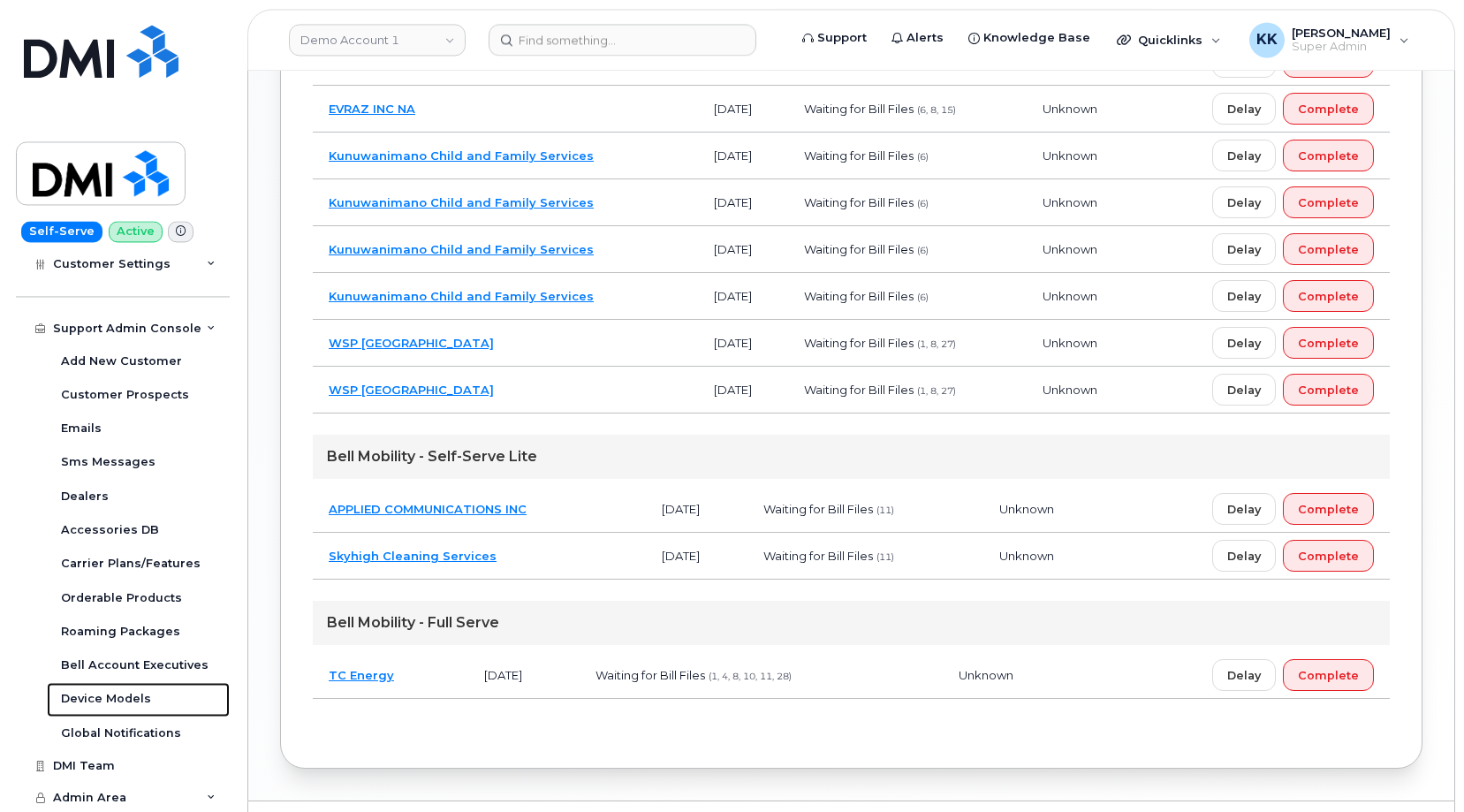
scroll to position [1118, 0]
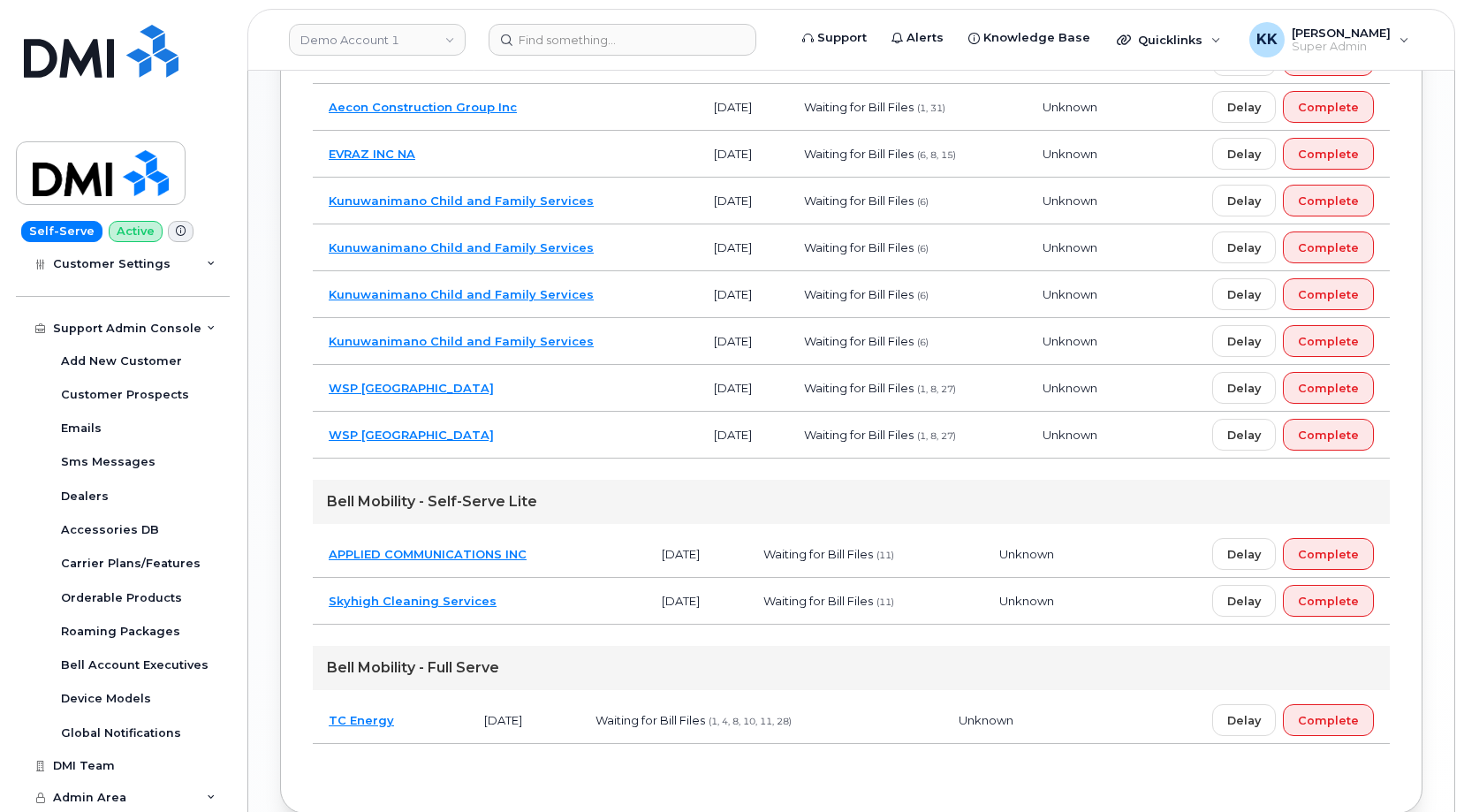
click at [561, 400] on td "WSP Canada" at bounding box center [505, 388] width 385 height 47
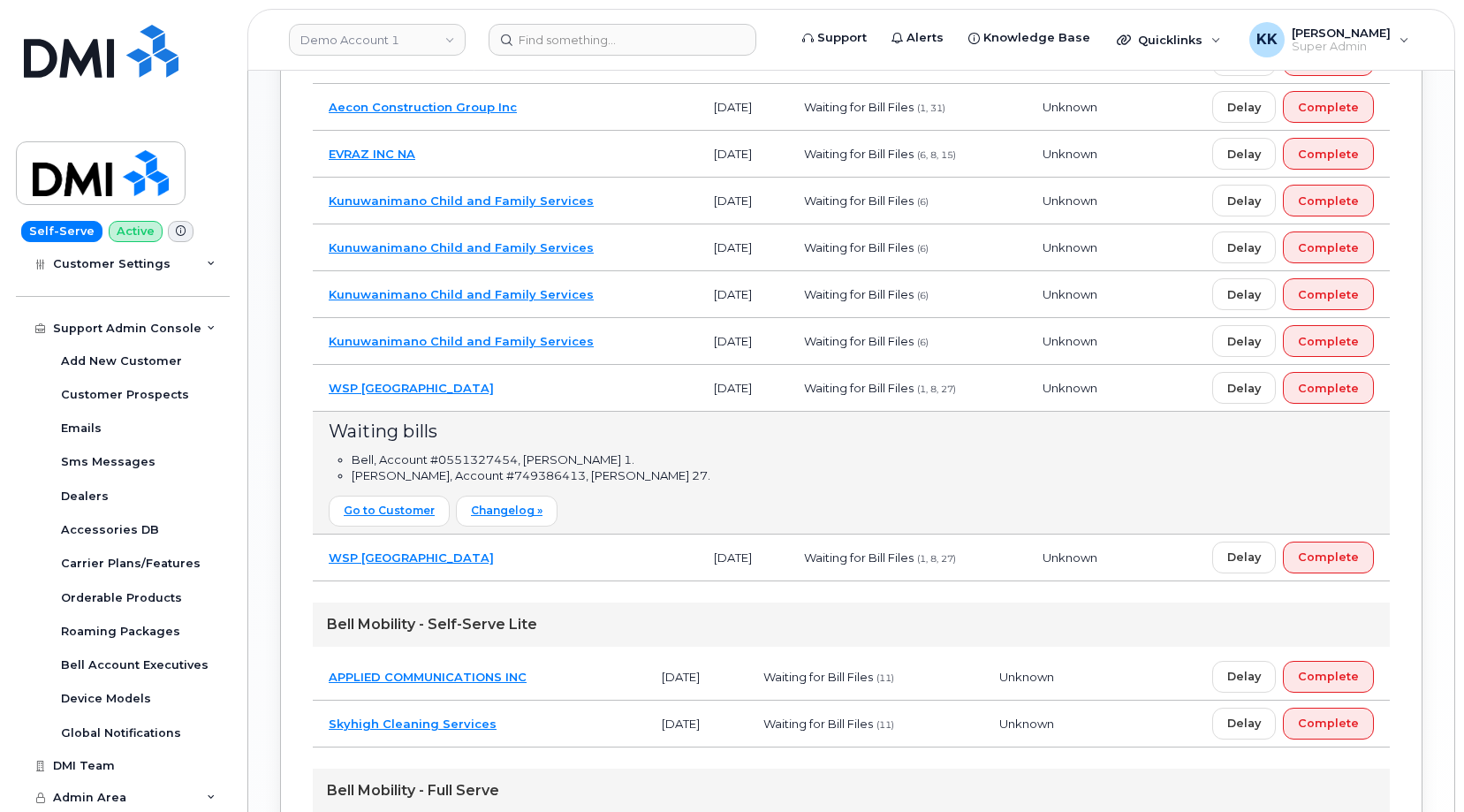
click at [468, 403] on td "WSP Canada" at bounding box center [505, 388] width 385 height 47
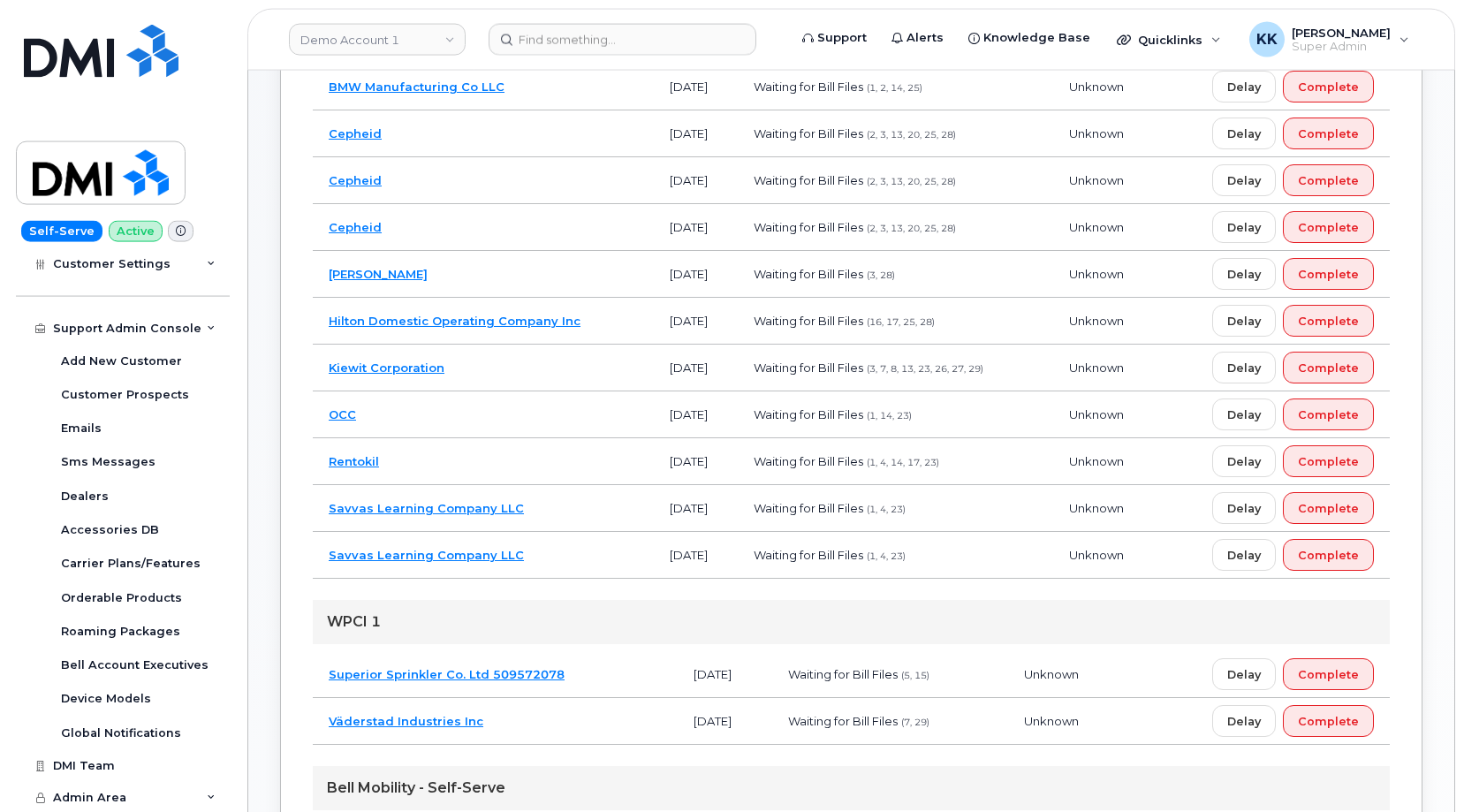
scroll to position [217, 0]
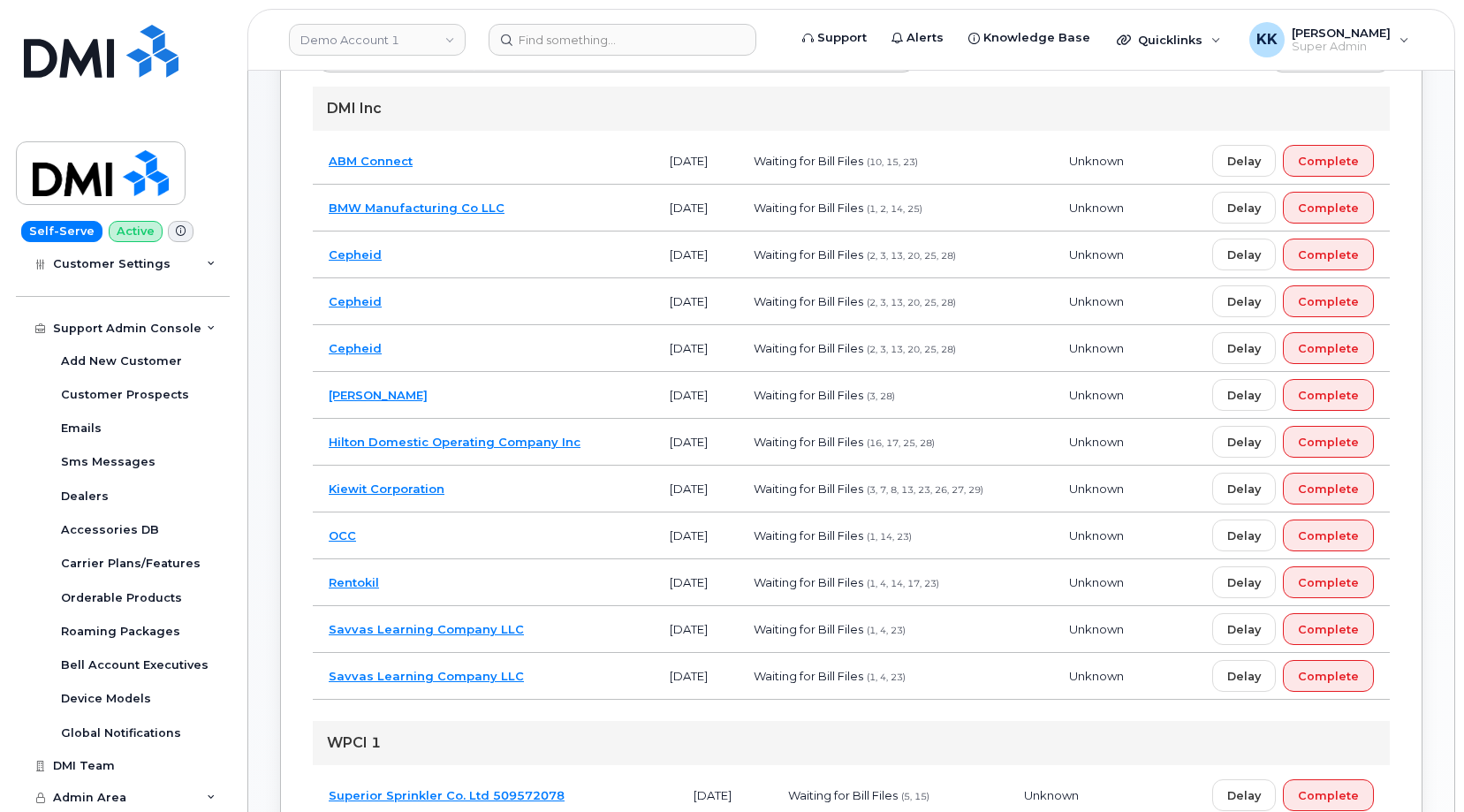
click at [528, 584] on td "Rentokil" at bounding box center [483, 582] width 341 height 47
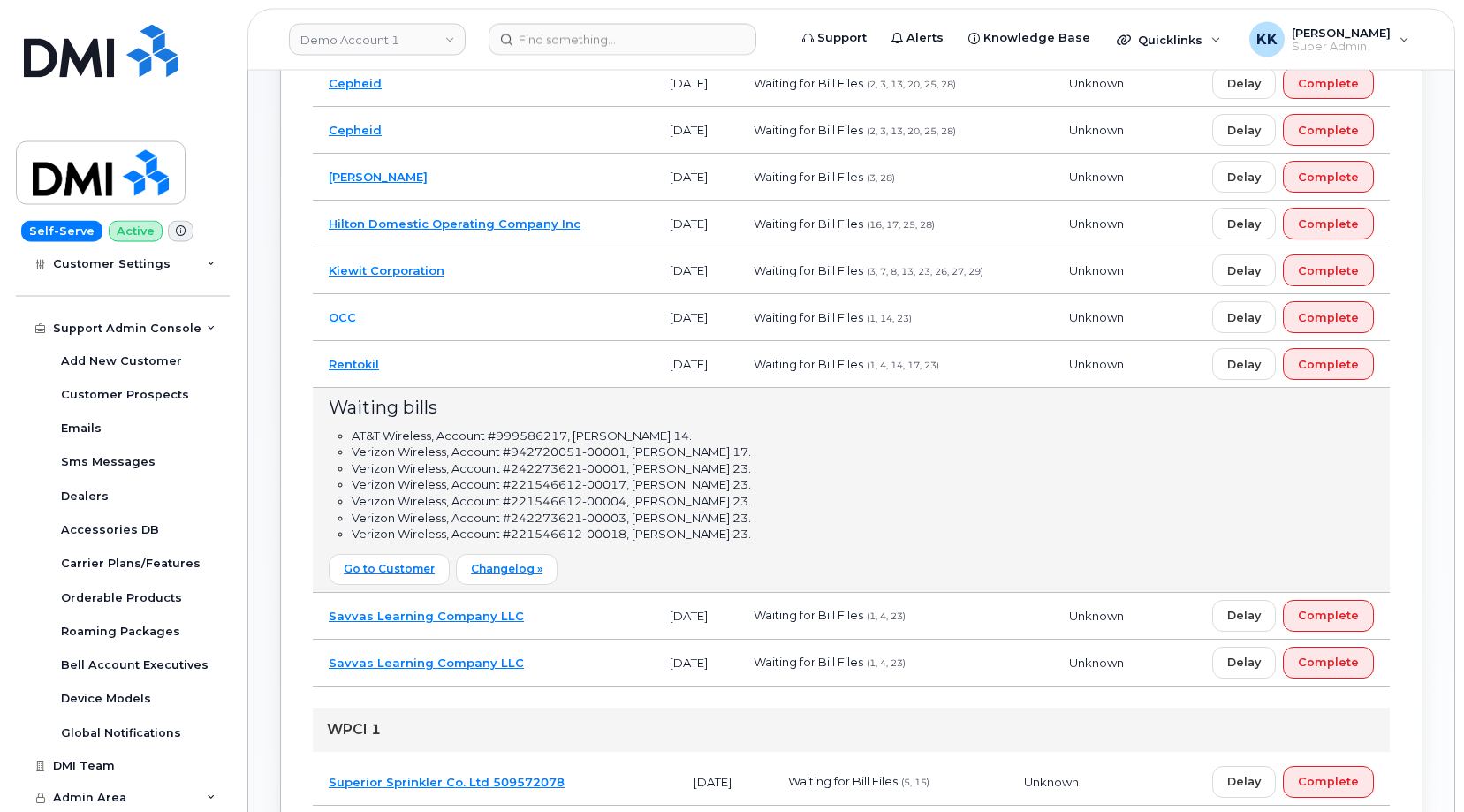
scroll to position [488, 0]
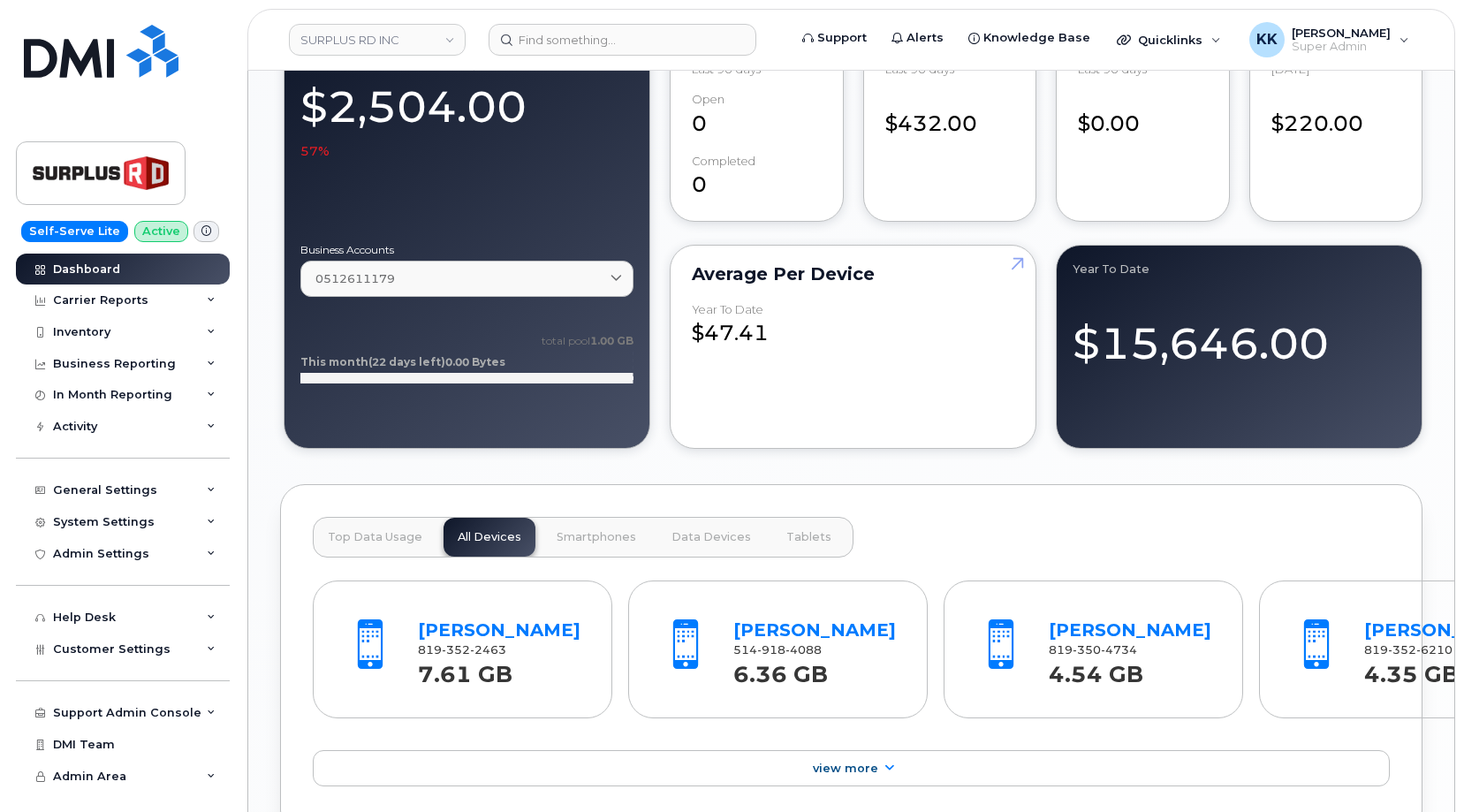
scroll to position [2162, 0]
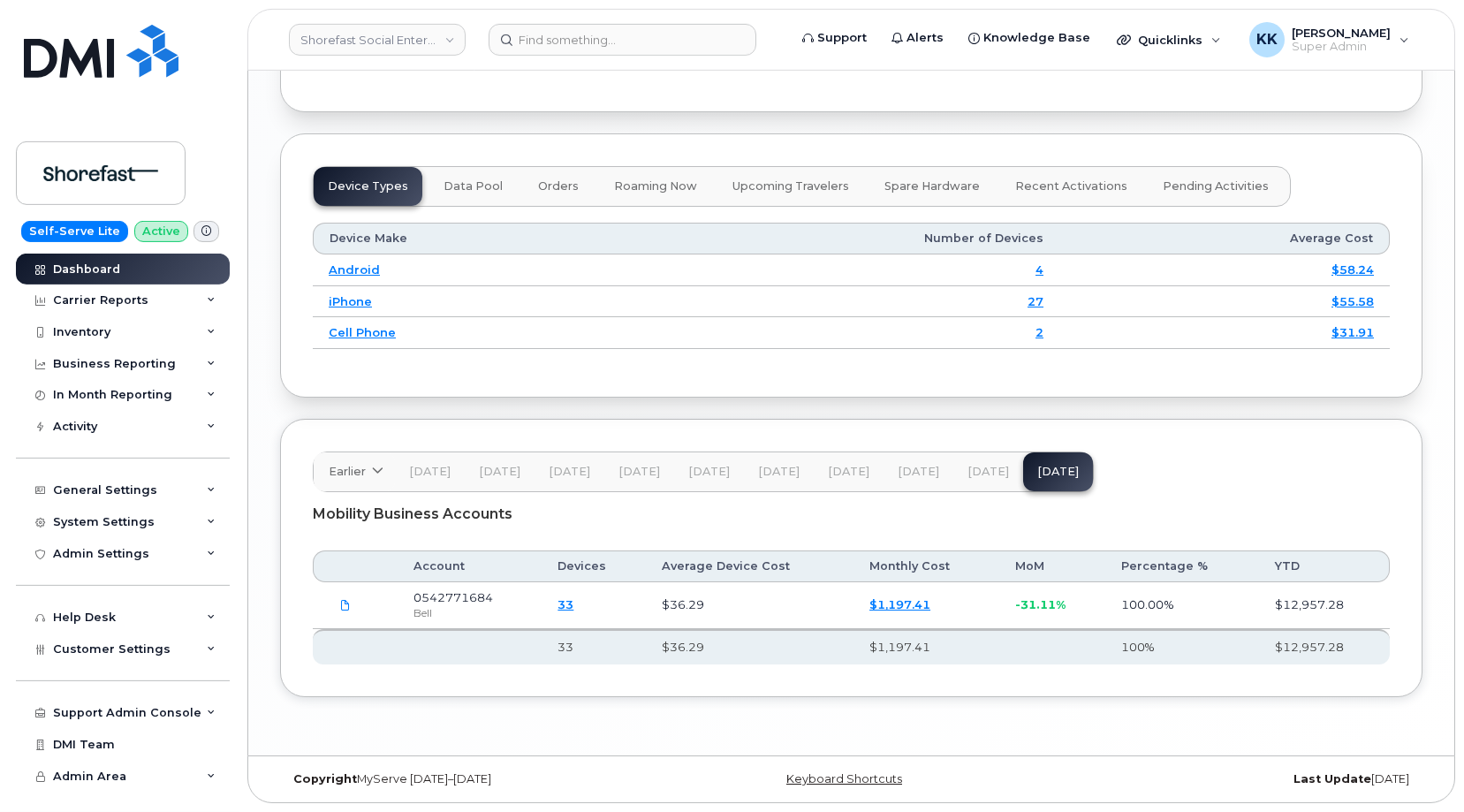
scroll to position [2090, 0]
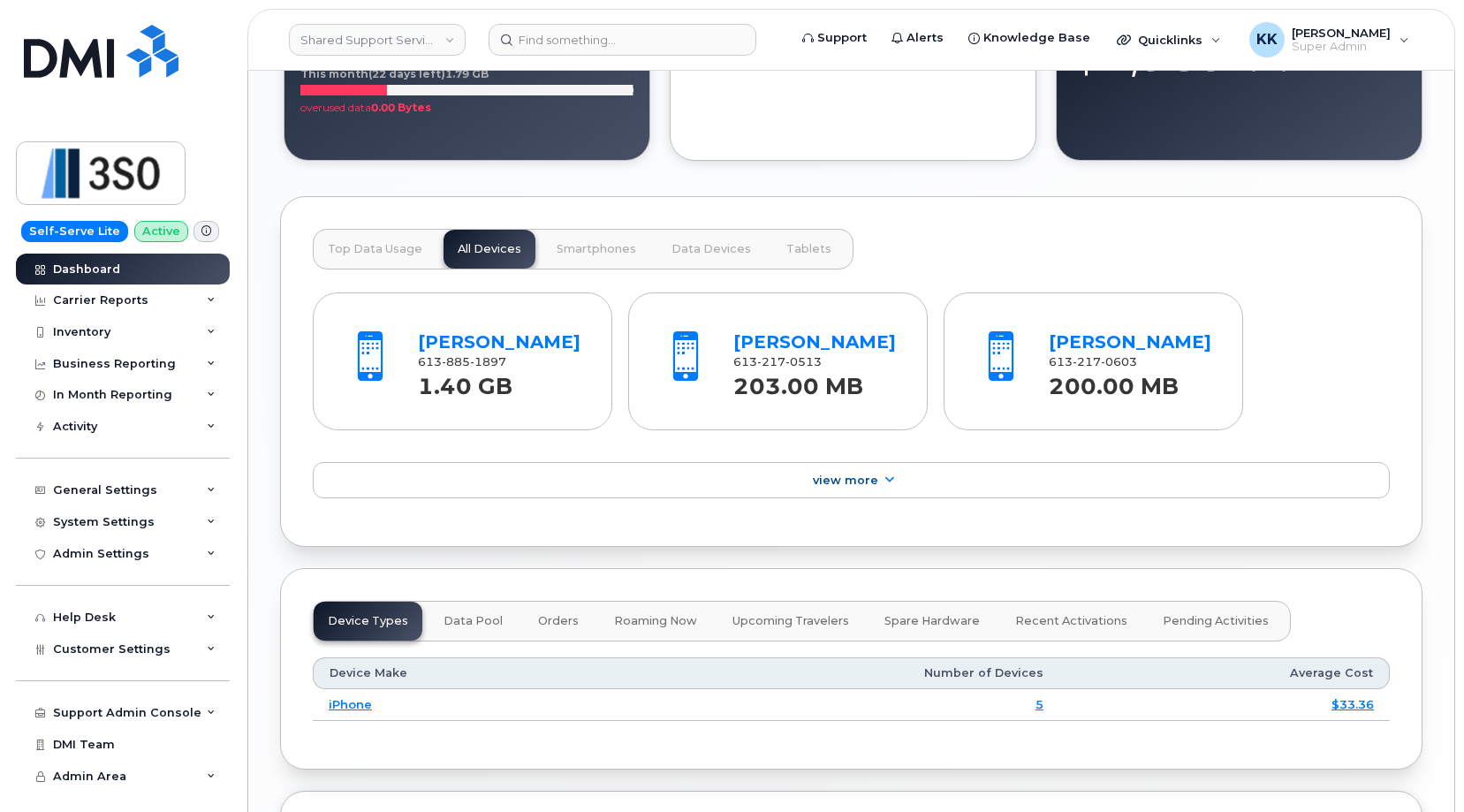
scroll to position [2033, 0]
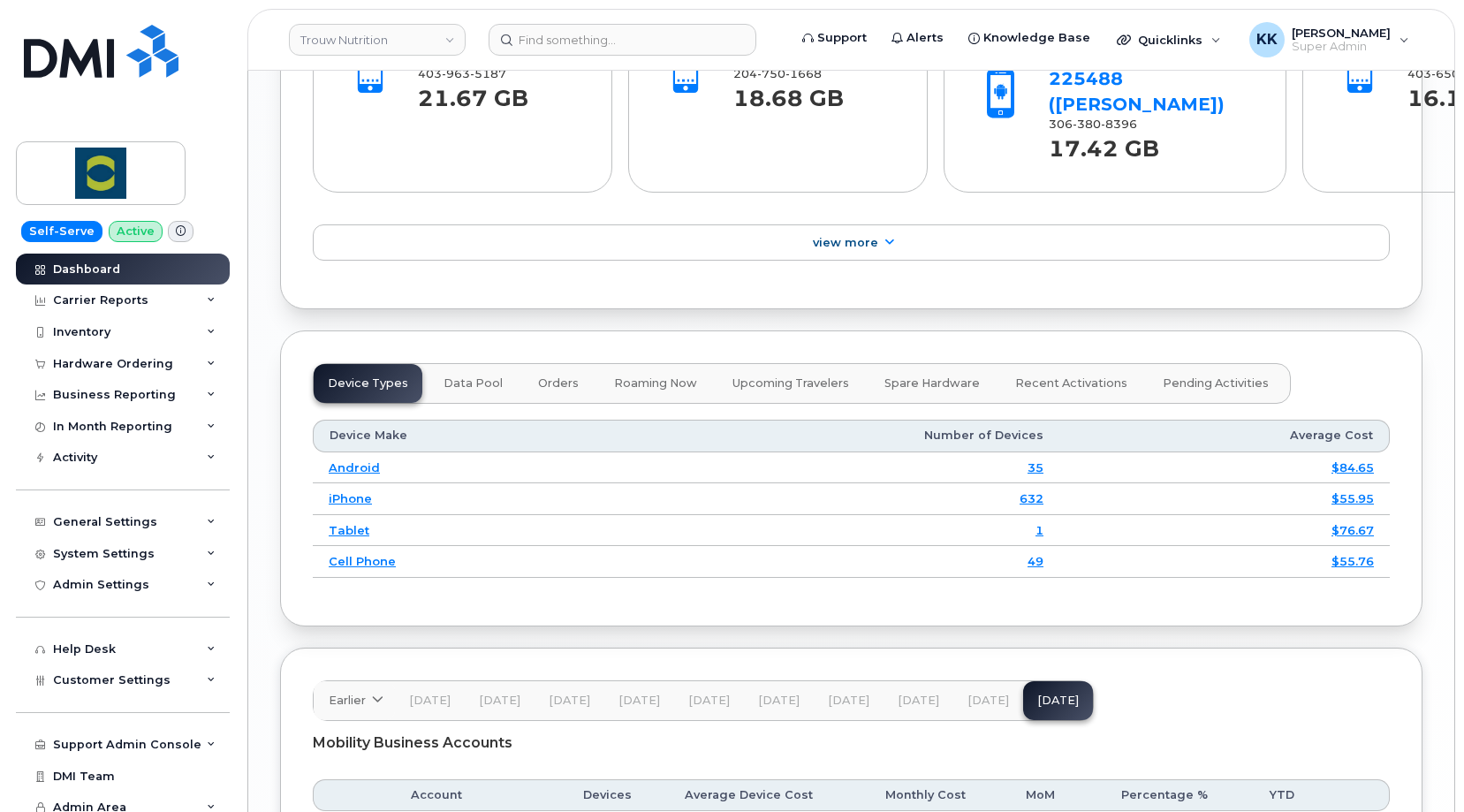
scroll to position [2218, 0]
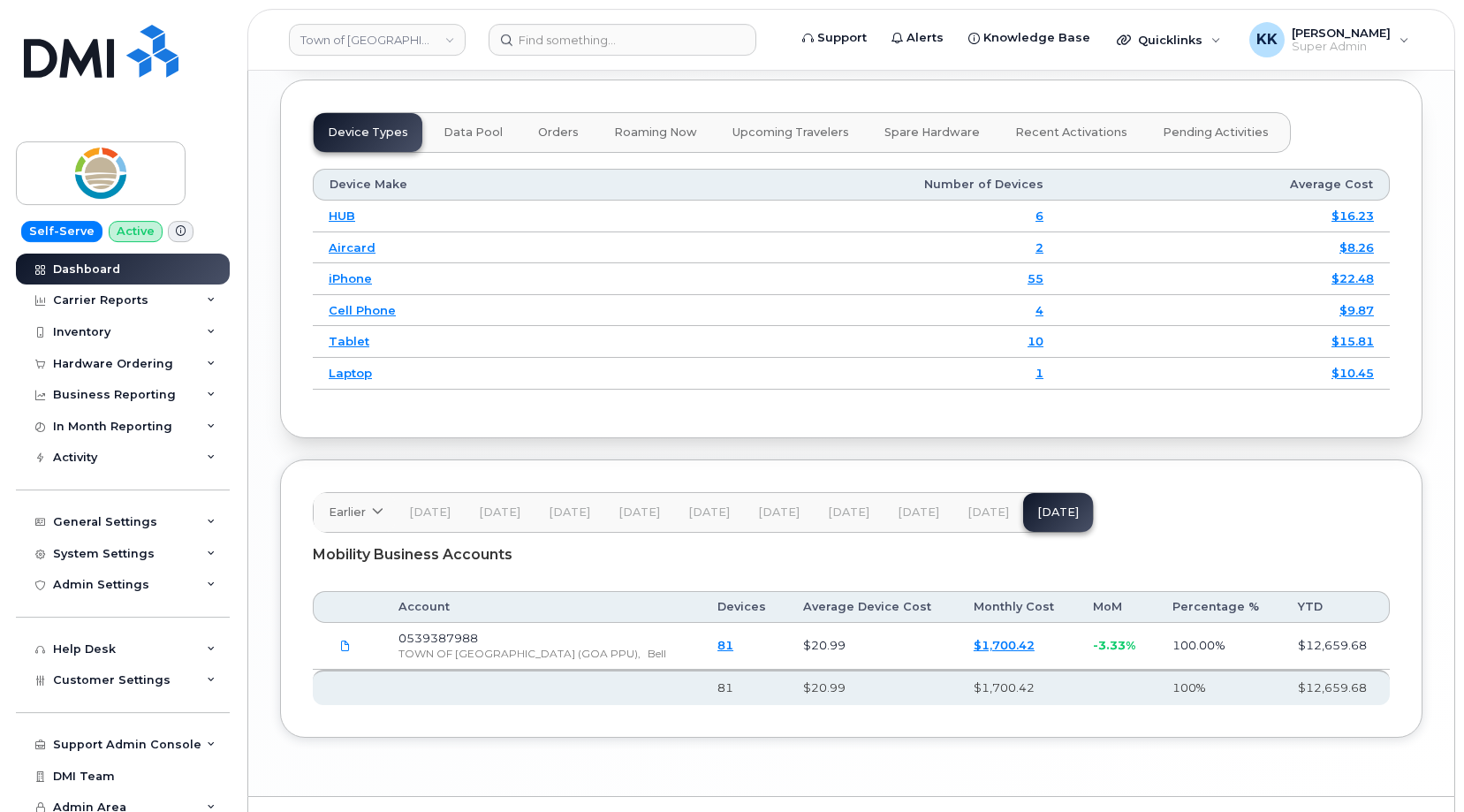
scroll to position [2209, 0]
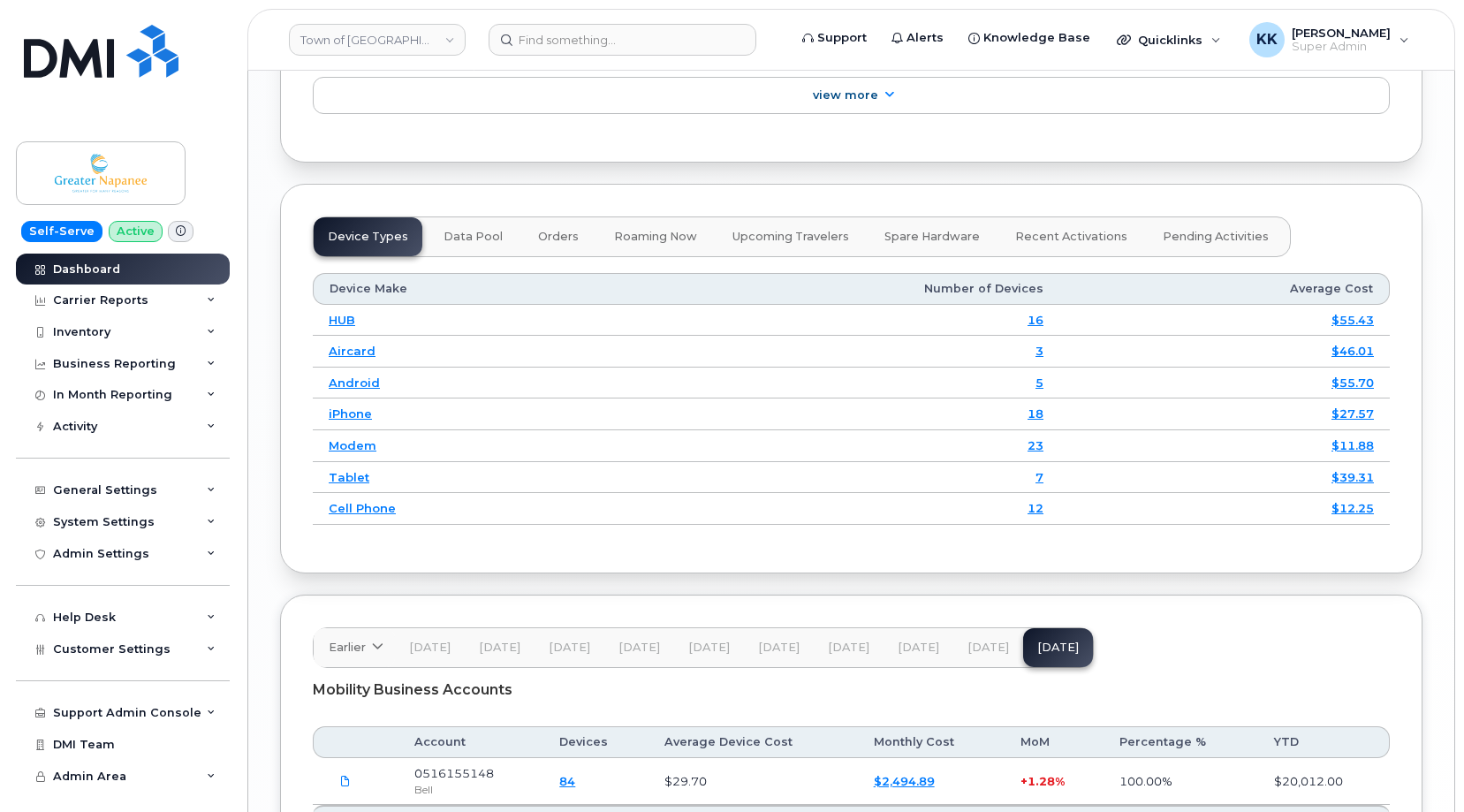
scroll to position [2246, 0]
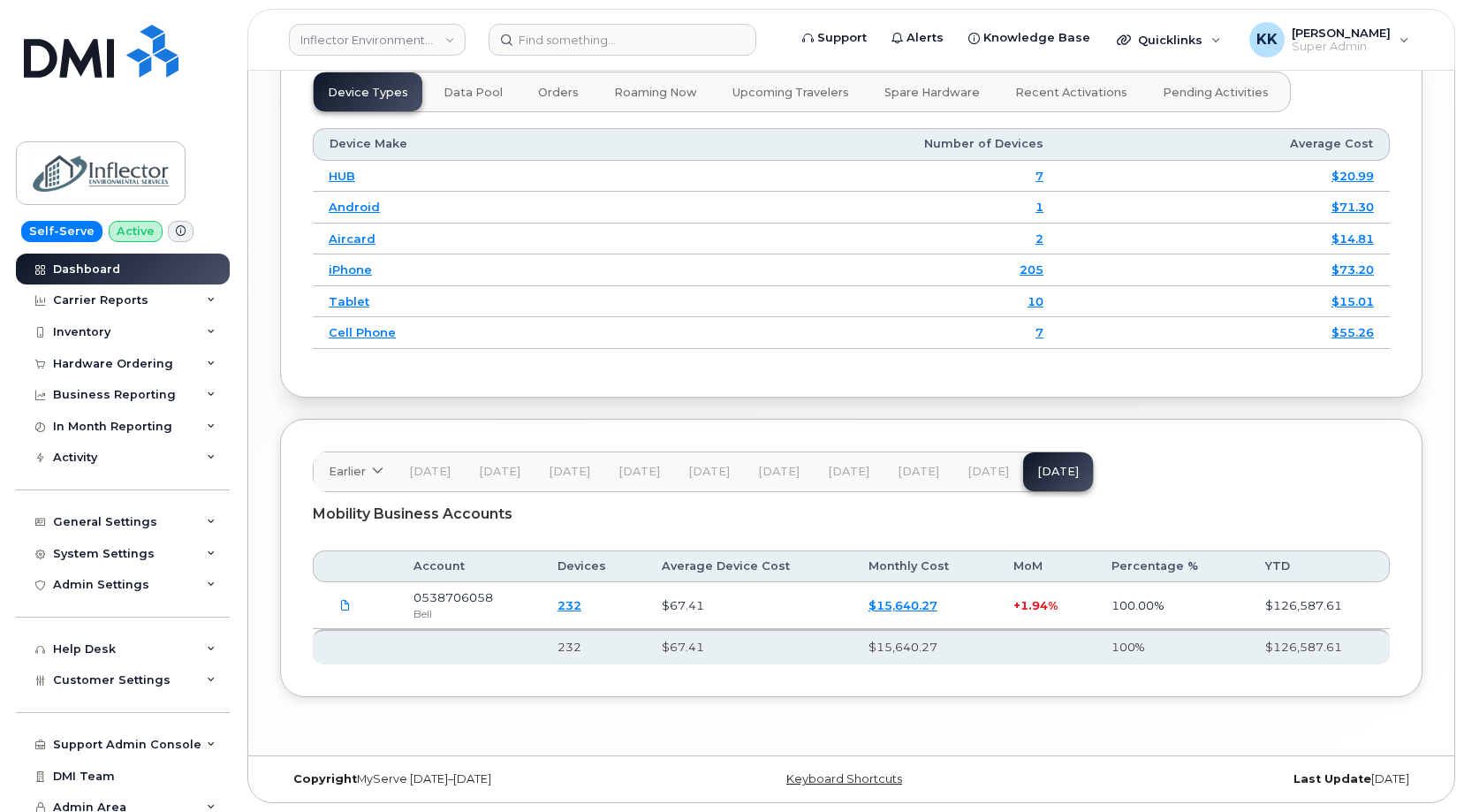
scroll to position [2040, 0]
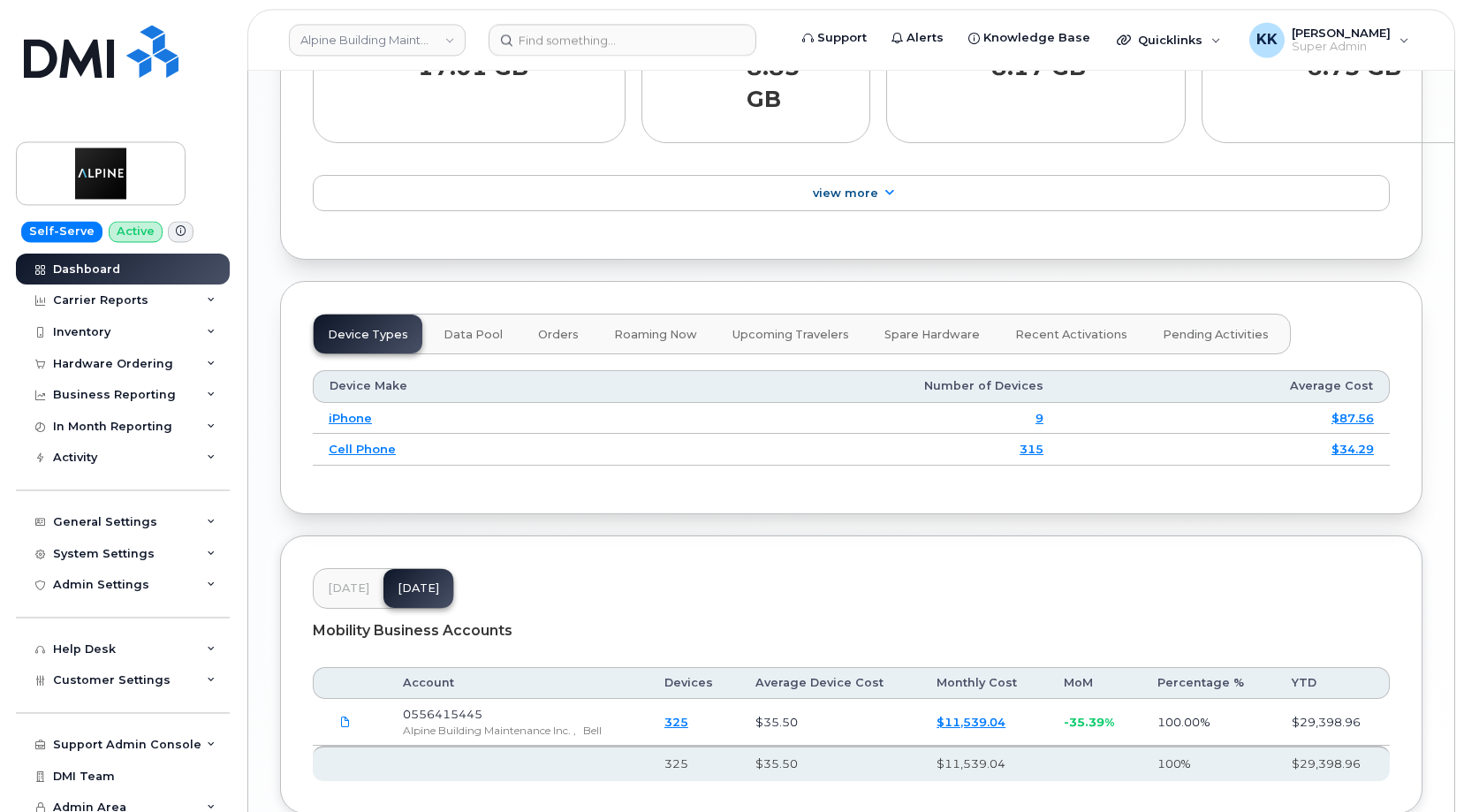
scroll to position [2058, 0]
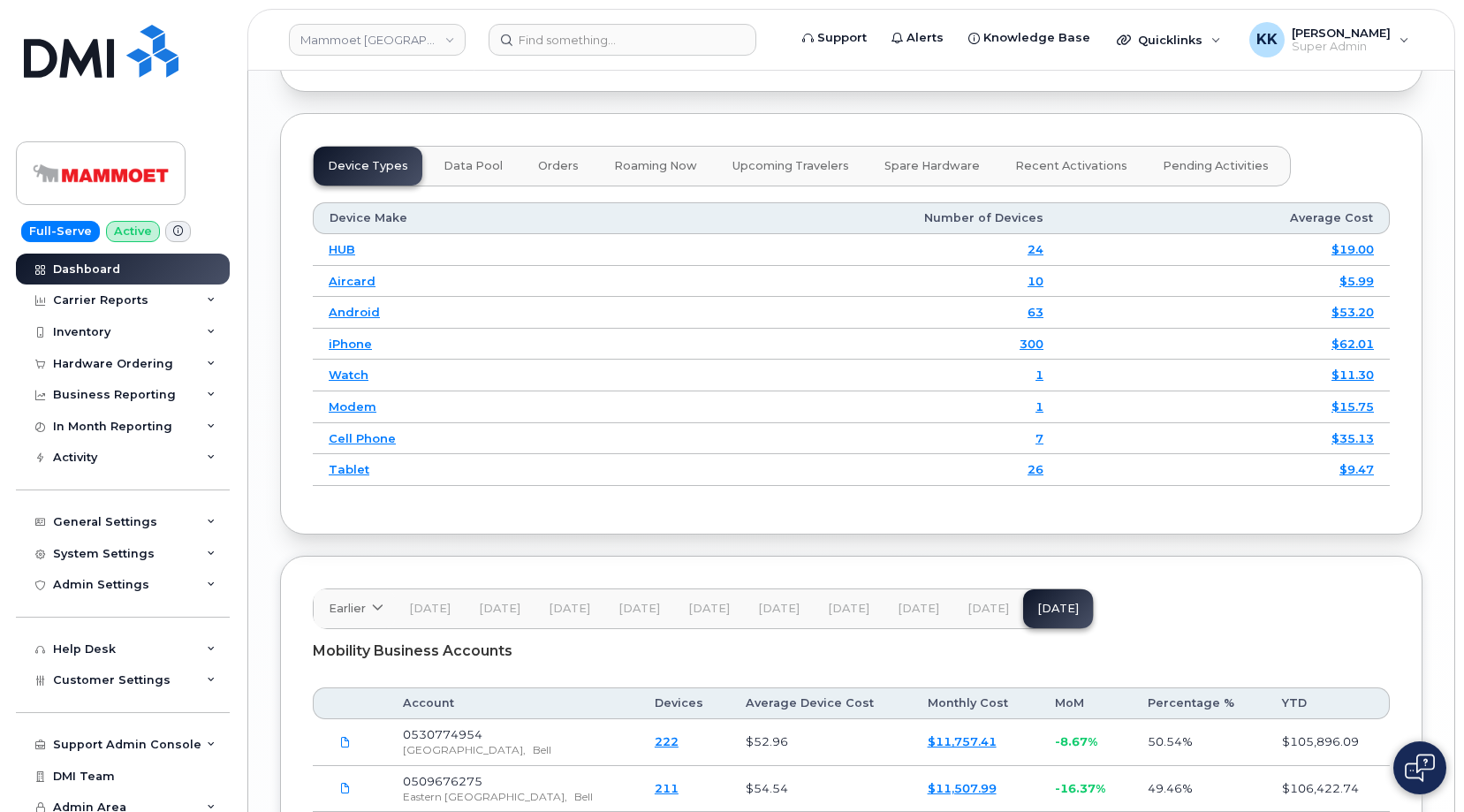
scroll to position [2464, 0]
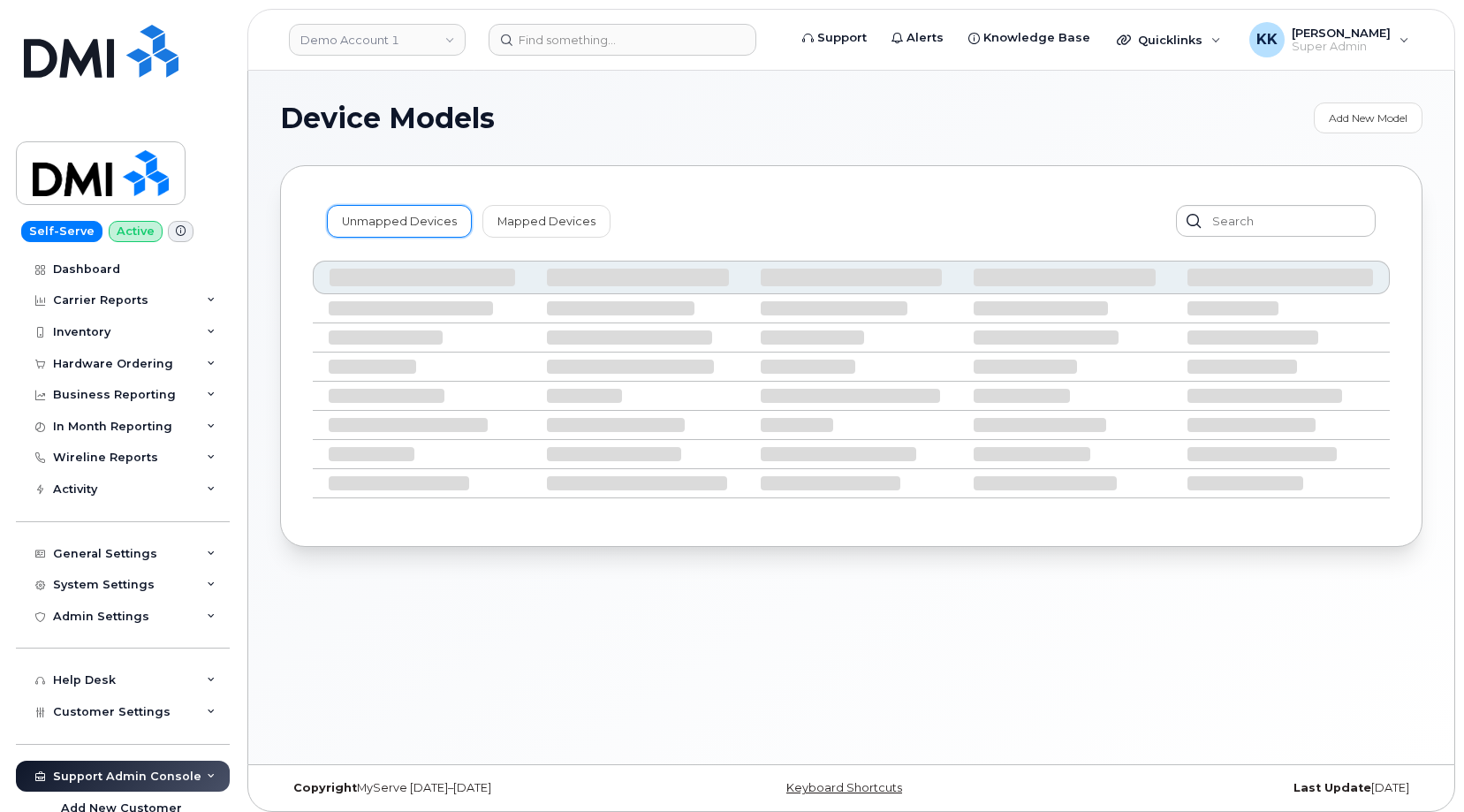
click at [376, 210] on link "Unmapped Devices" at bounding box center [399, 220] width 145 height 31
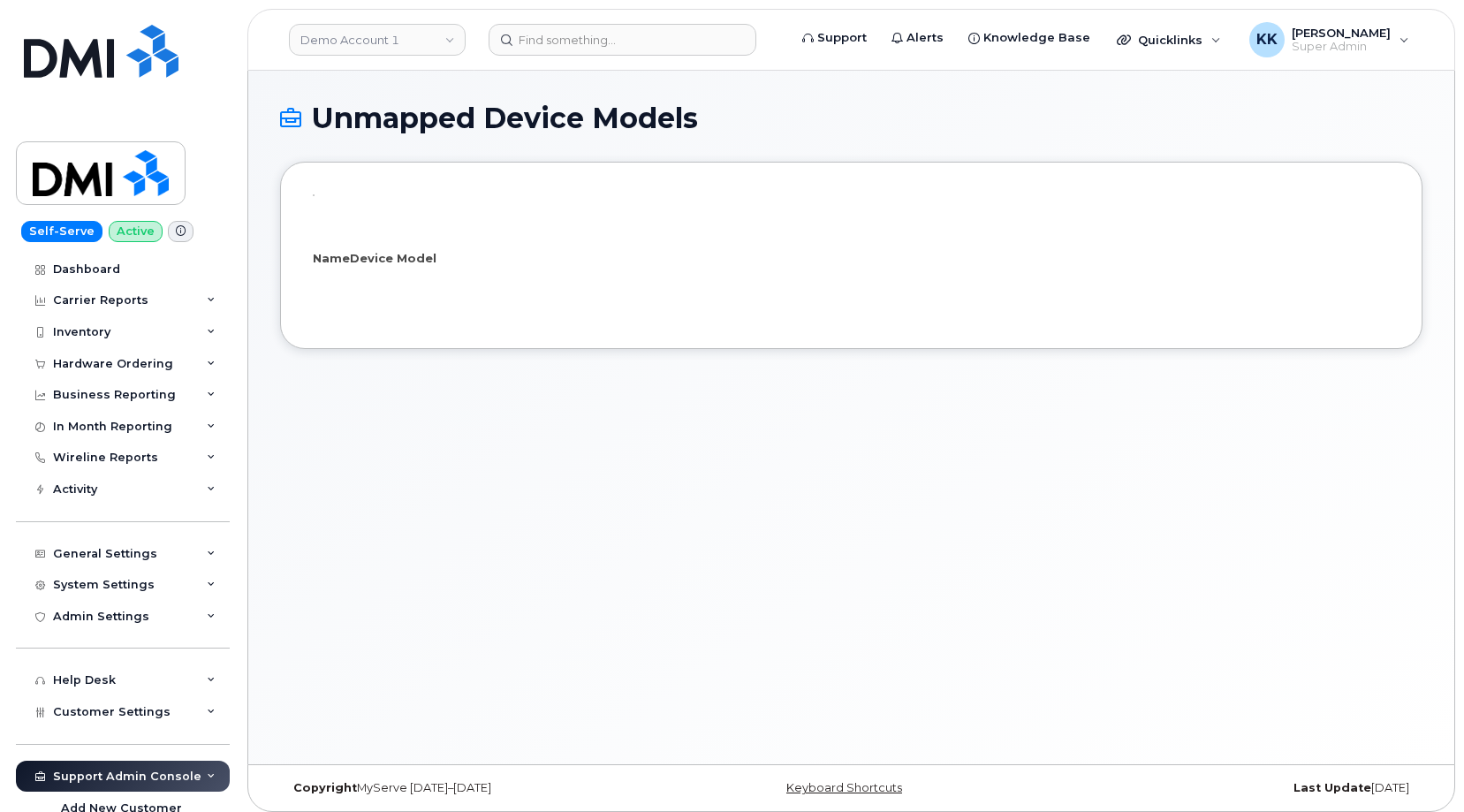
select select "25"
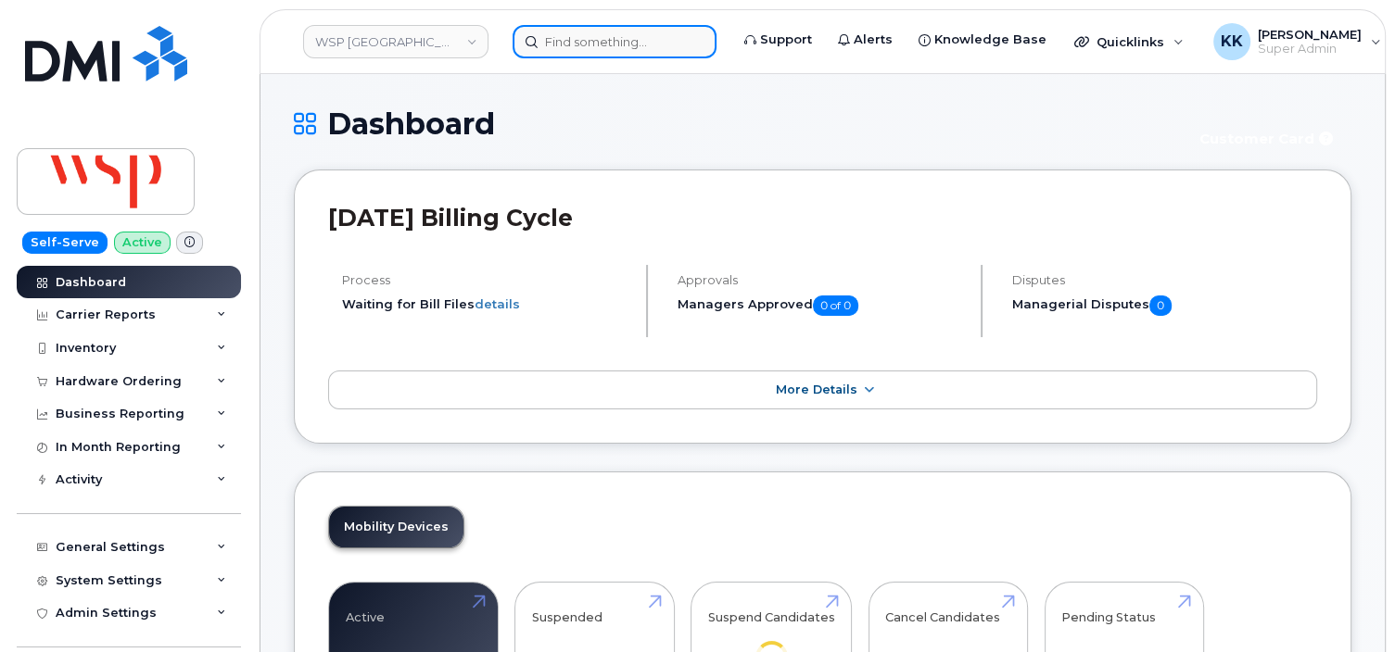
click at [566, 49] on input at bounding box center [614, 41] width 204 height 33
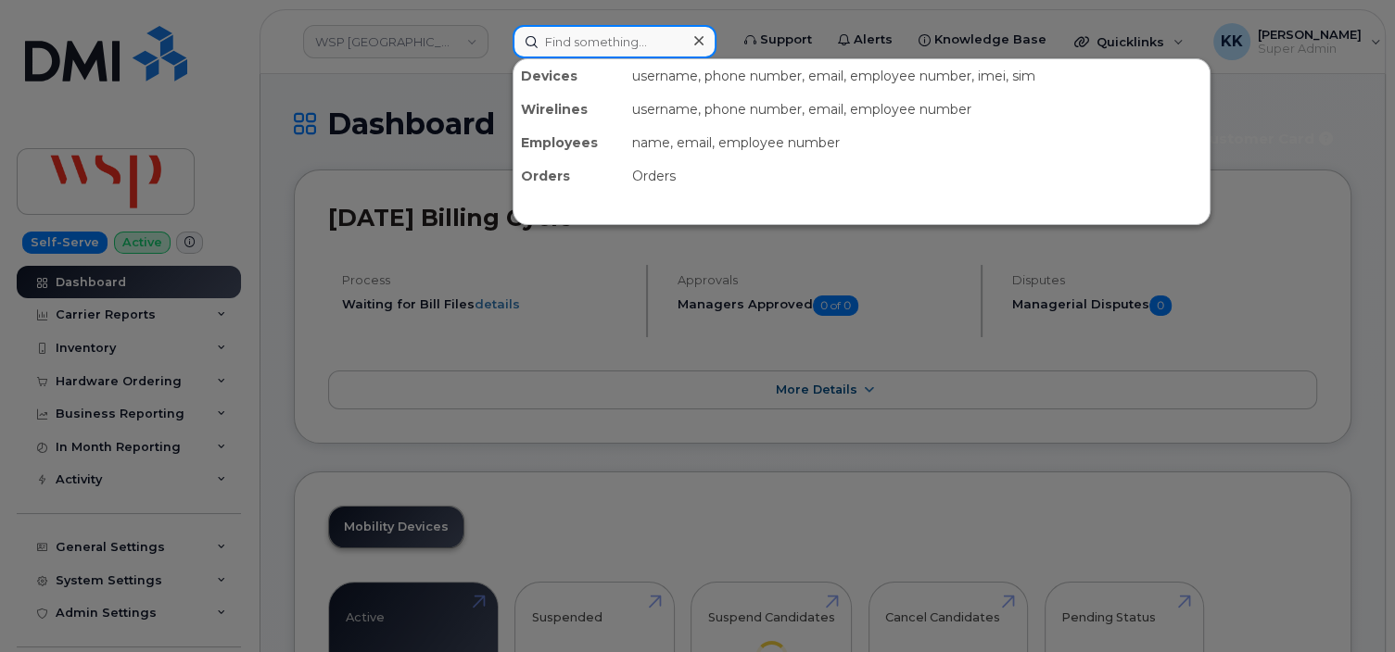
paste input "9898892175"
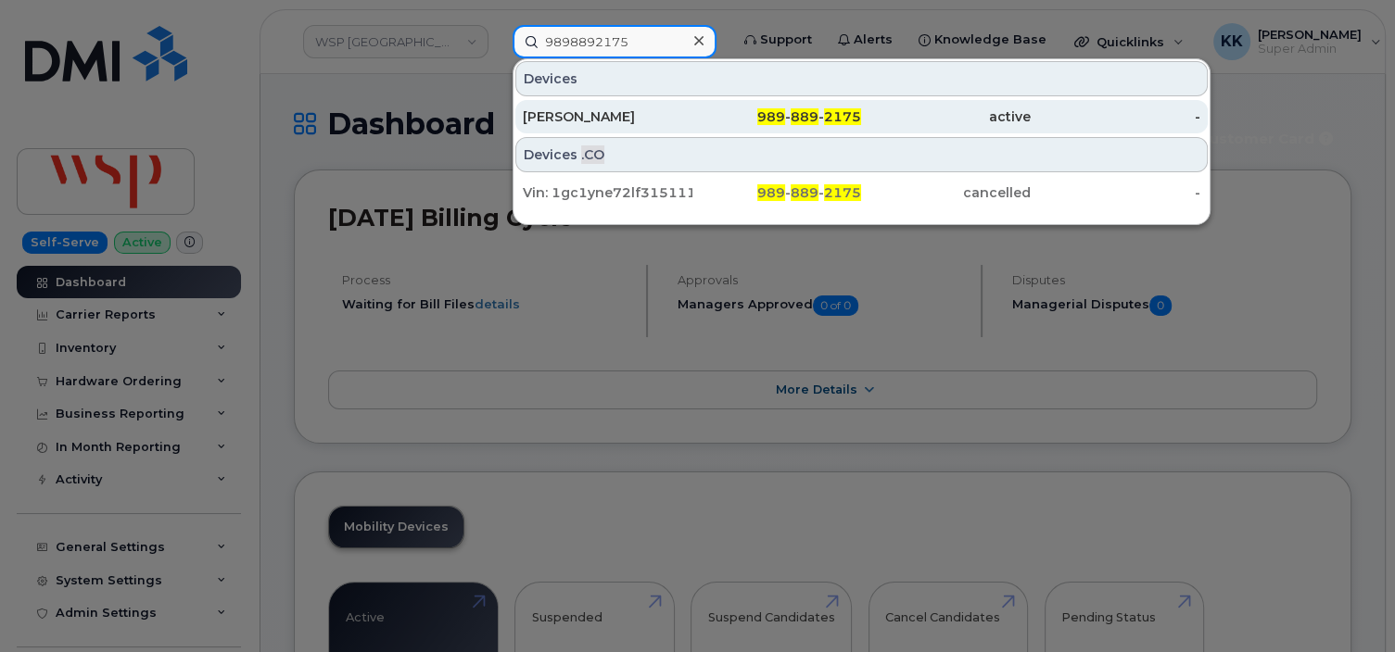
type input "9898892175"
click at [610, 112] on div "[PERSON_NAME]" at bounding box center [608, 116] width 170 height 19
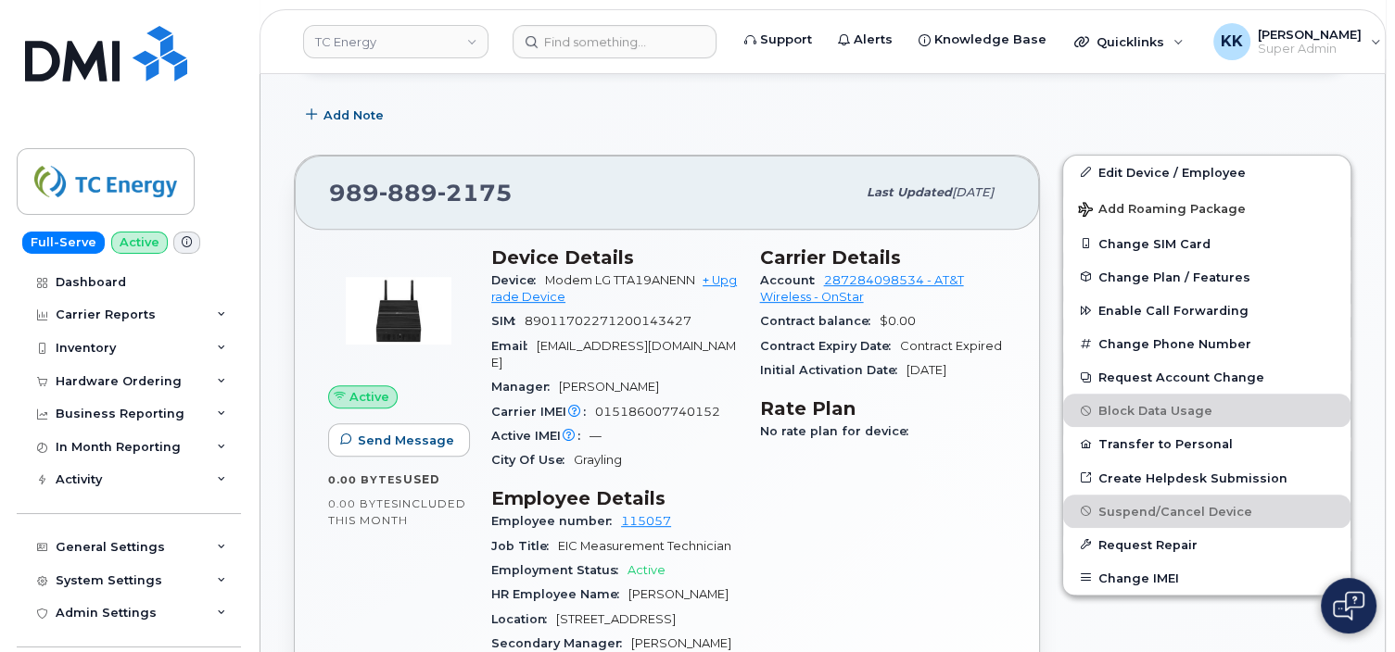
scroll to position [209, 0]
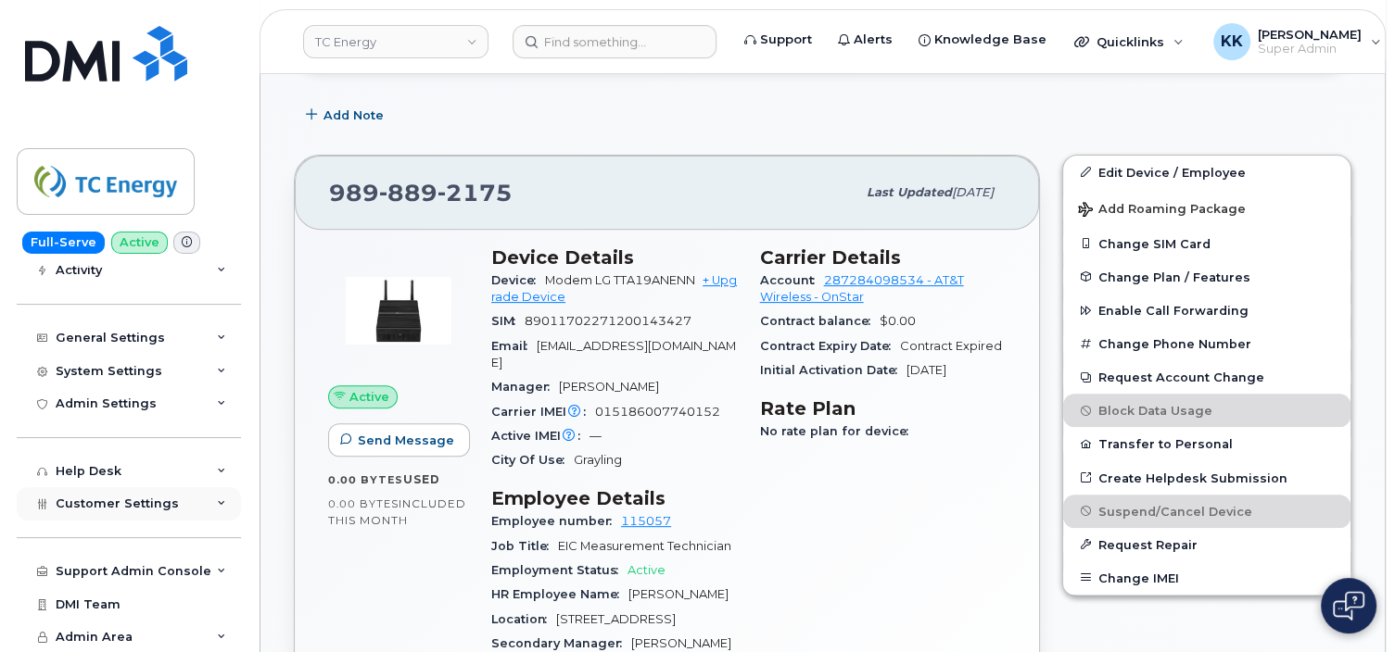
click at [127, 515] on div "Customer Settings" at bounding box center [129, 503] width 224 height 33
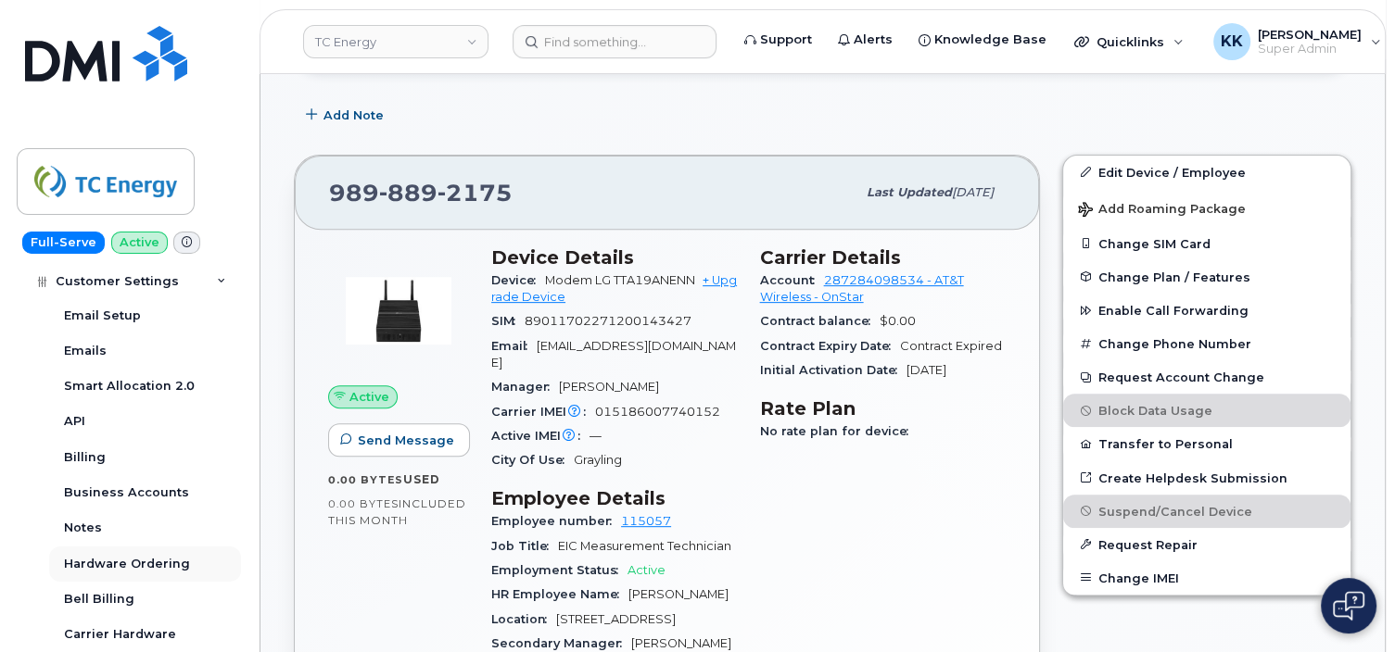
scroll to position [654, 0]
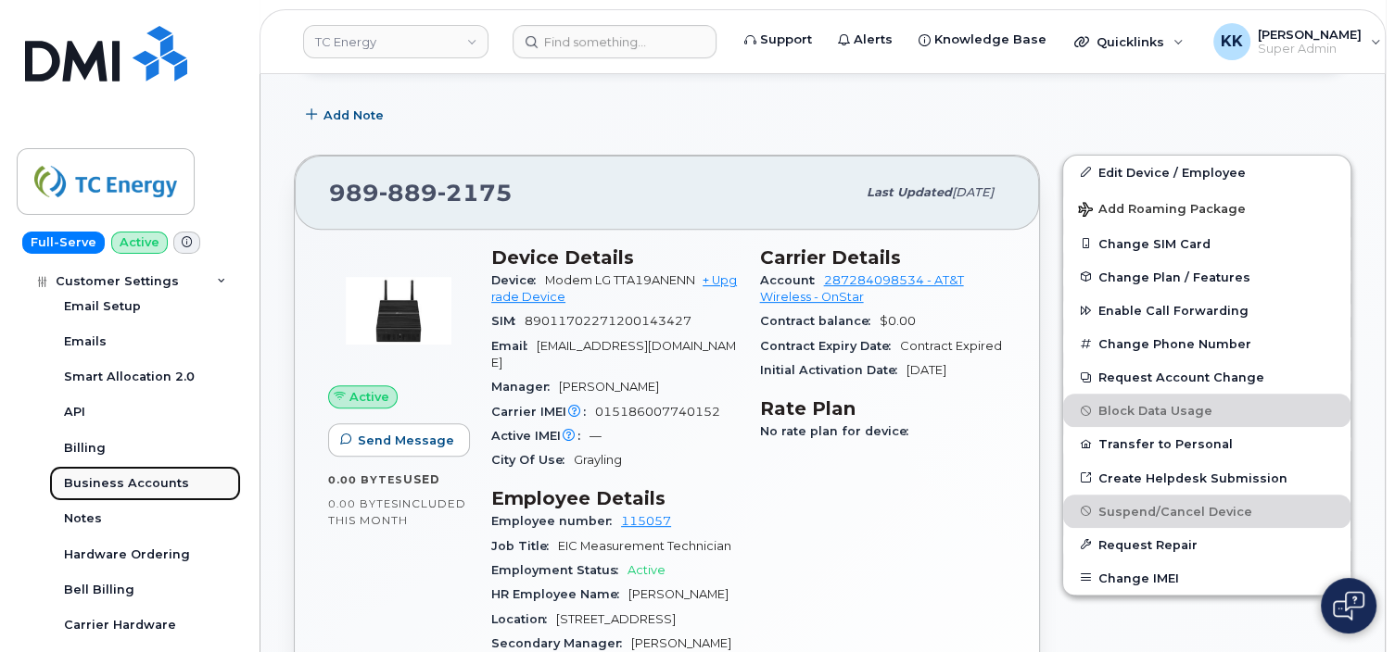
click at [128, 484] on div "Business Accounts" at bounding box center [126, 483] width 125 height 17
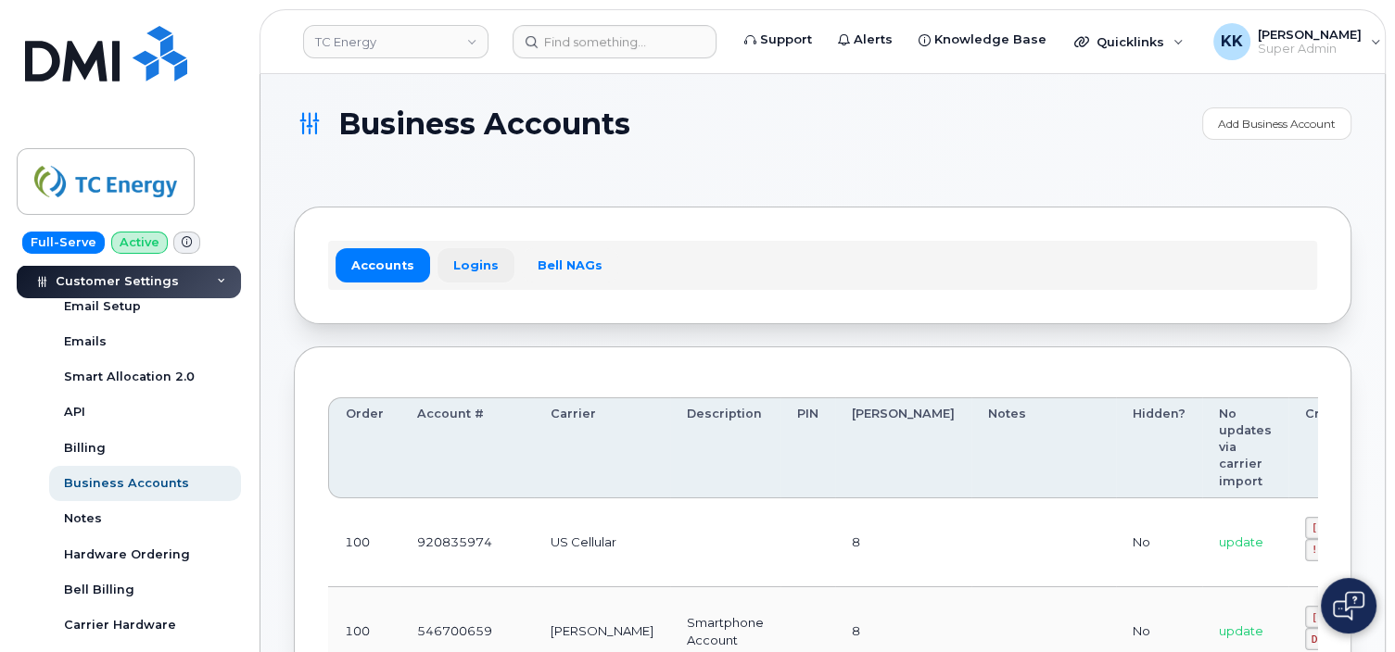
click at [474, 259] on link "Logins" at bounding box center [475, 264] width 77 height 33
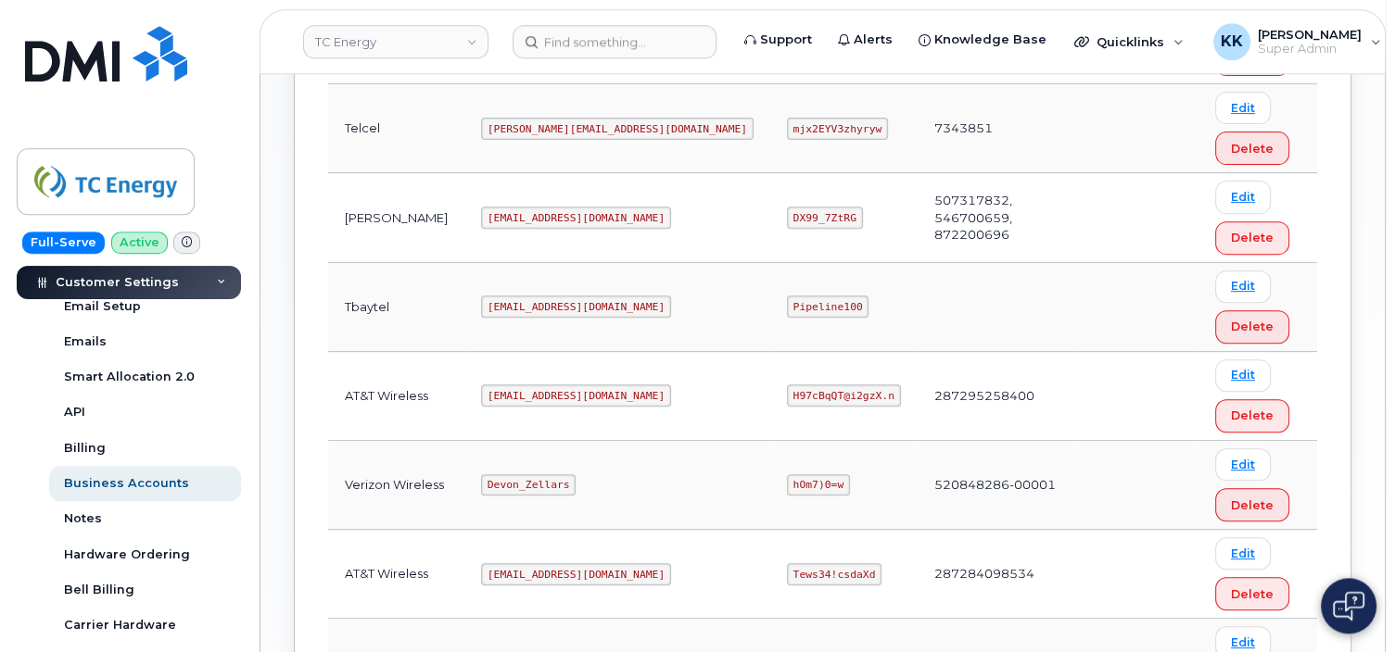
scroll to position [685, 0]
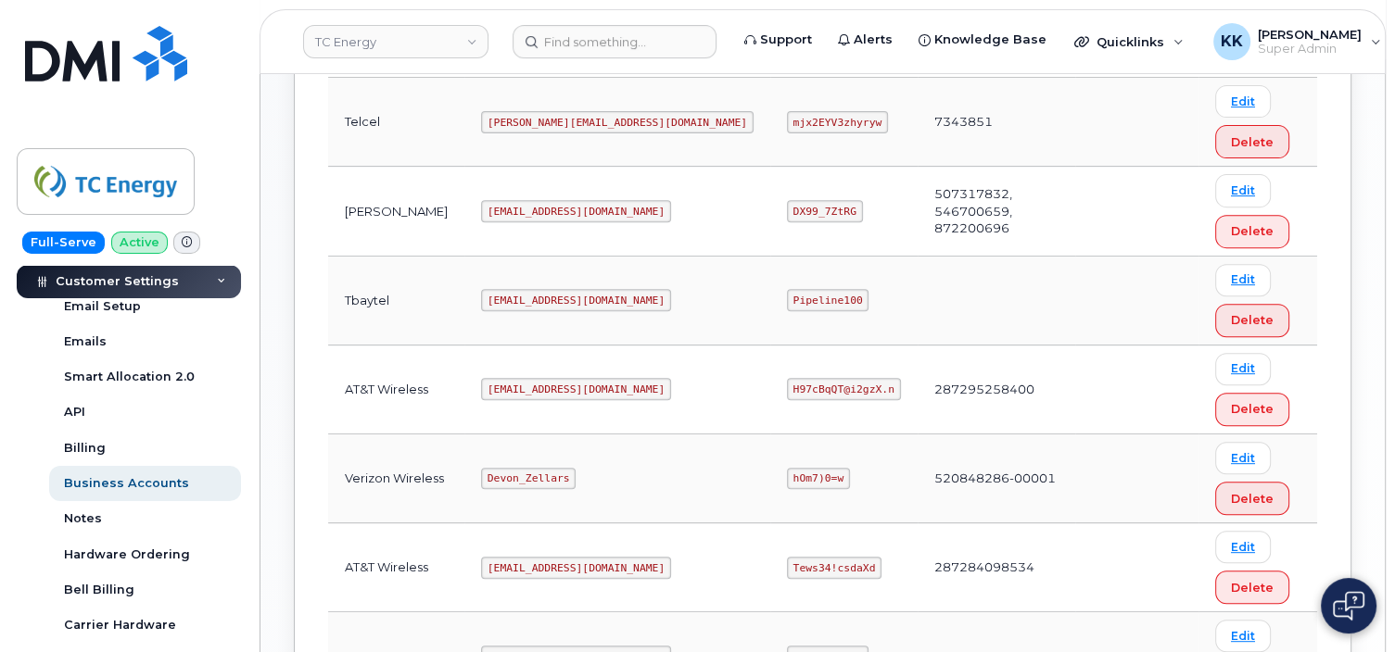
click at [523, 557] on code "myserve@dminc.com" at bounding box center [576, 568] width 190 height 22
click at [787, 557] on code "Tews34!csdaXd" at bounding box center [834, 568] width 95 height 22
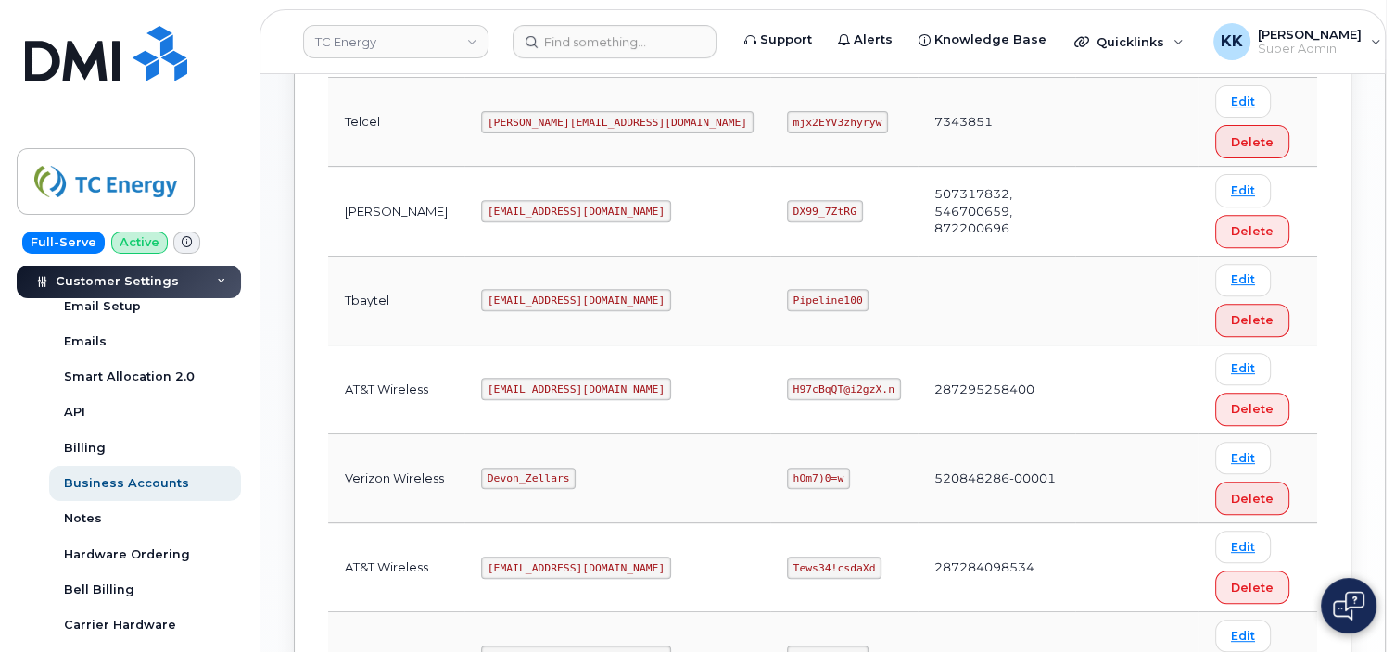
click at [787, 557] on code "Tews34!csdaXd" at bounding box center [834, 568] width 95 height 22
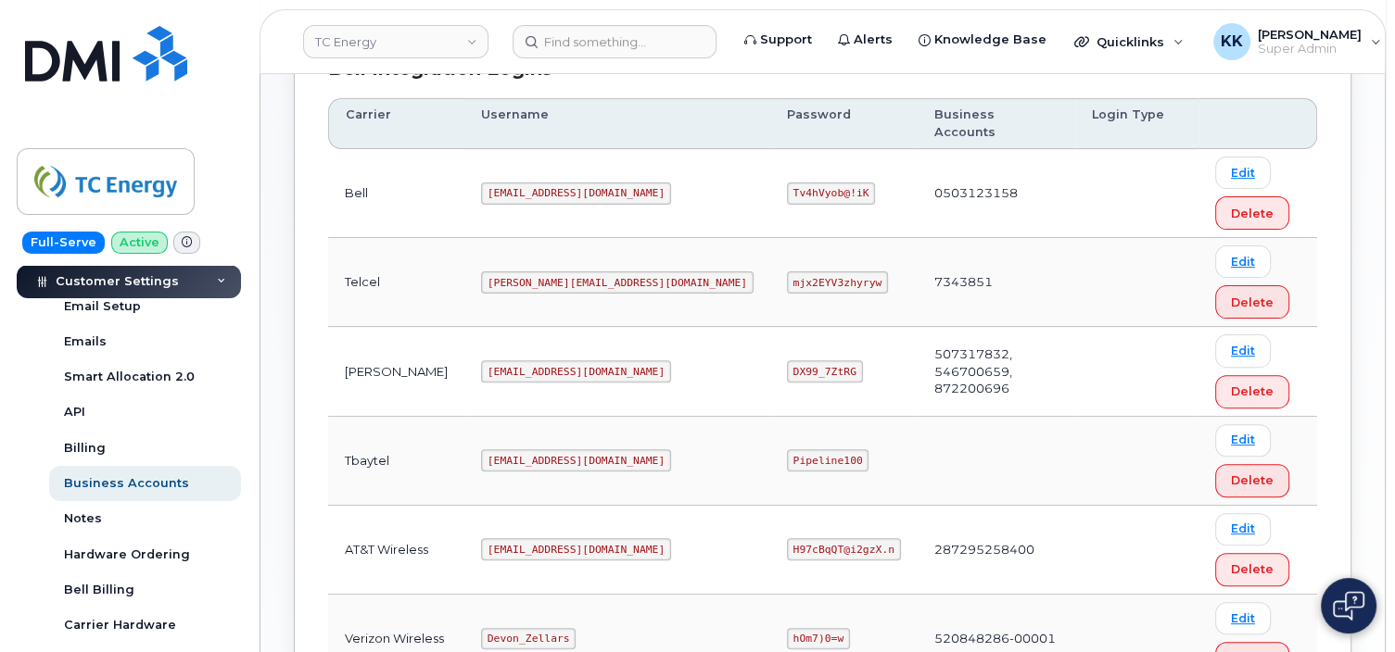
scroll to position [272, 0]
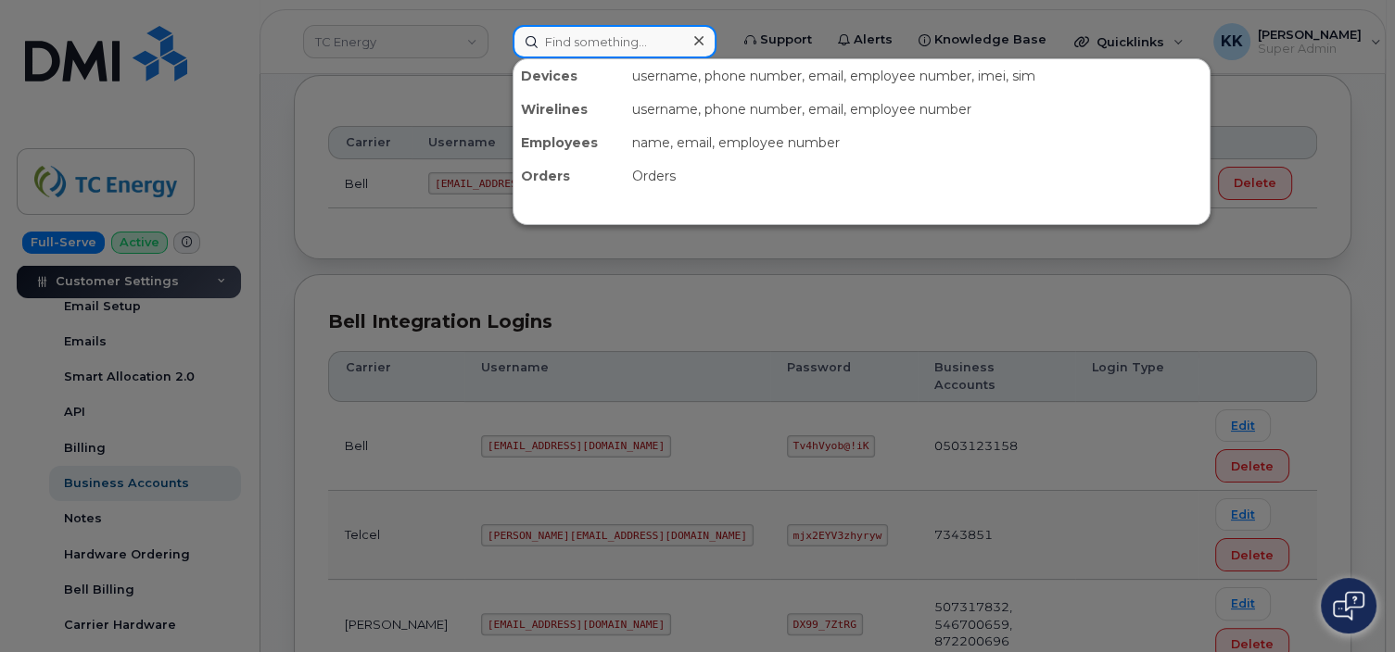
click at [584, 28] on input at bounding box center [614, 41] width 204 height 33
paste input "9898892175"
type input "9898892175"
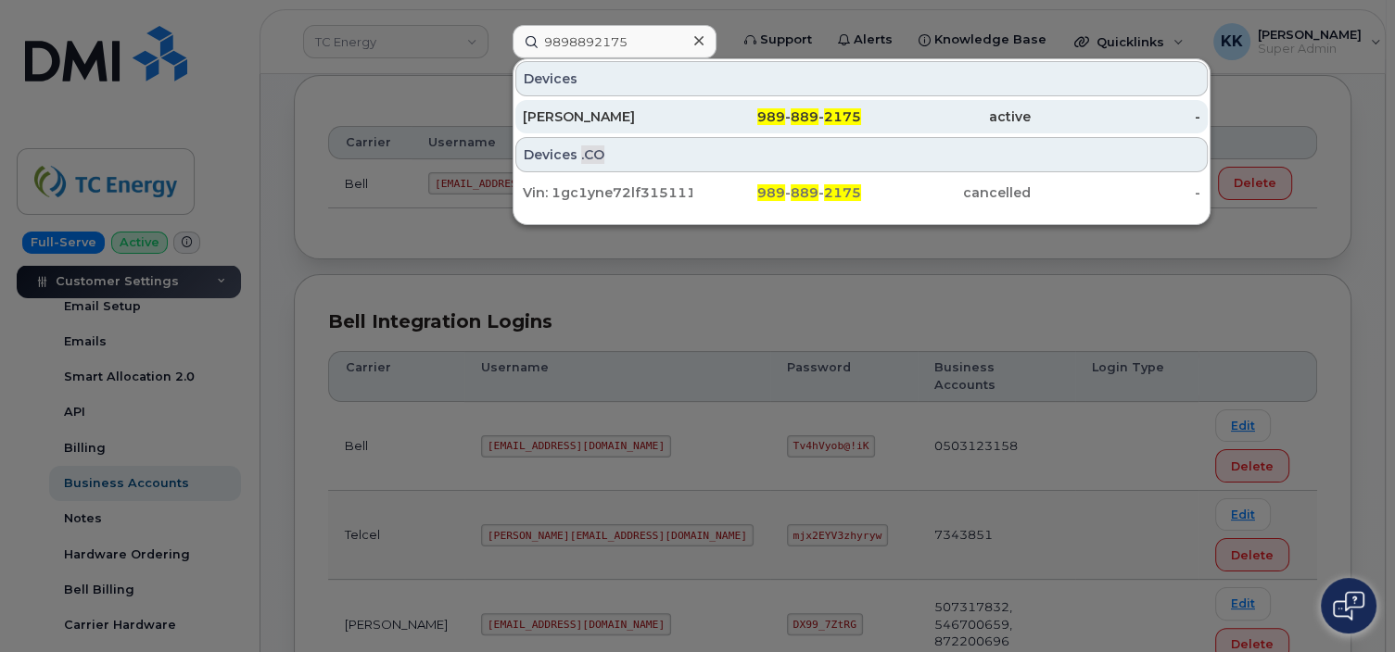
click at [730, 110] on div "989 - 889 - 2175" at bounding box center [777, 116] width 170 height 19
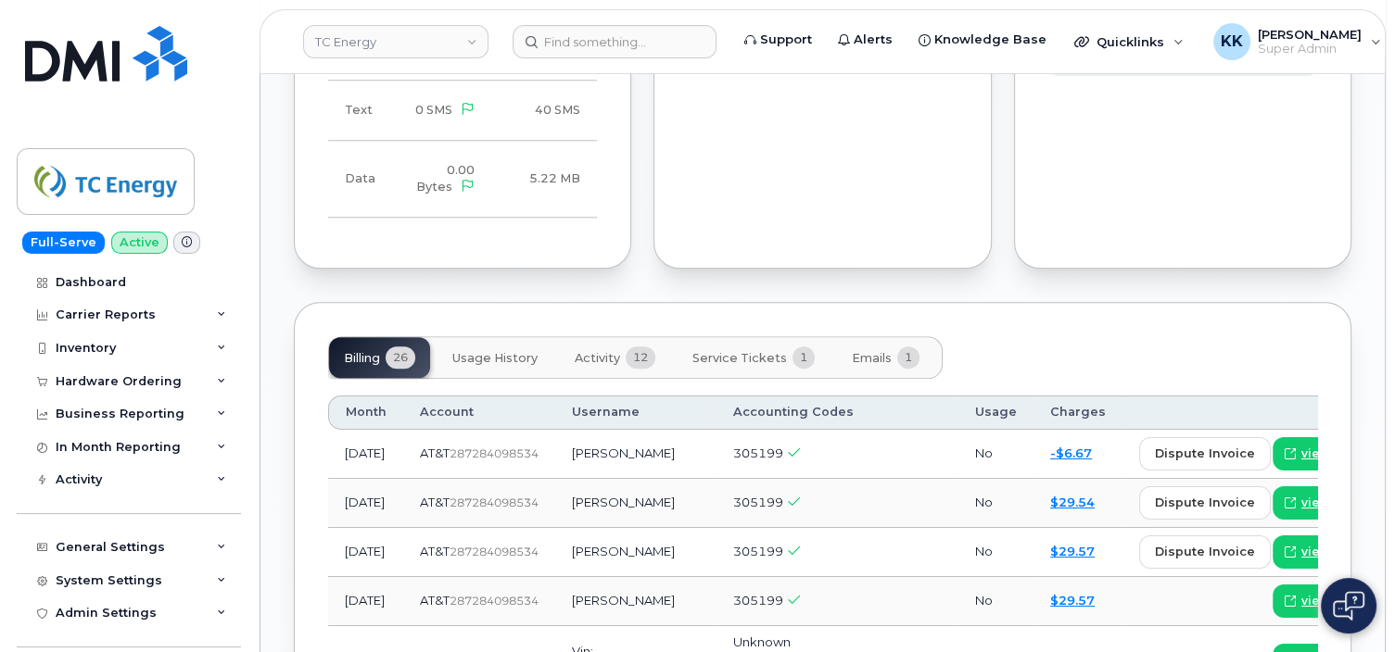
scroll to position [1761, 0]
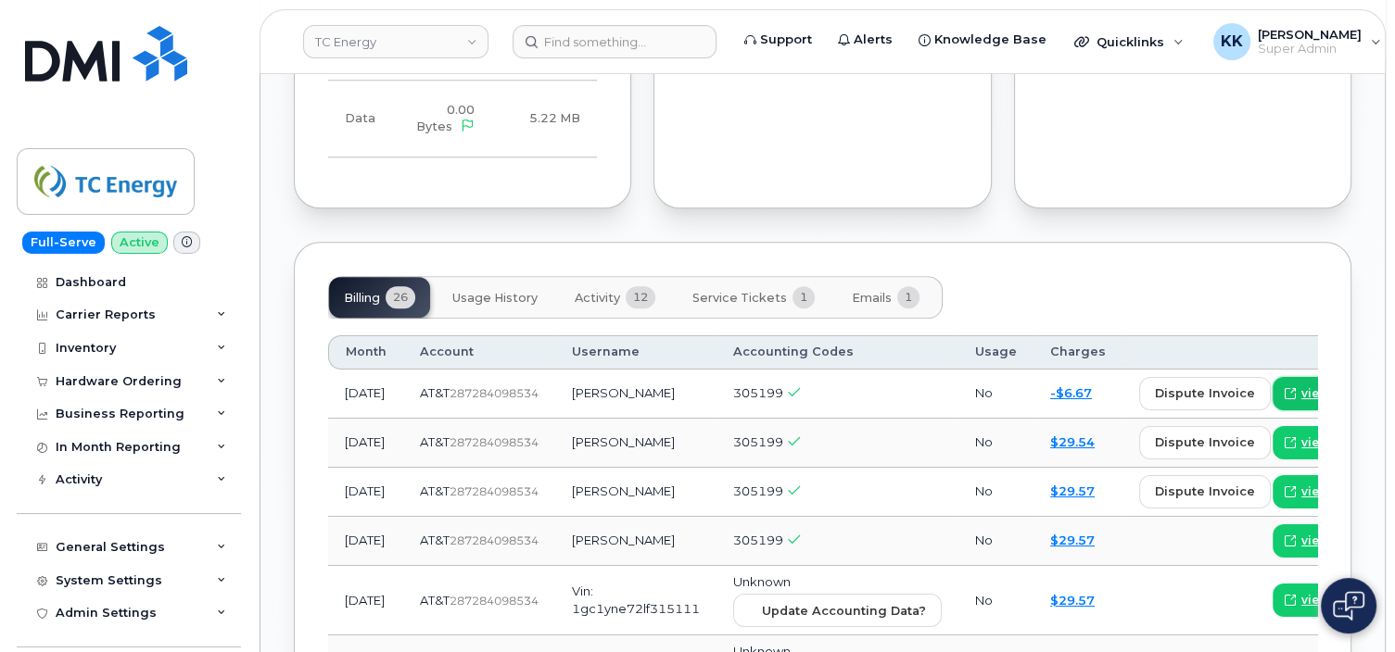
click at [1301, 385] on span "view" at bounding box center [1315, 393] width 28 height 17
click at [613, 40] on input at bounding box center [614, 41] width 204 height 33
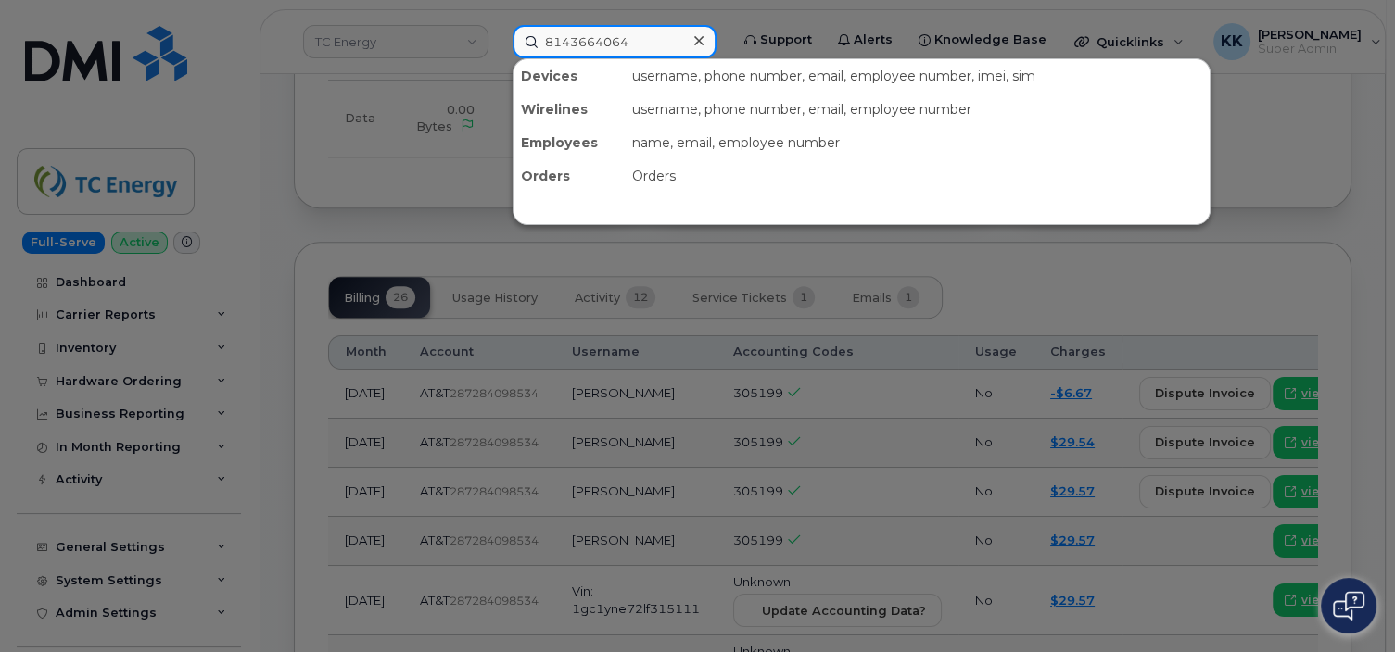
type input "8143664064"
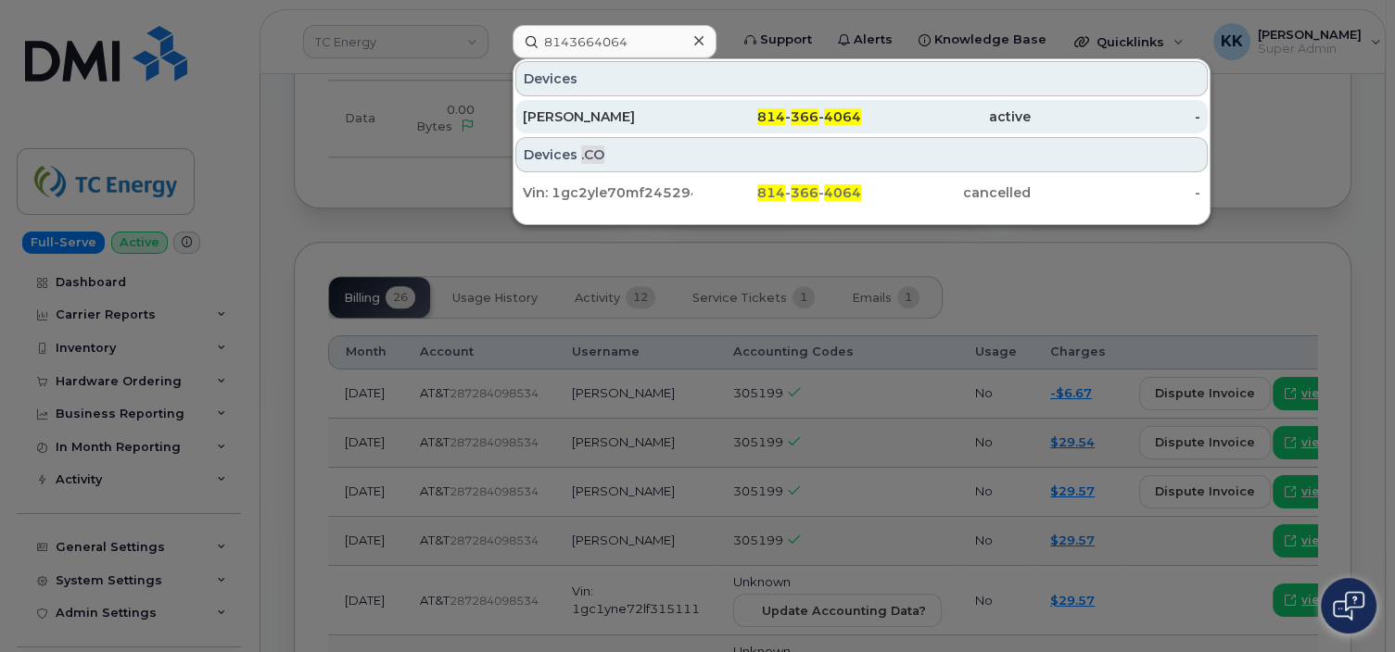
click at [697, 124] on div "814 - 366 - 4064" at bounding box center [777, 116] width 170 height 19
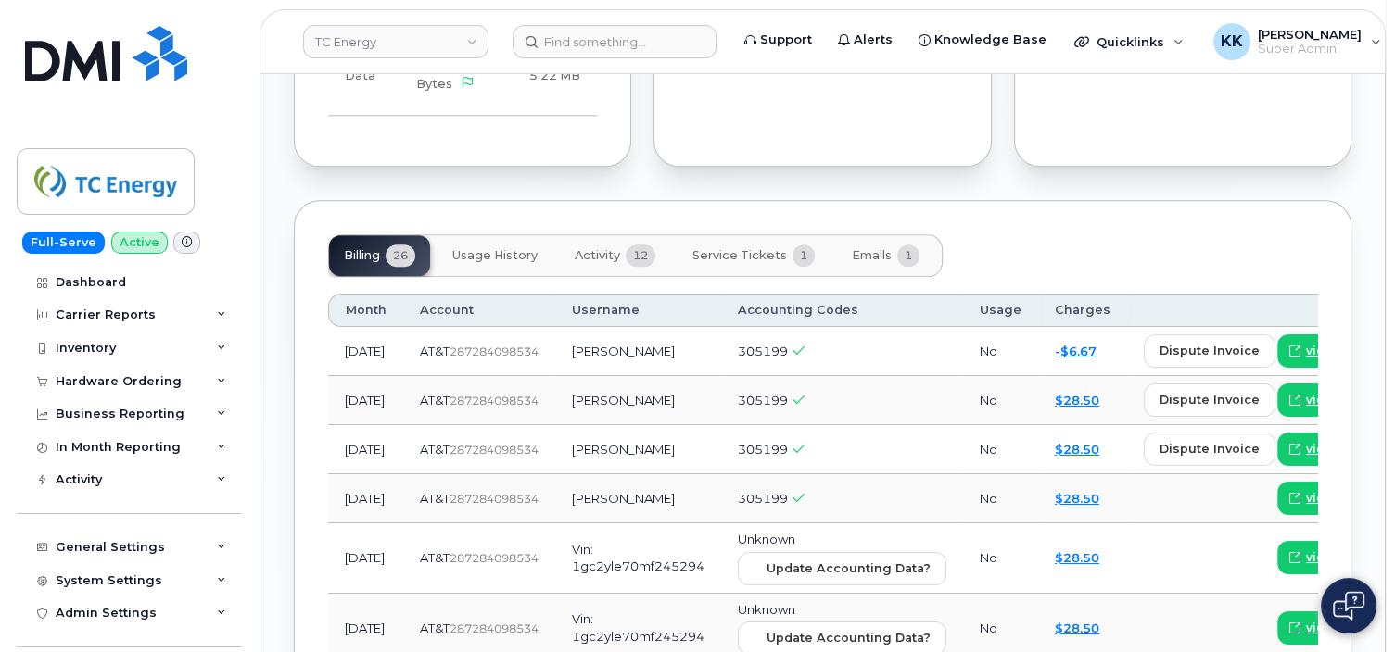
scroll to position [1723, 0]
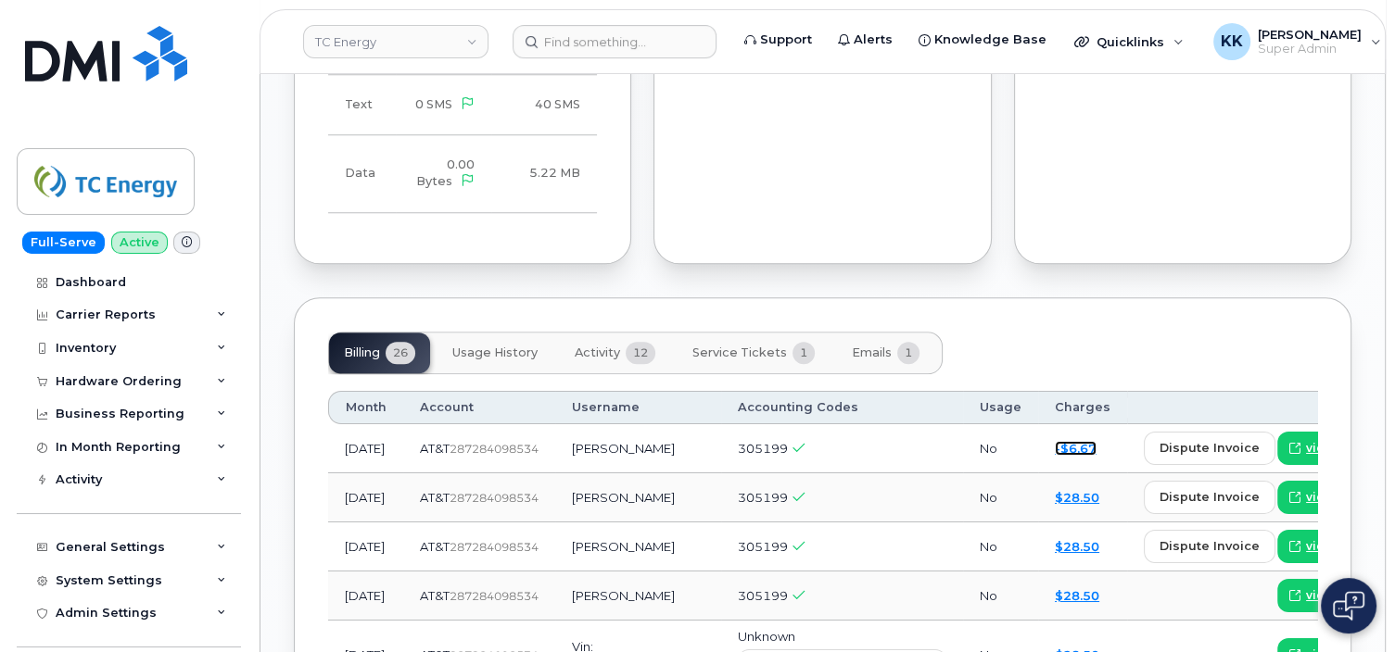
click at [1055, 441] on link "-$6.67" at bounding box center [1076, 448] width 42 height 15
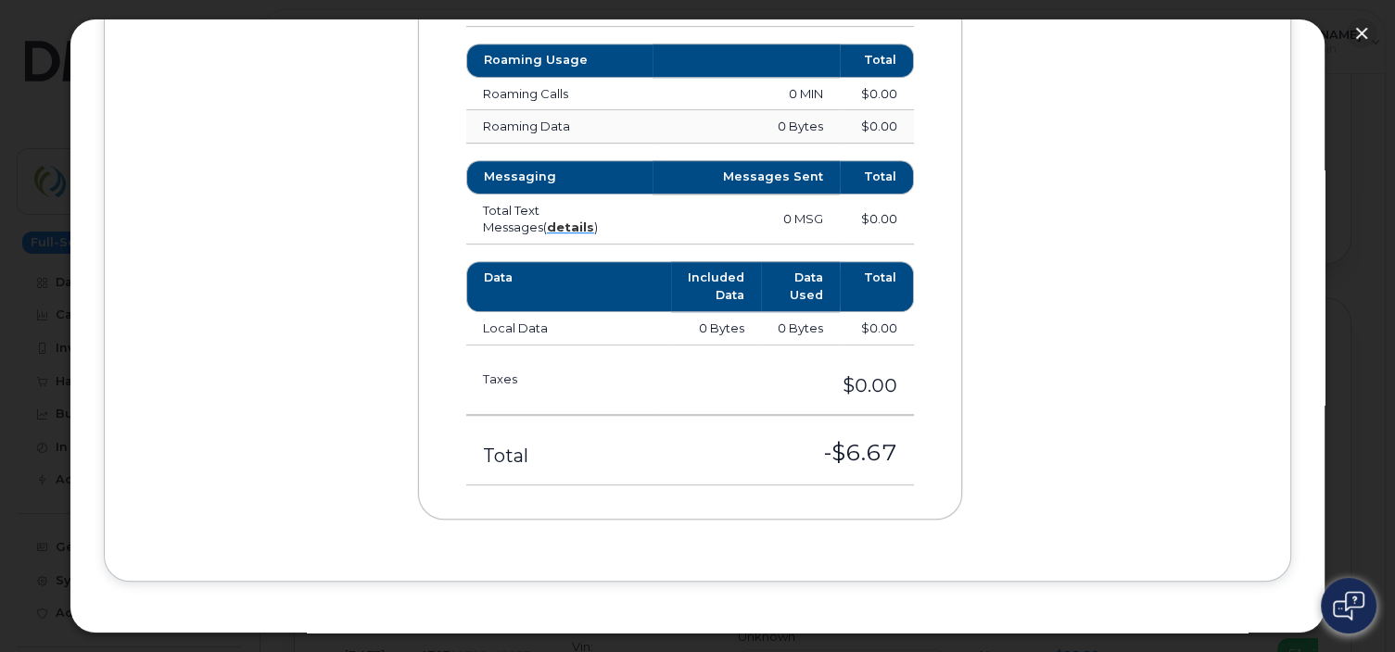
scroll to position [1030, 0]
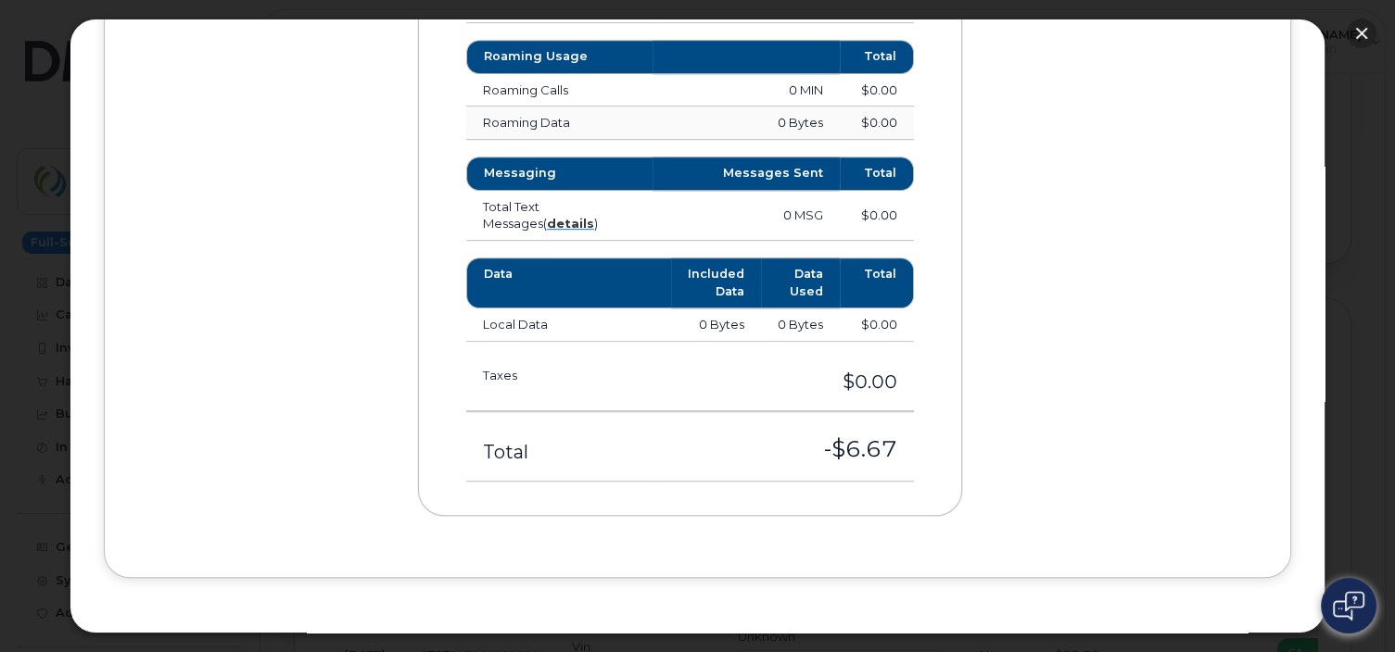
click at [1359, 32] on button "button" at bounding box center [1361, 34] width 30 height 30
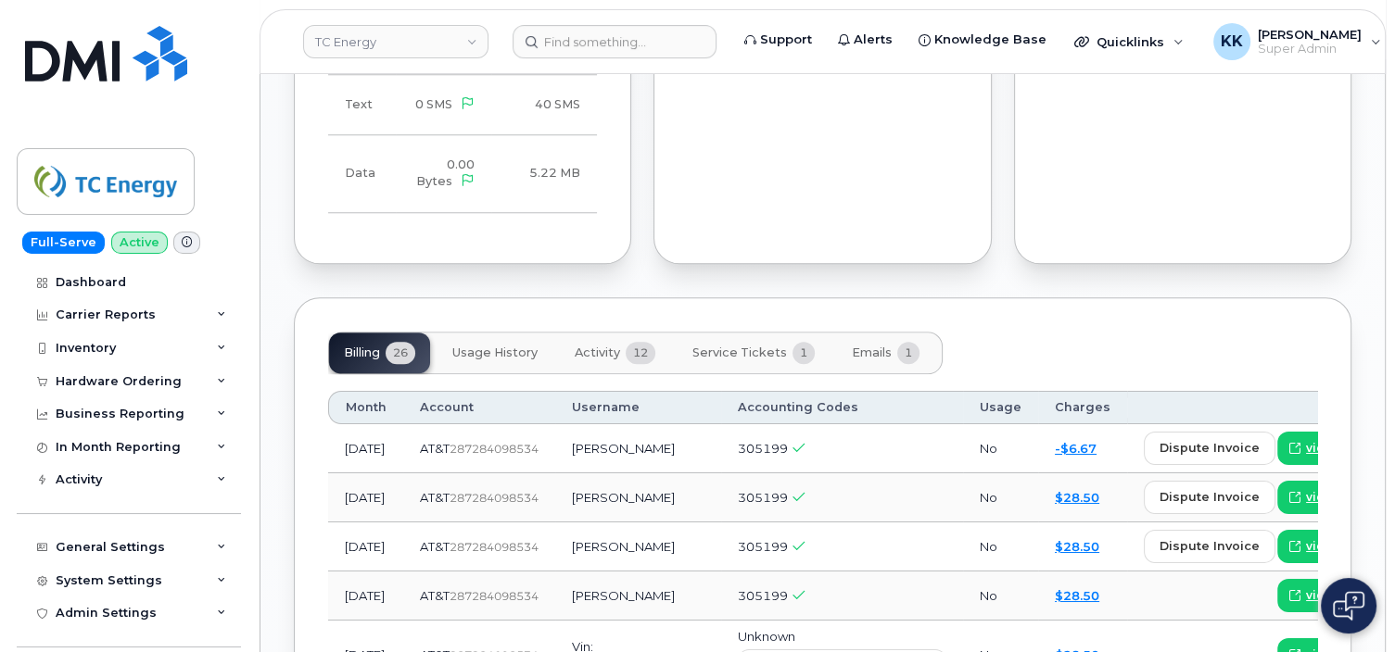
drag, startPoint x: 896, startPoint y: 279, endPoint x: 914, endPoint y: 288, distance: 19.9
click at [899, 333] on button "Emails 1" at bounding box center [885, 353] width 97 height 41
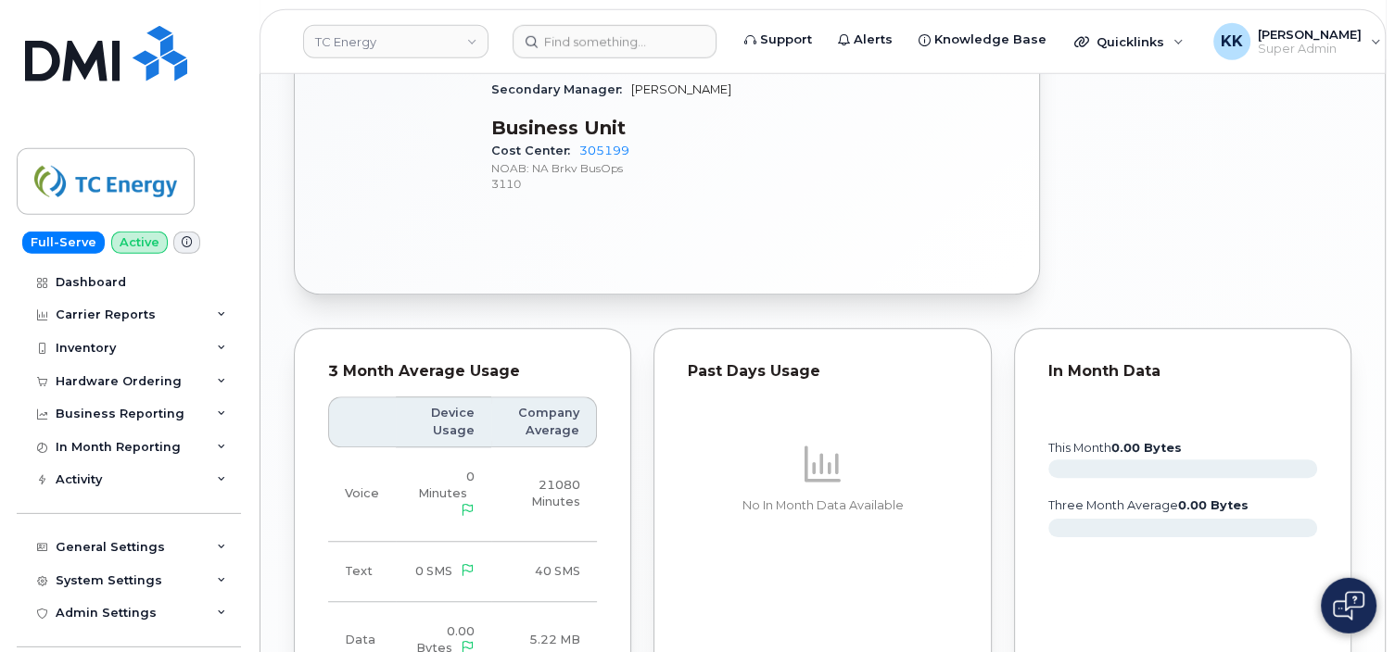
scroll to position [1126, 0]
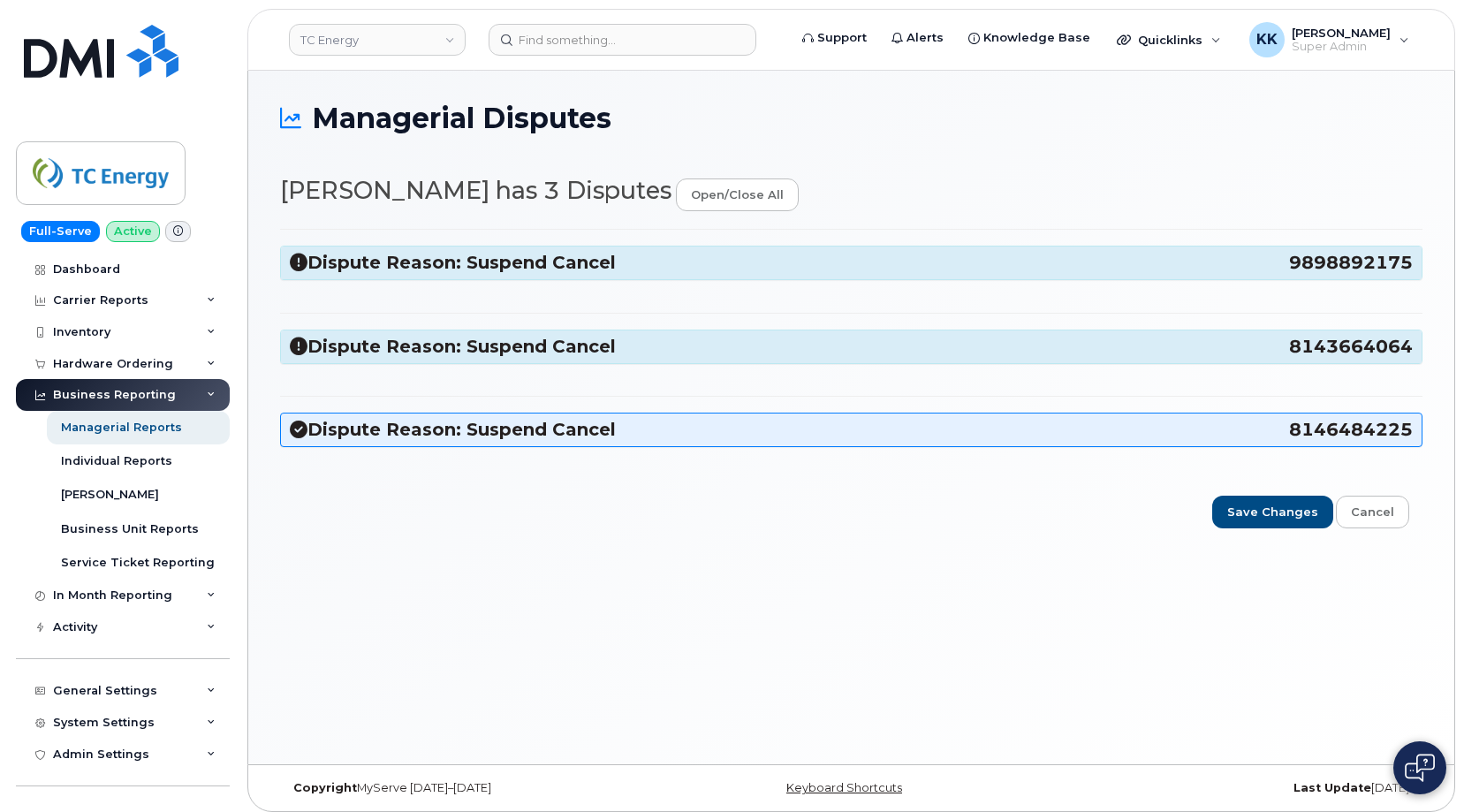
click at [307, 269] on icon at bounding box center [298, 262] width 18 height 18
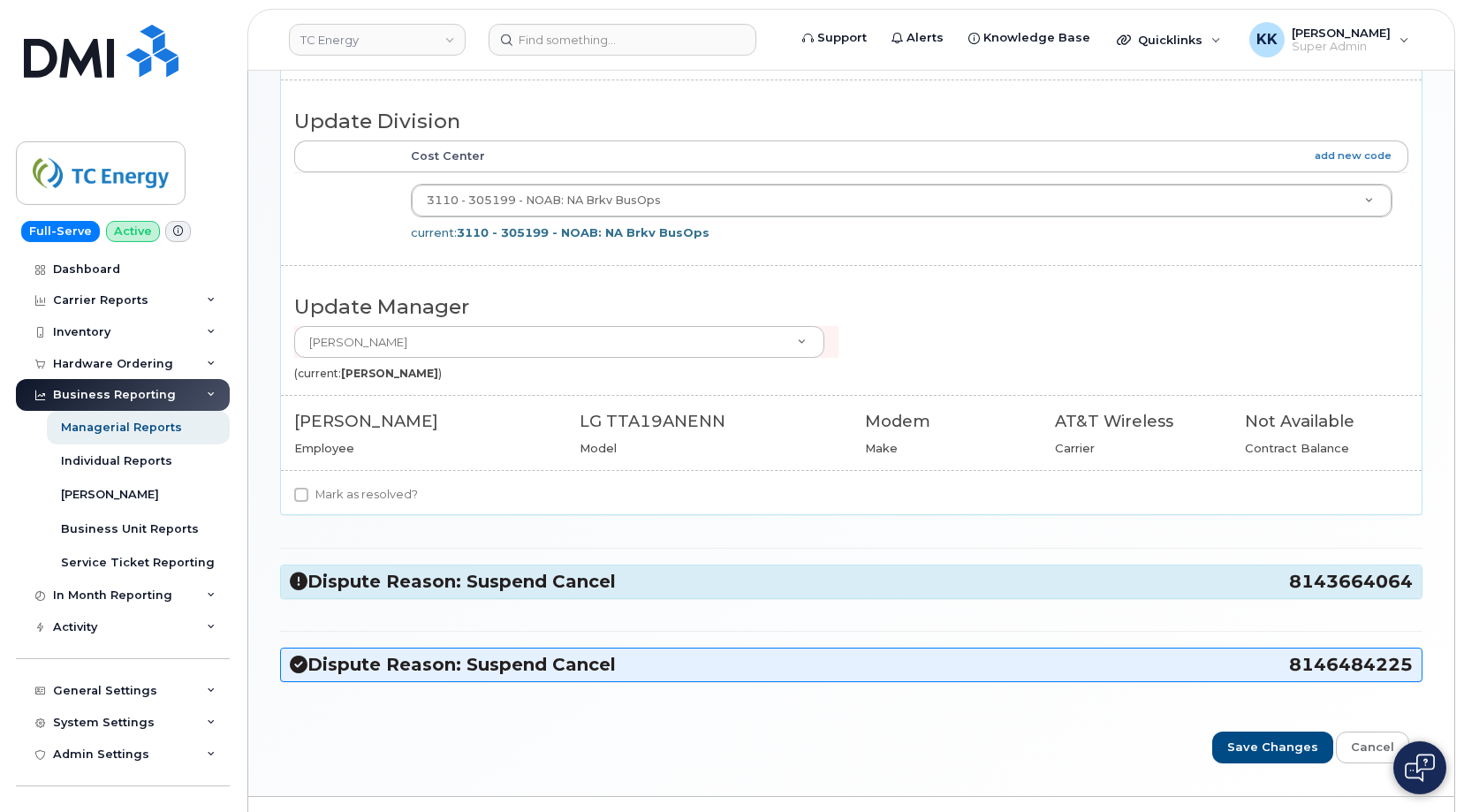
scroll to position [360, 0]
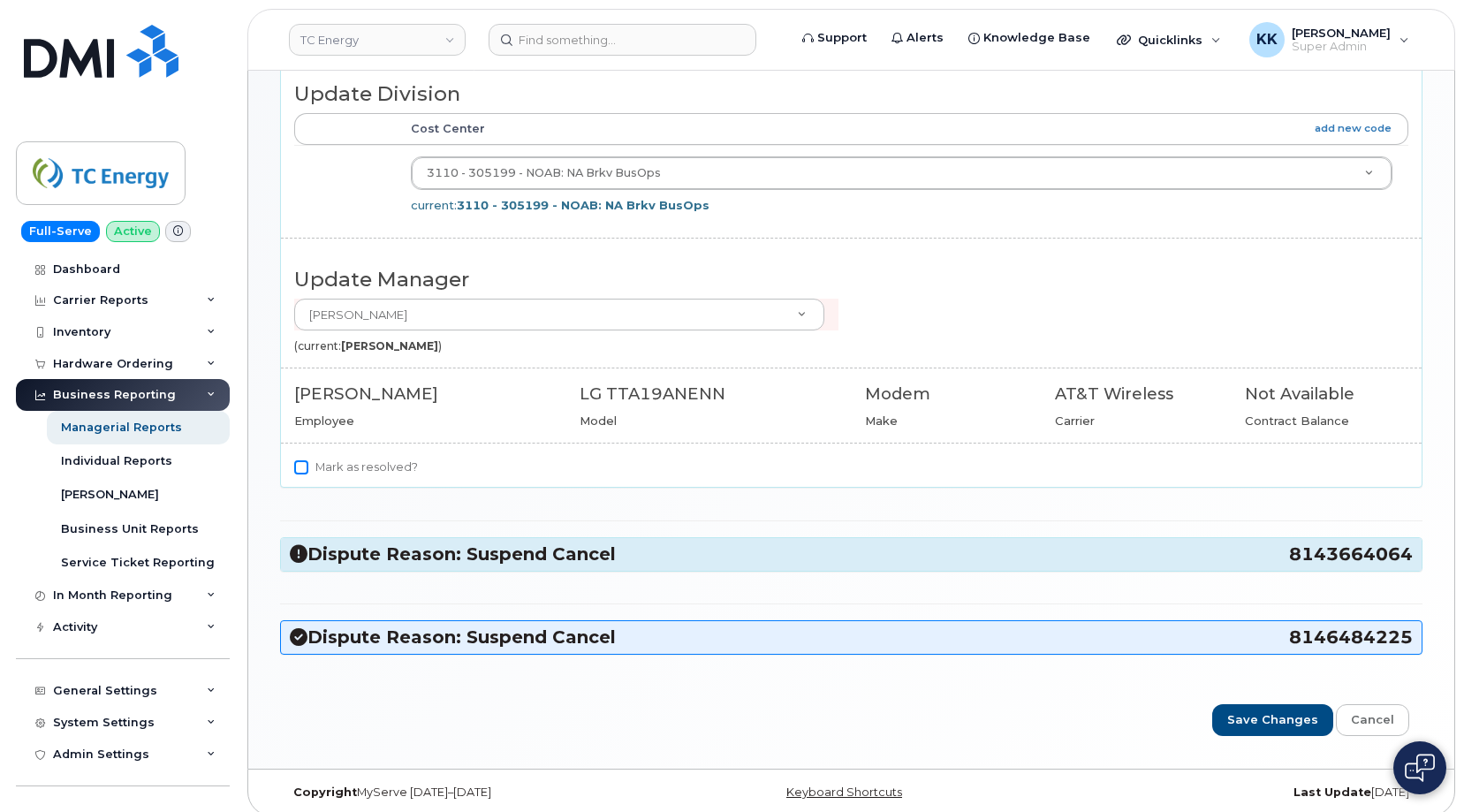
click at [301, 468] on input "Mark as resolved?" at bounding box center [301, 467] width 14 height 14
checkbox input "true"
click at [298, 548] on icon at bounding box center [298, 554] width 18 height 18
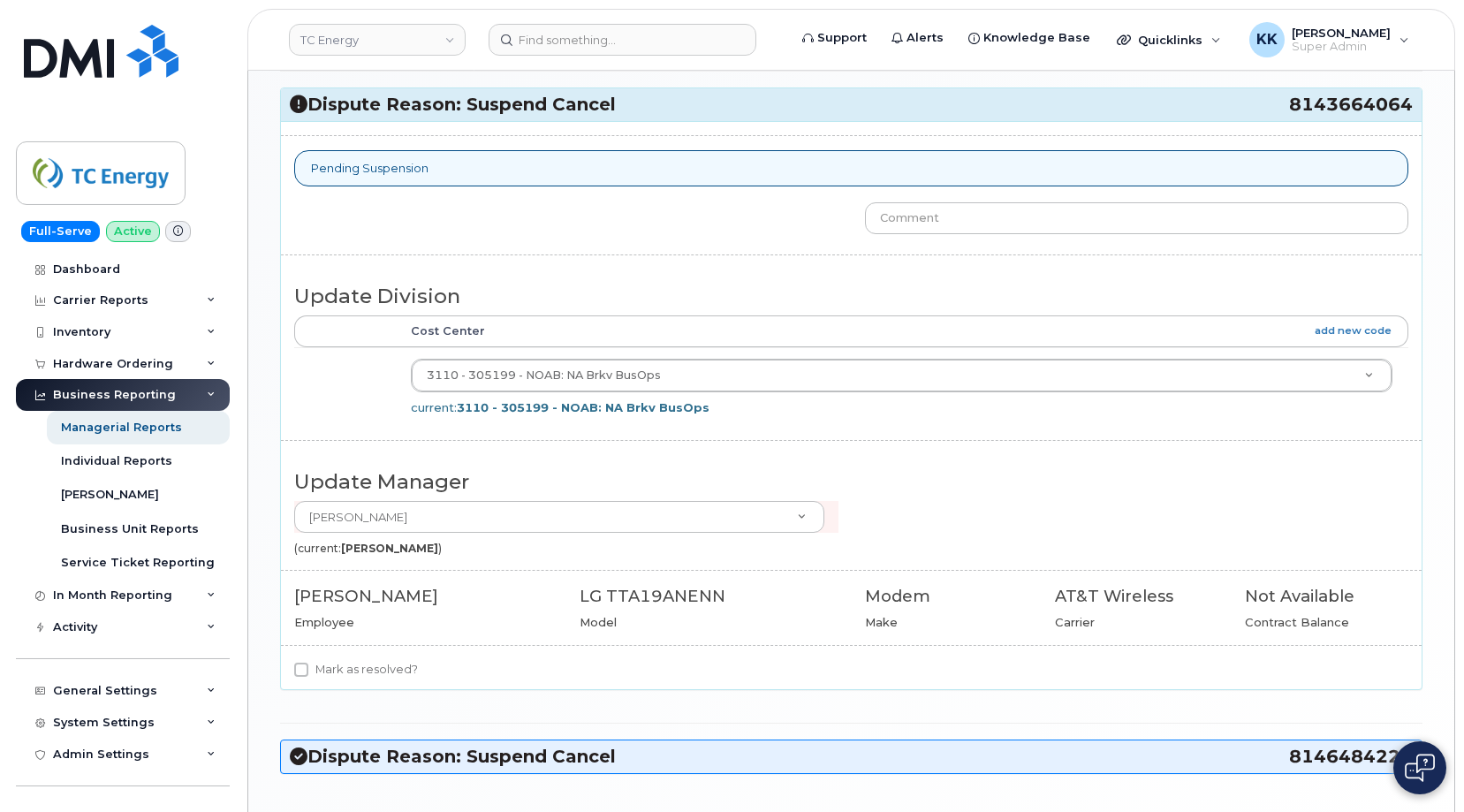
scroll to position [811, 0]
click at [314, 666] on label "Mark as resolved?" at bounding box center [356, 668] width 124 height 21
click at [308, 666] on input "Mark as resolved?" at bounding box center [301, 668] width 14 height 14
checkbox input "true"
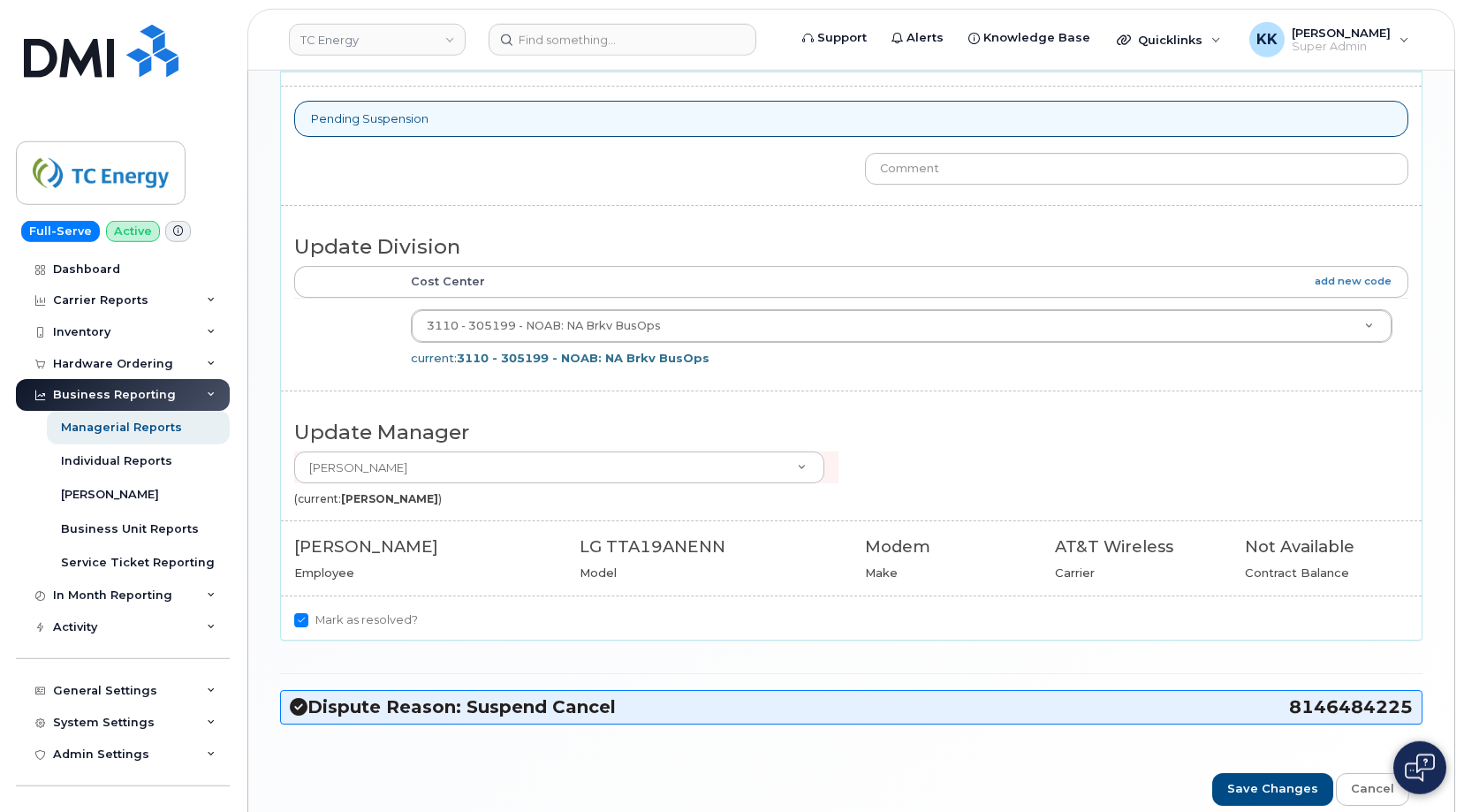
scroll to position [943, 0]
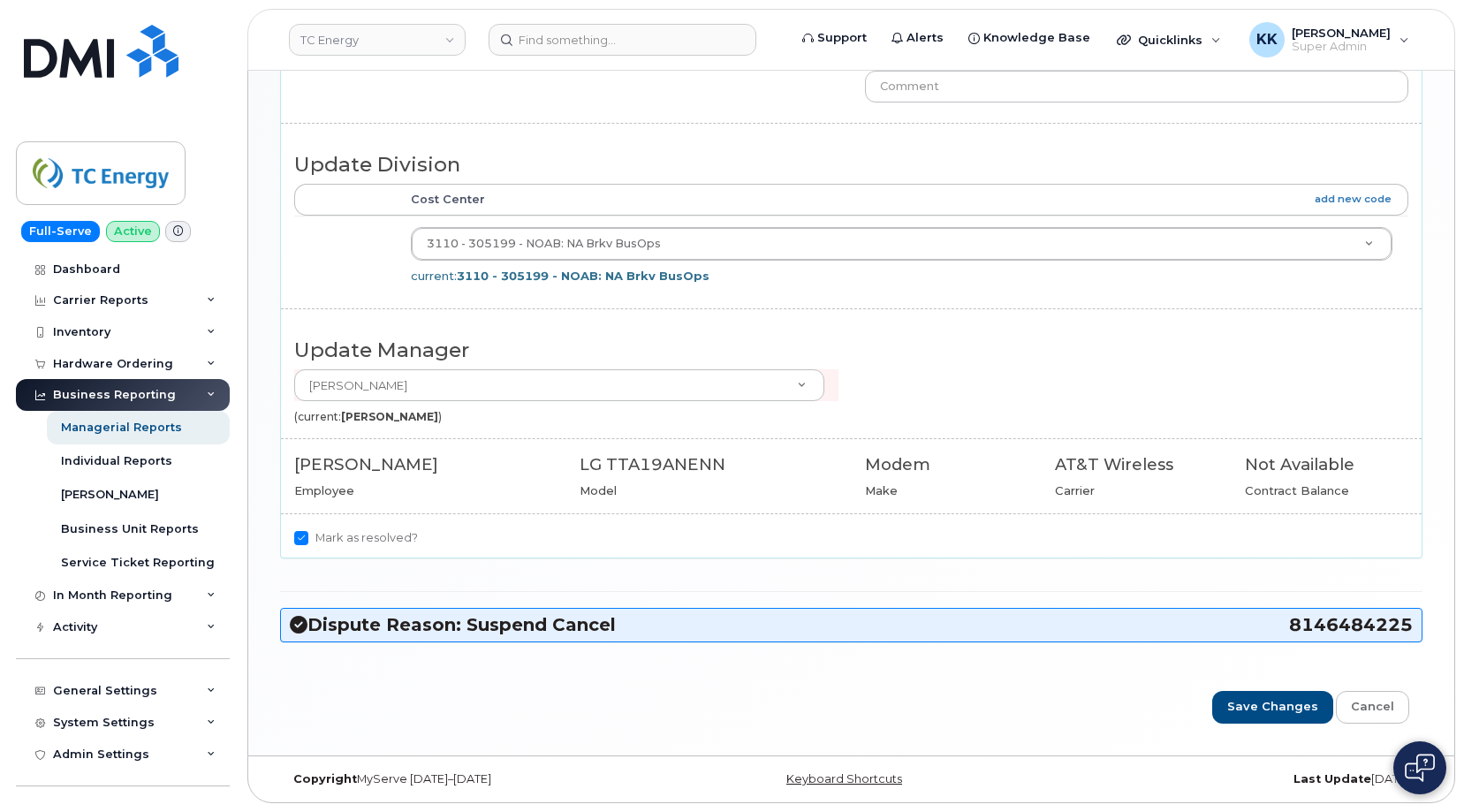
click at [308, 627] on h3 "Dispute Reason: Suspend Cancel 8146484225" at bounding box center [851, 624] width 1123 height 24
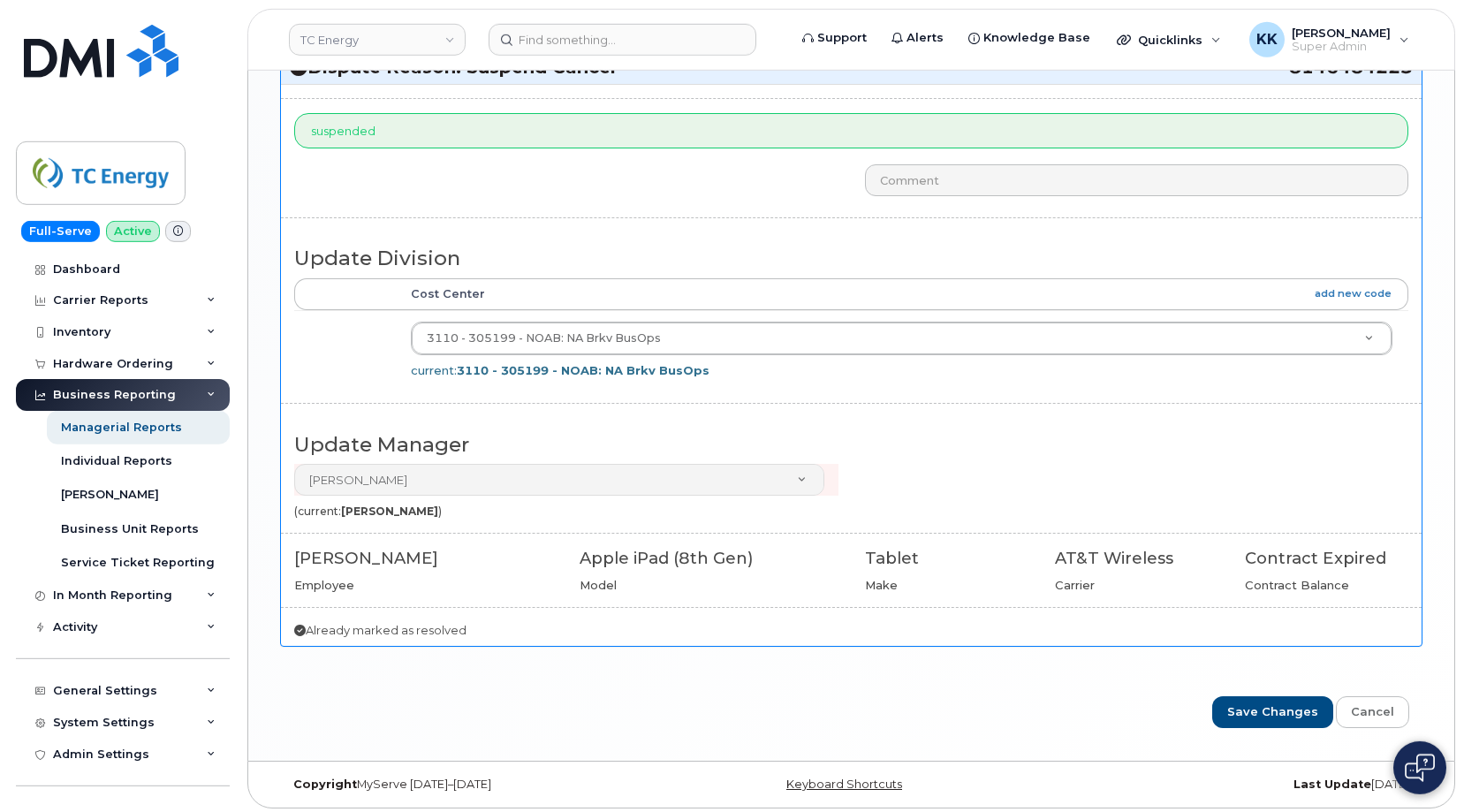
scroll to position [1504, 0]
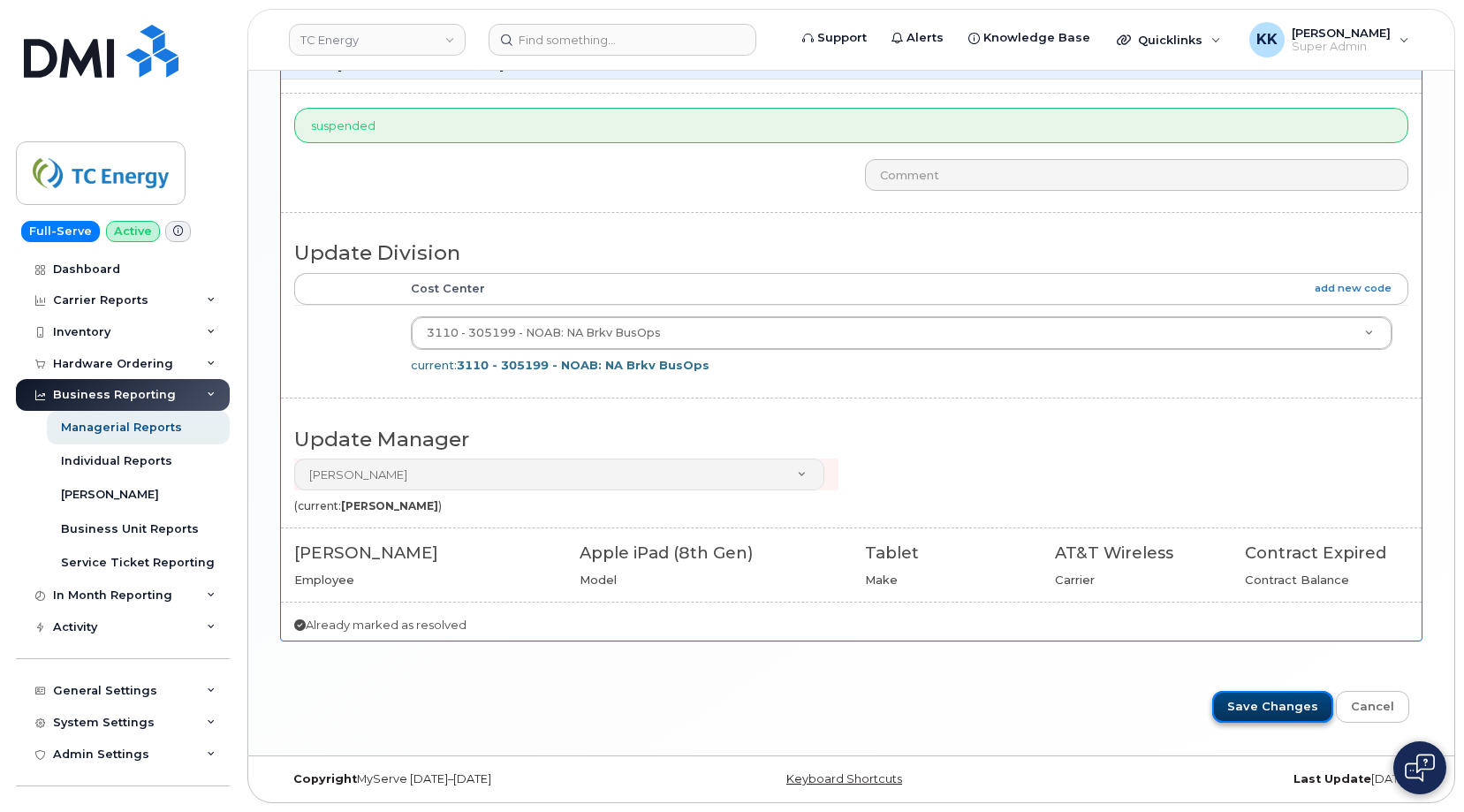
click at [1278, 704] on input "Save Changes" at bounding box center [1271, 707] width 121 height 32
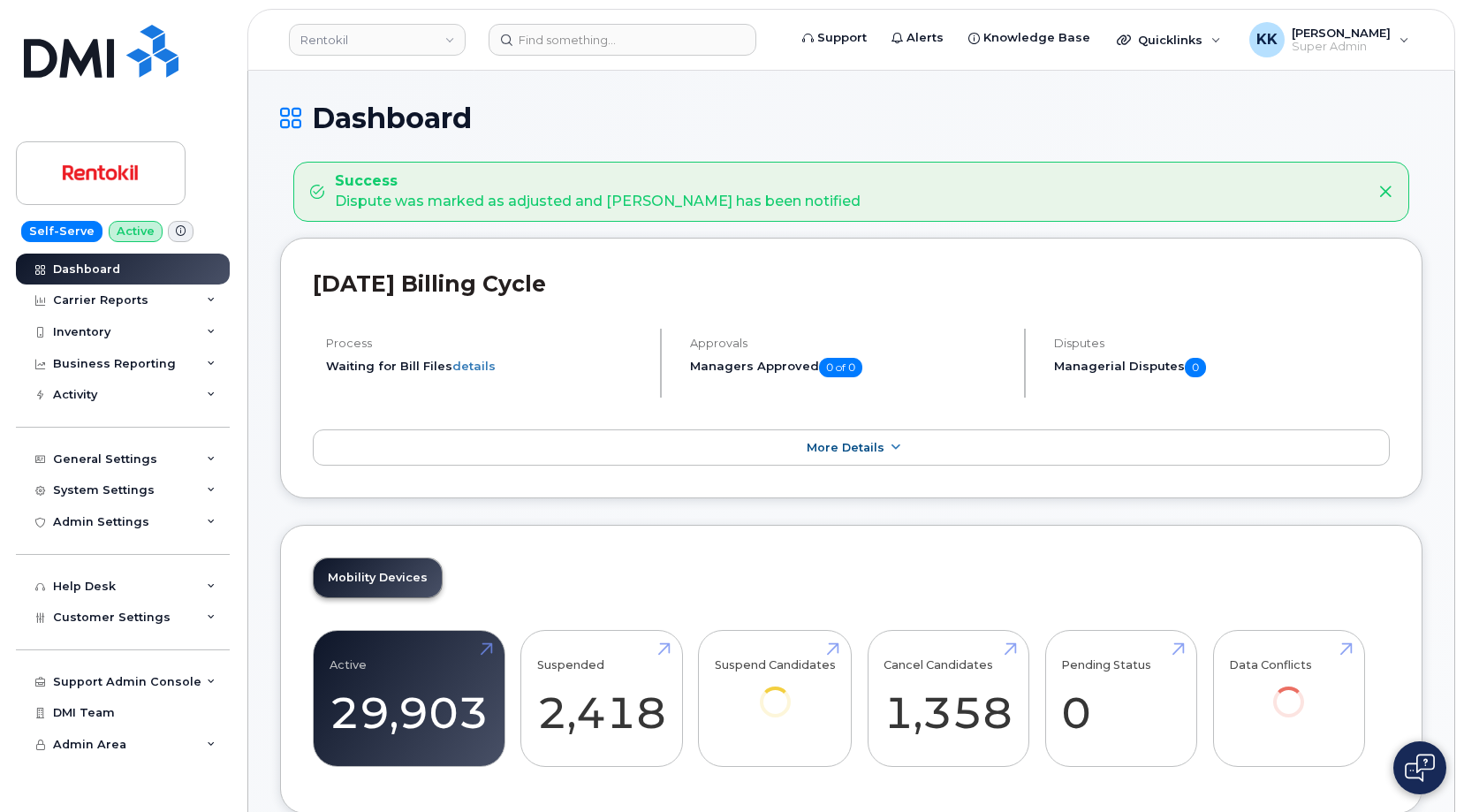
click at [1387, 196] on icon at bounding box center [1385, 192] width 14 height 14
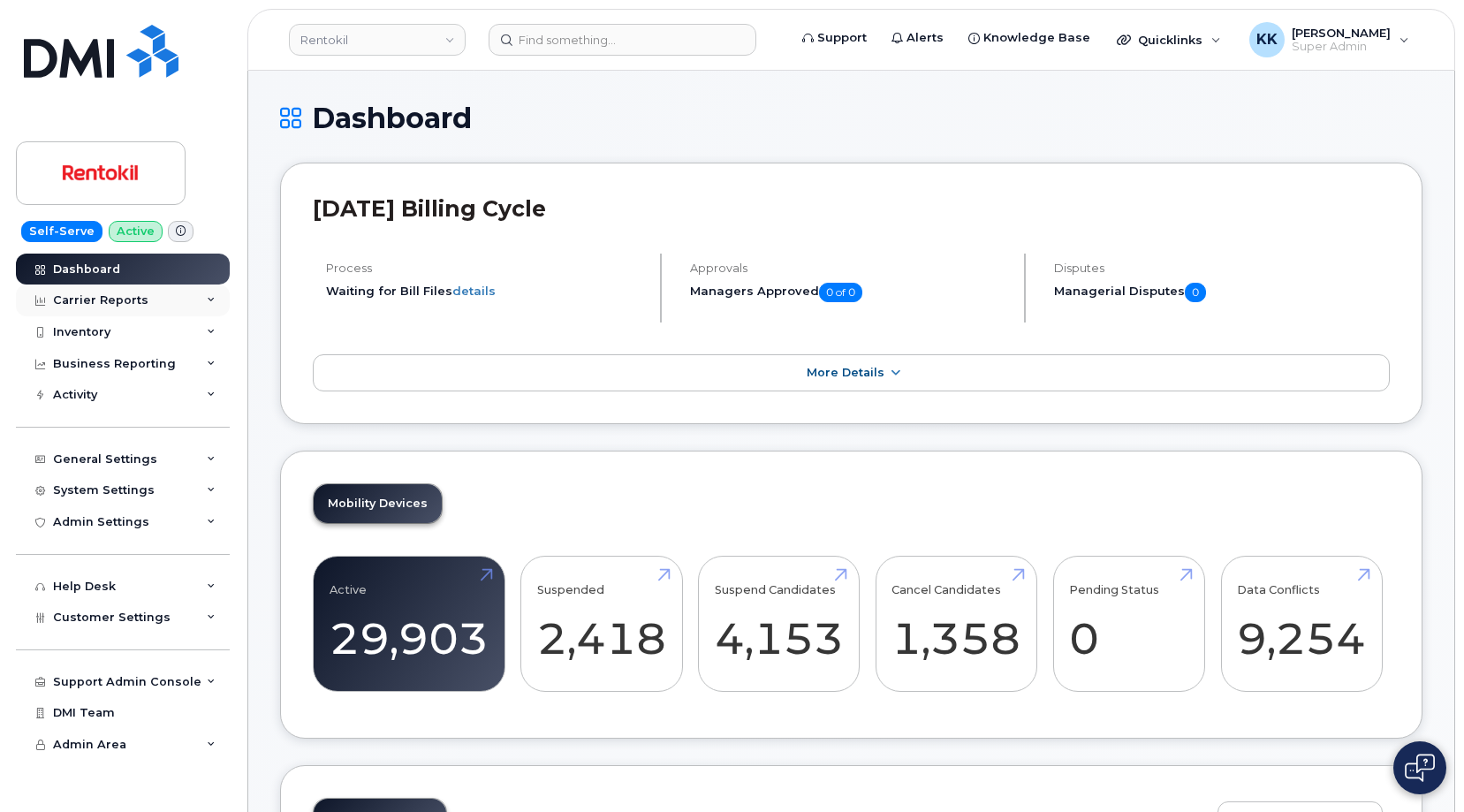
click at [124, 310] on div "Carrier Reports" at bounding box center [123, 299] width 214 height 31
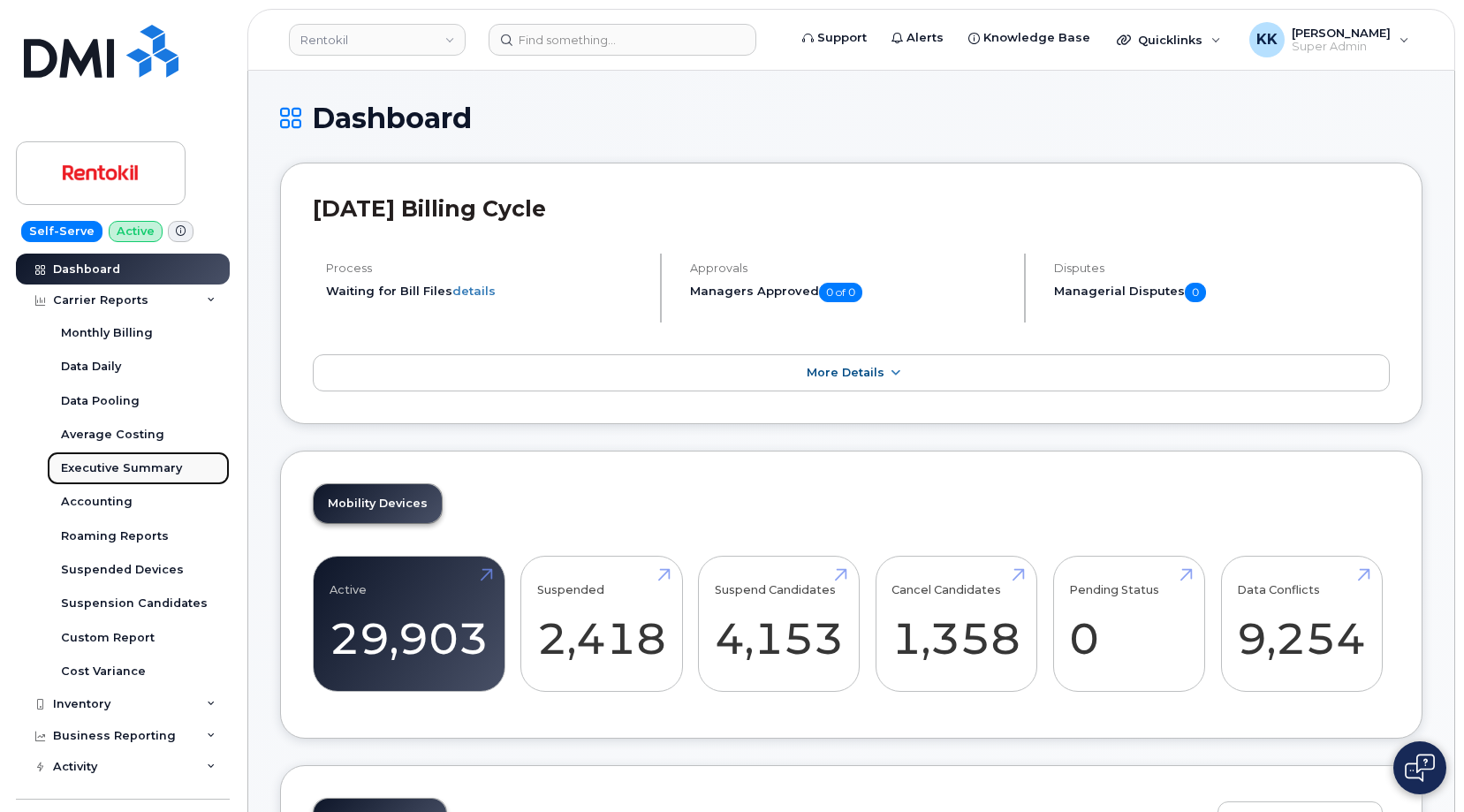
click at [117, 476] on div "Executive Summary" at bounding box center [121, 468] width 121 height 16
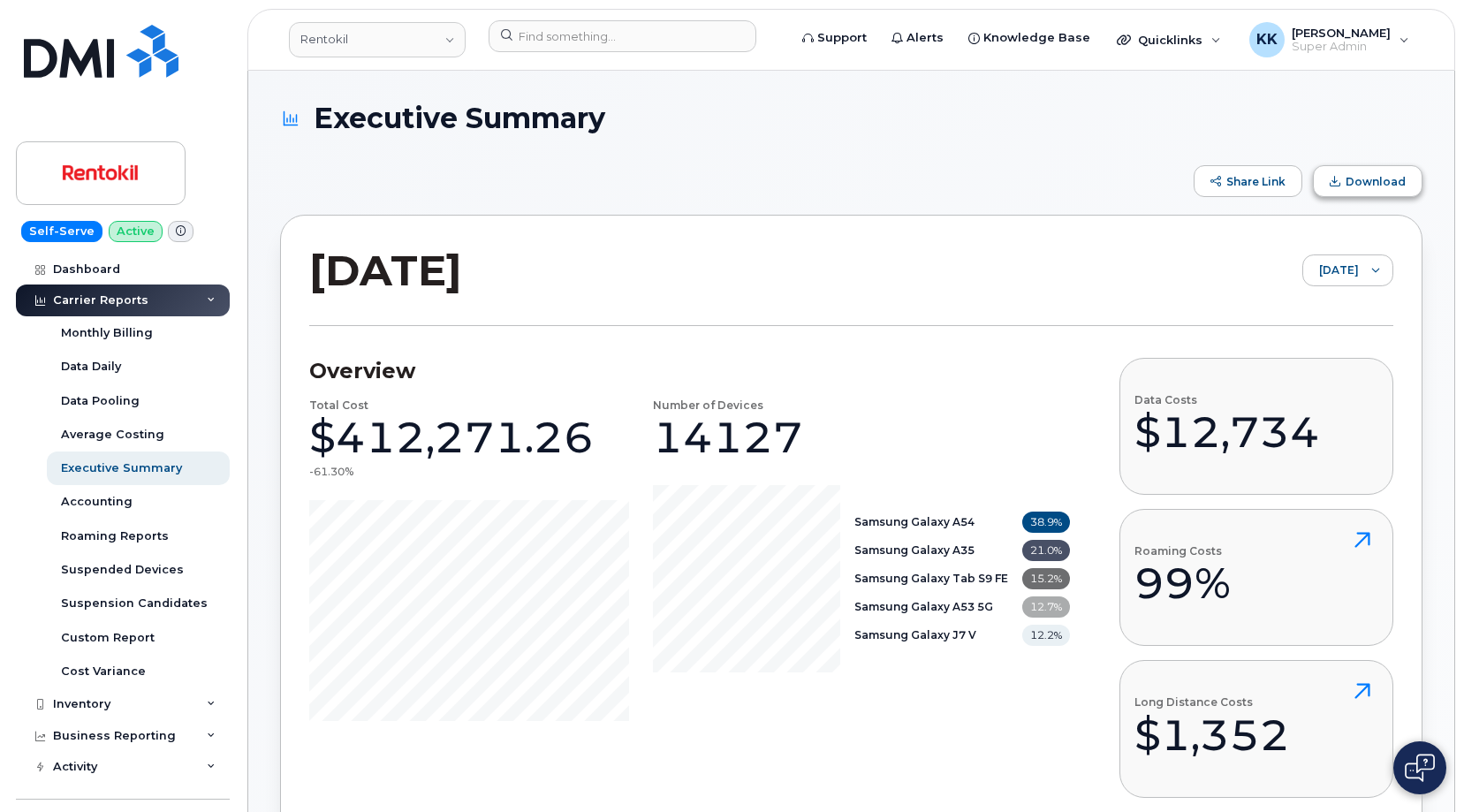
click at [1359, 189] on button "Download" at bounding box center [1367, 180] width 110 height 31
